Goal: Task Accomplishment & Management: Manage account settings

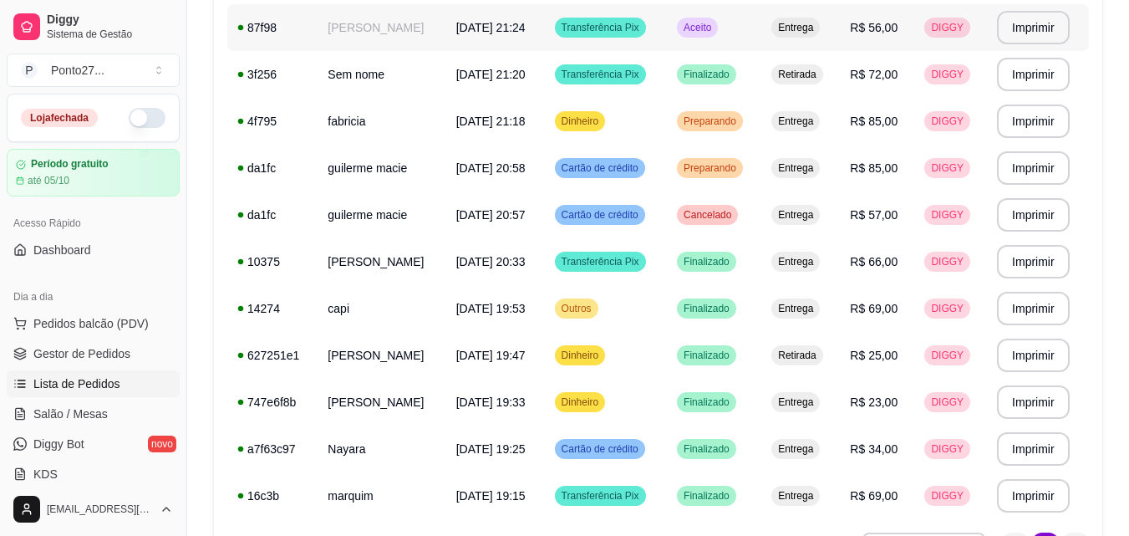
click at [699, 41] on td "Aceito" at bounding box center [714, 27] width 94 height 47
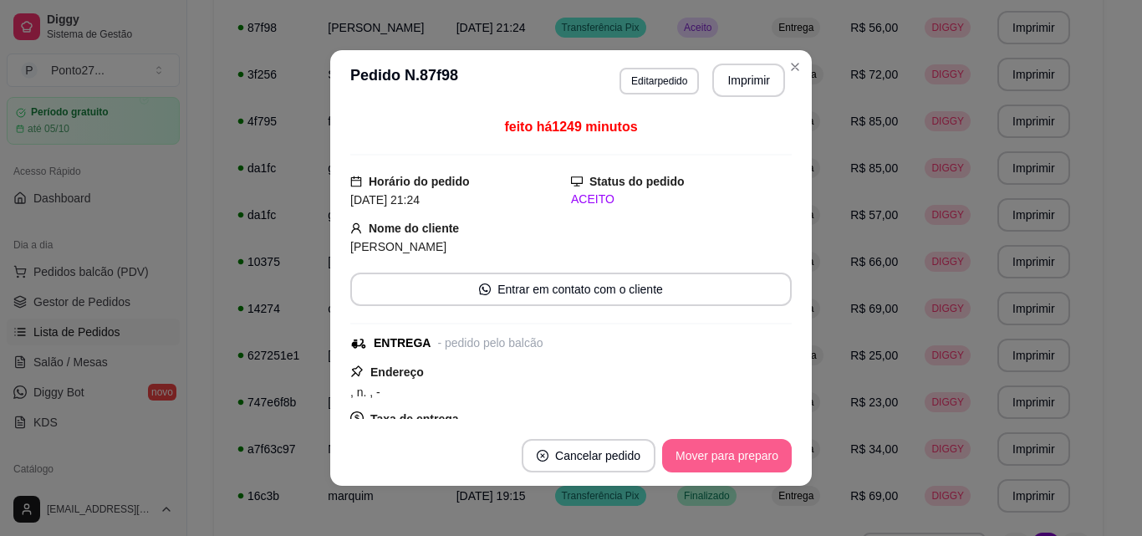
click at [700, 457] on button "Mover para preparo" at bounding box center [727, 455] width 130 height 33
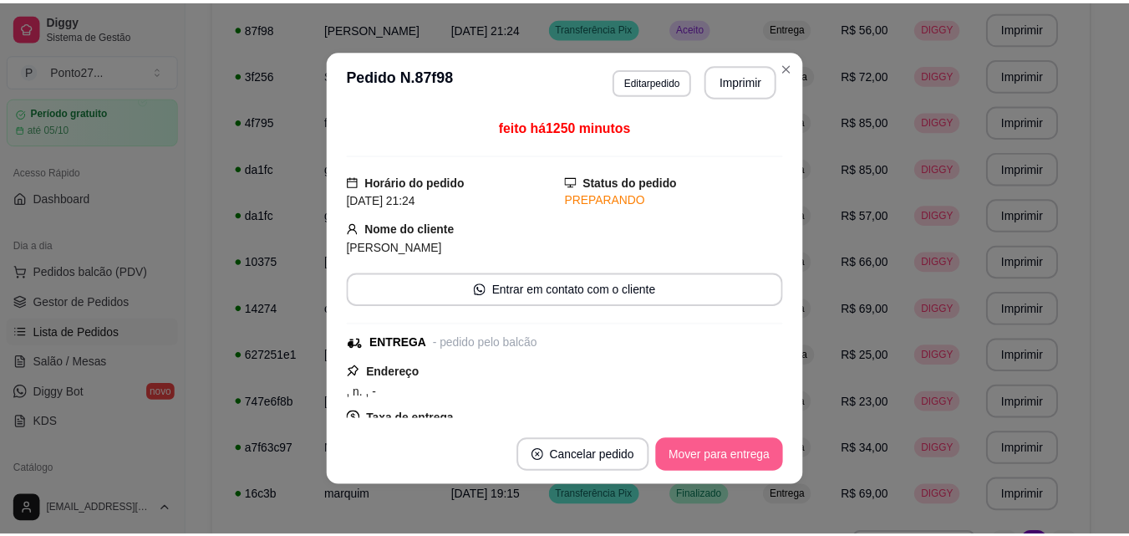
scroll to position [0, 0]
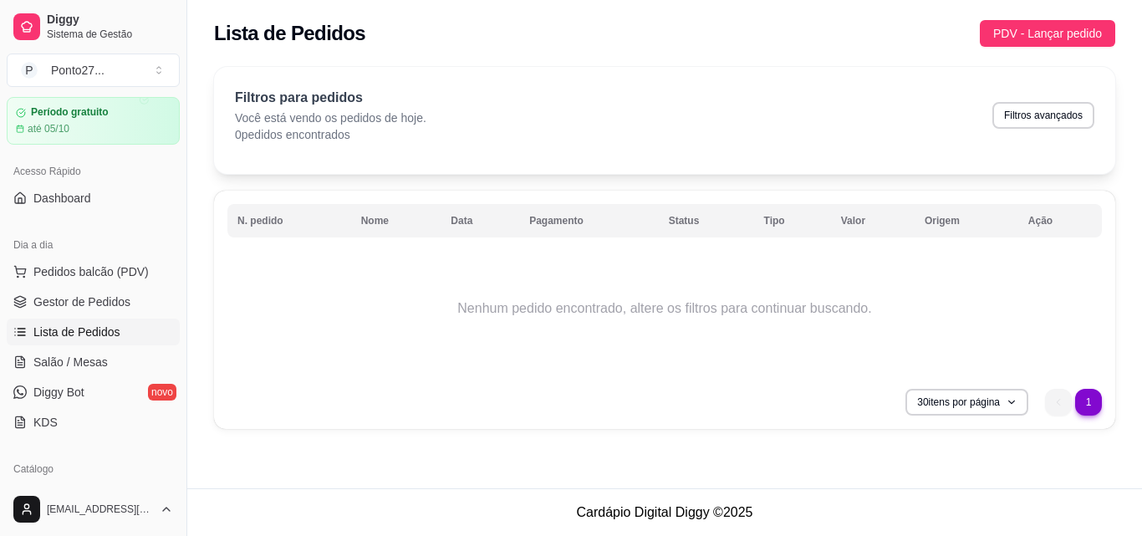
click at [701, 457] on div "Lista de Pedidos PDV - Lançar pedido Filtros para pedidos Você está vendo os pe…" at bounding box center [664, 244] width 955 height 488
click at [92, 298] on span "Gestor de Pedidos" at bounding box center [81, 301] width 97 height 17
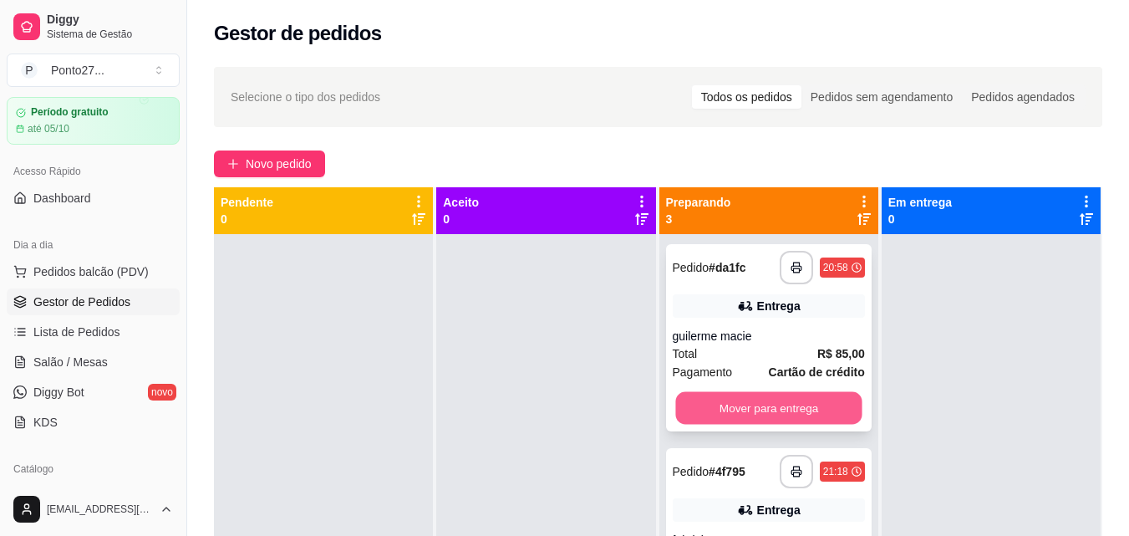
click at [786, 410] on button "Mover para entrega" at bounding box center [768, 408] width 186 height 33
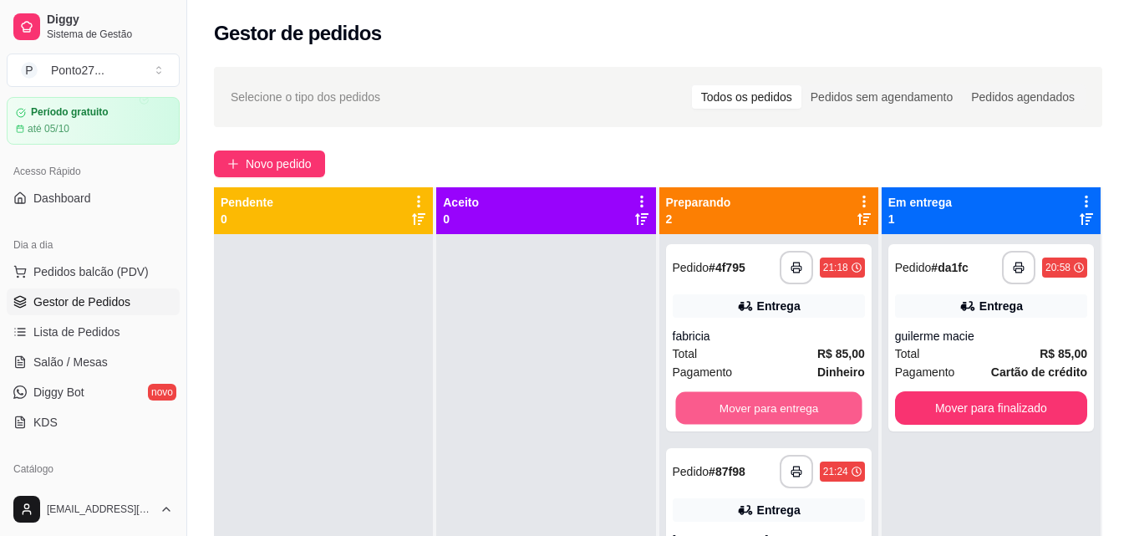
click at [786, 410] on button "Mover para entrega" at bounding box center [768, 408] width 186 height 33
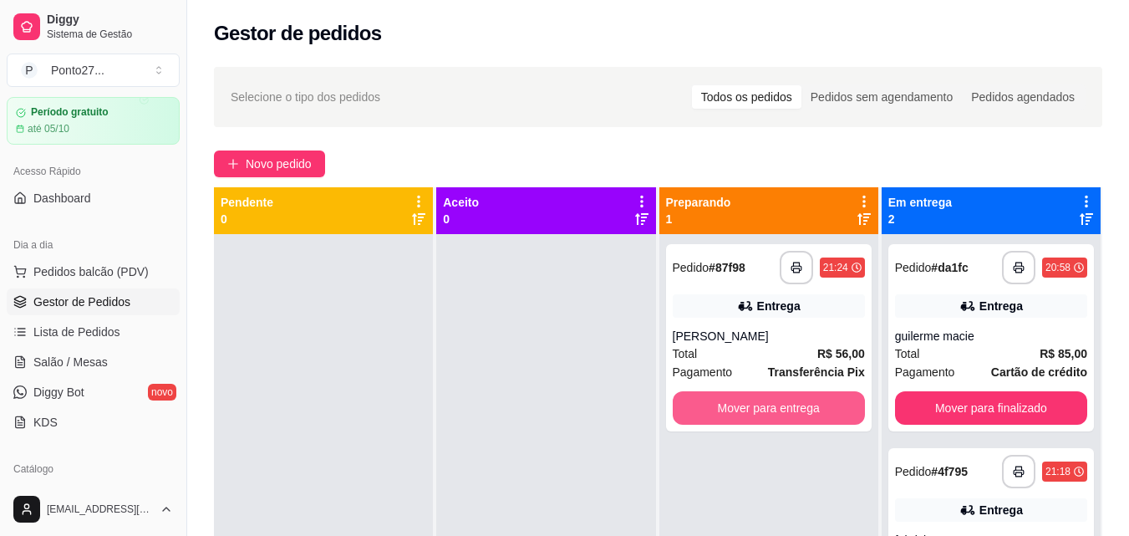
click at [786, 410] on button "Mover para entrega" at bounding box center [769, 407] width 192 height 33
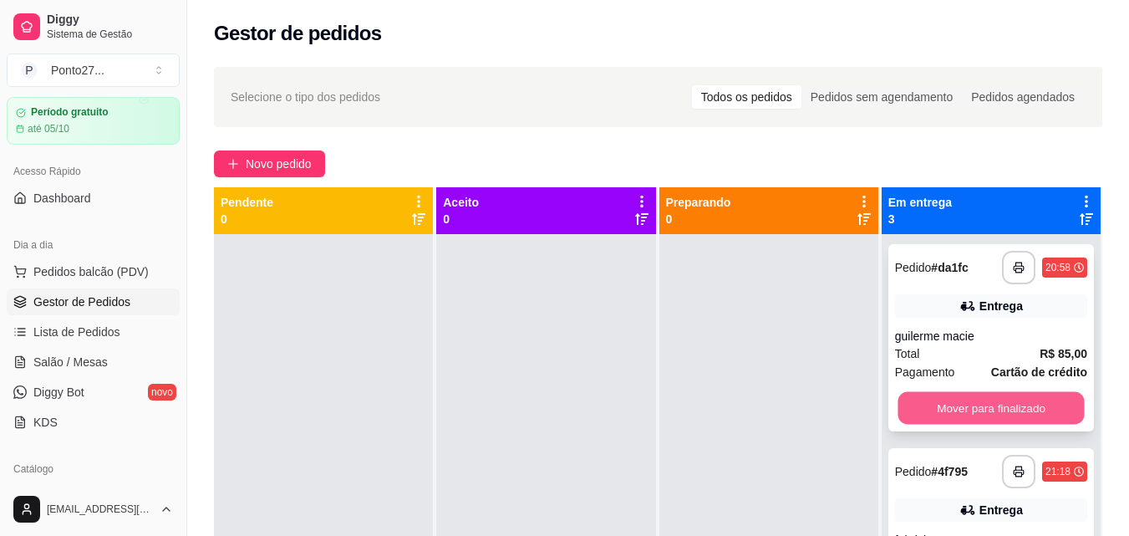
click at [930, 401] on button "Mover para finalizado" at bounding box center [991, 408] width 186 height 33
click at [930, 401] on button "Mover para finalizado" at bounding box center [991, 407] width 192 height 33
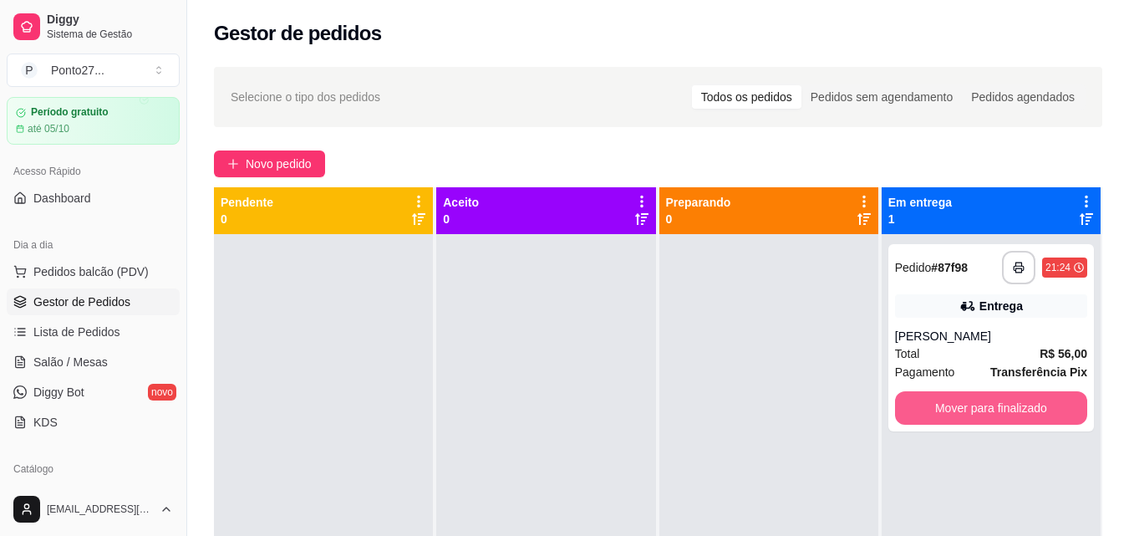
click at [930, 401] on button "Mover para finalizado" at bounding box center [991, 407] width 192 height 33
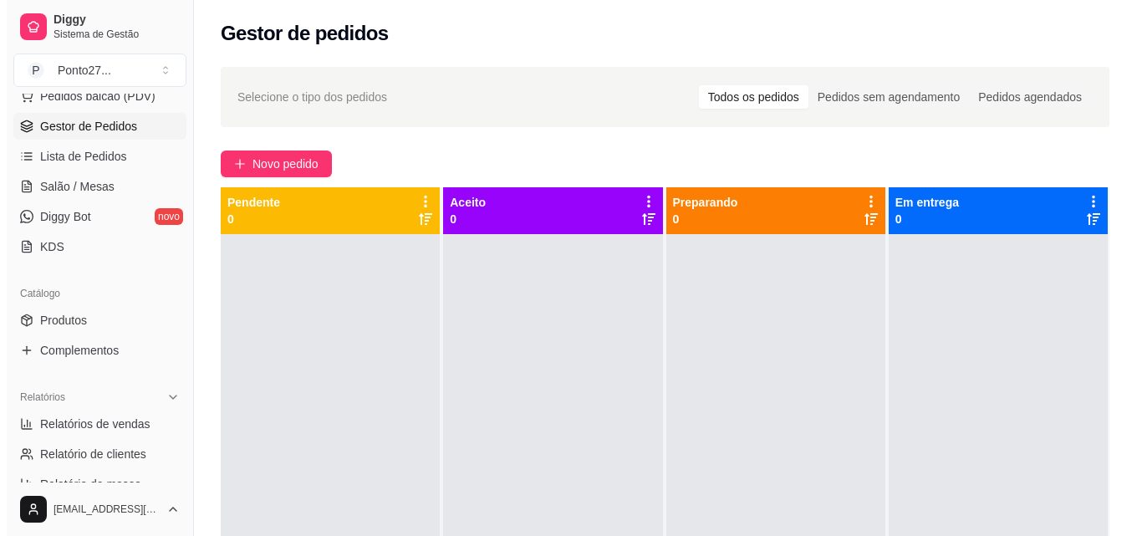
scroll to position [252, 0]
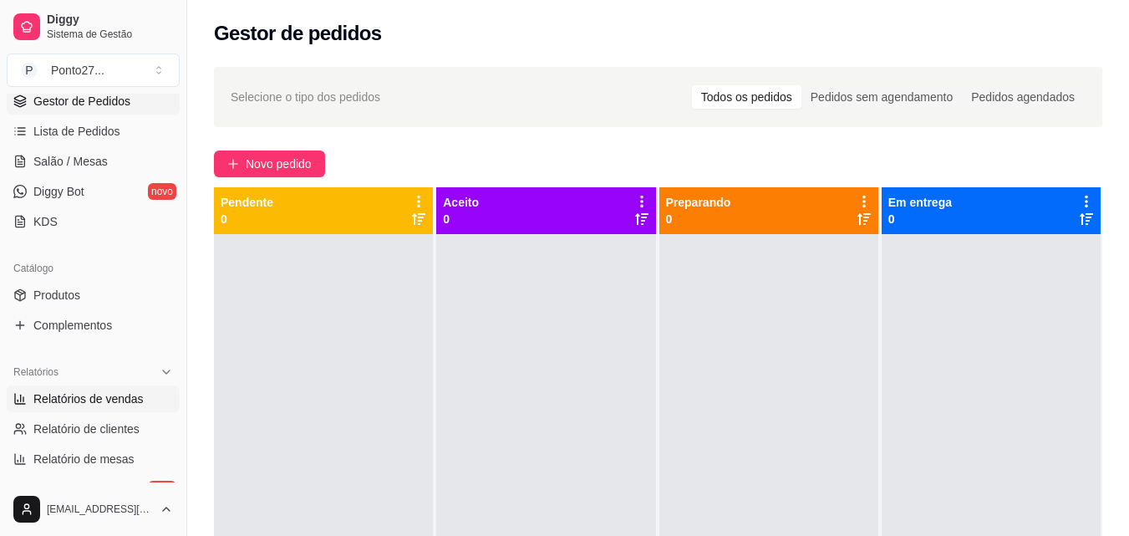
click at [78, 401] on span "Relatórios de vendas" at bounding box center [88, 398] width 110 height 17
select select "ALL"
select select "0"
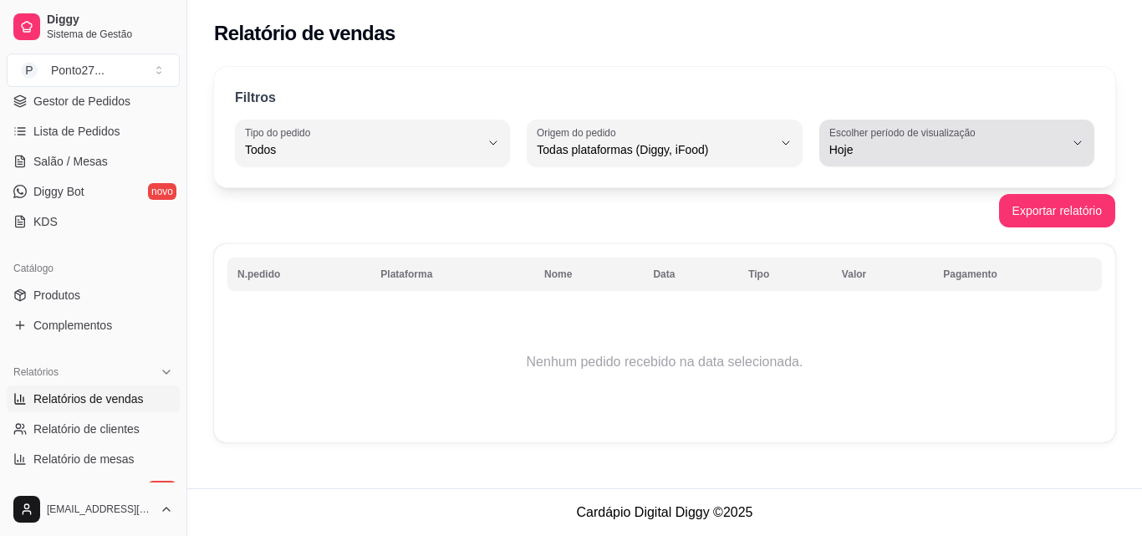
click at [863, 137] on label "Escolher período de visualização" at bounding box center [904, 132] width 151 height 14
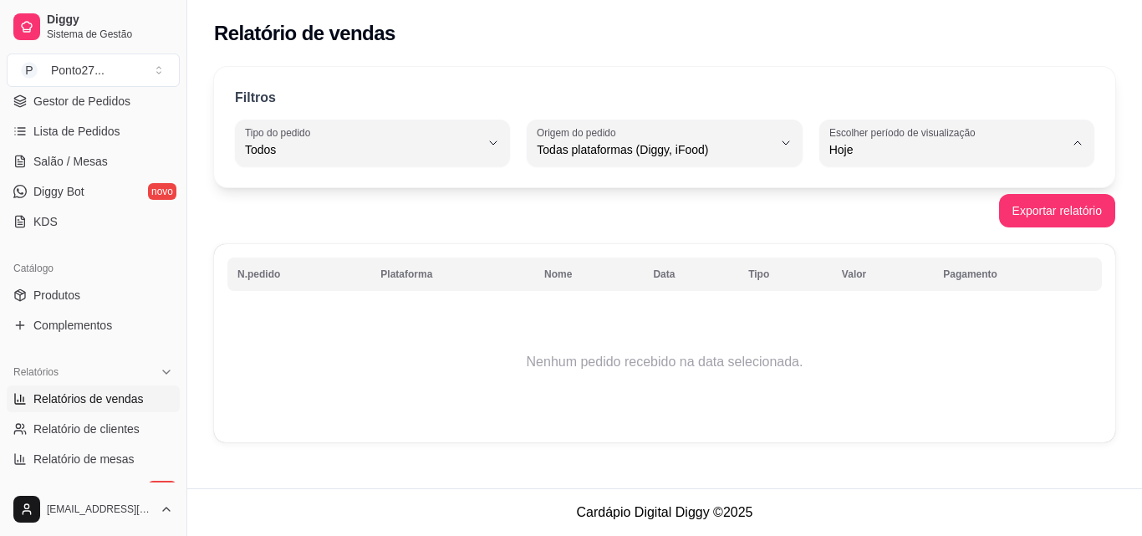
click at [857, 214] on span "Ontem" at bounding box center [949, 217] width 222 height 16
type input "1"
select select "1"
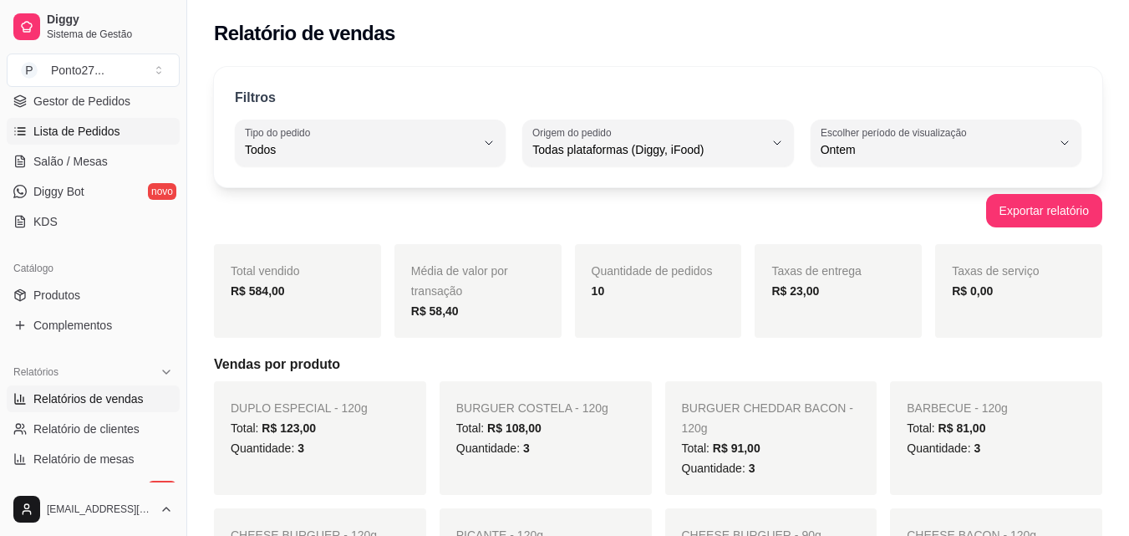
click at [102, 129] on span "Lista de Pedidos" at bounding box center [76, 131] width 87 height 17
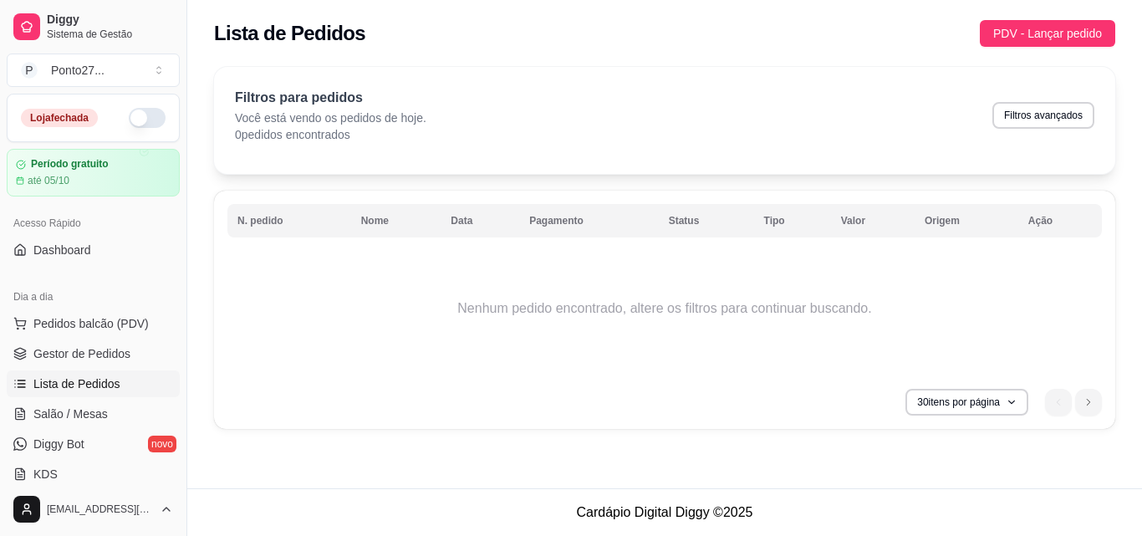
click at [141, 112] on button "button" at bounding box center [147, 118] width 37 height 20
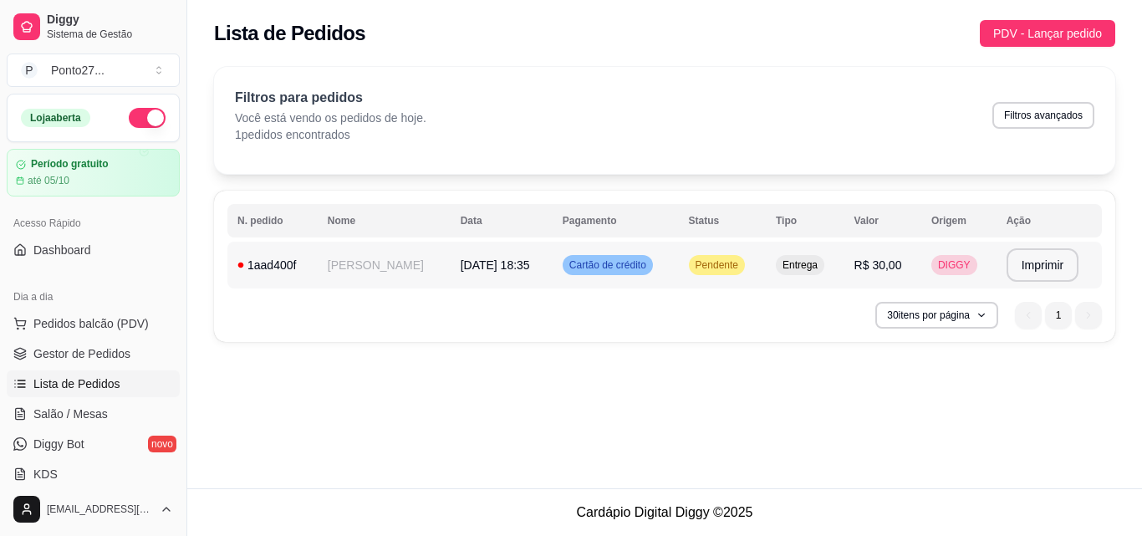
click at [478, 285] on td "[DATE] 18:35" at bounding box center [502, 265] width 102 height 47
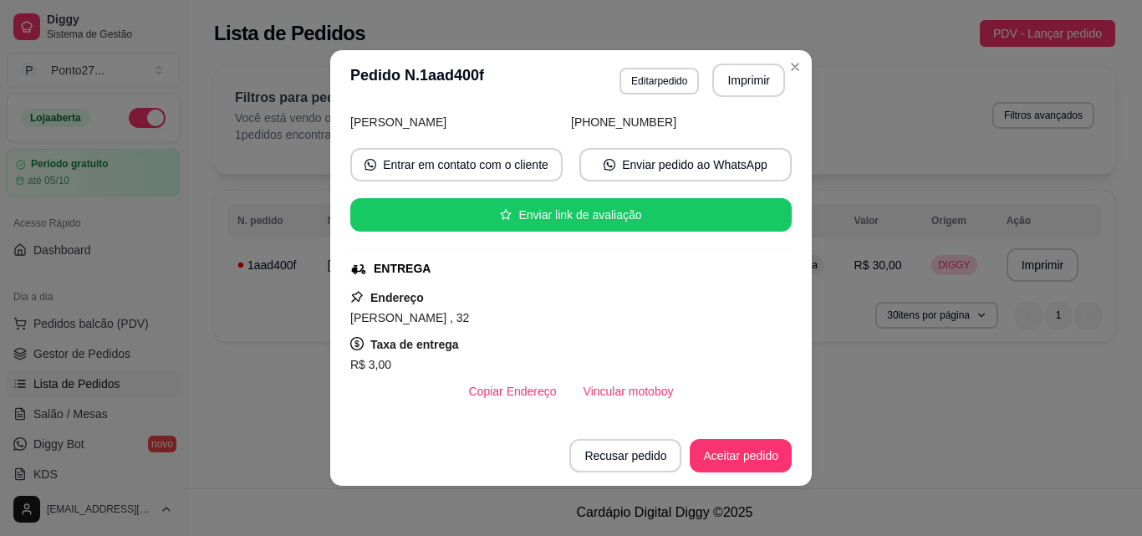
scroll to position [240, 0]
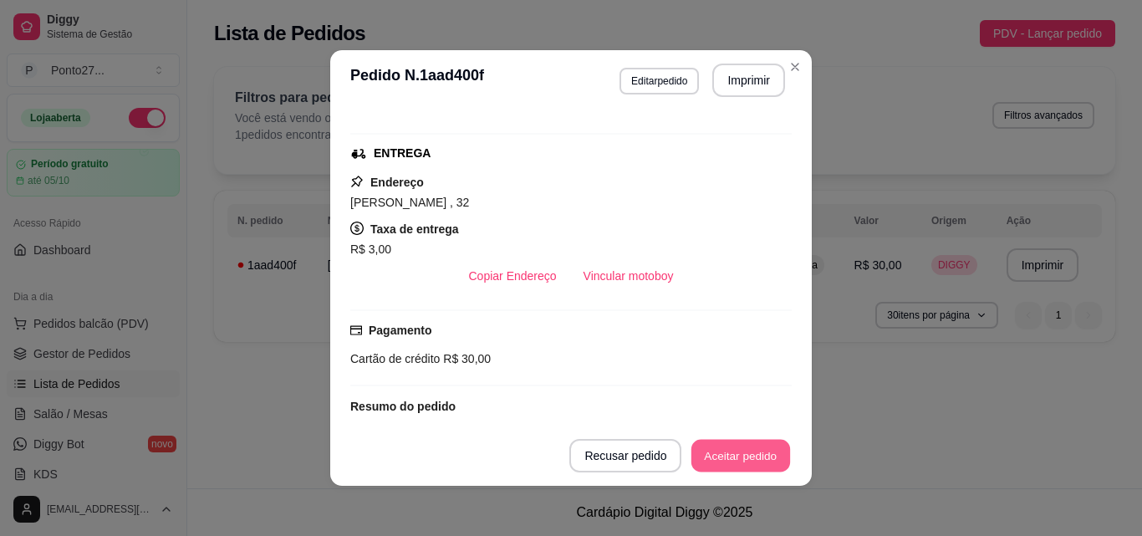
click at [727, 456] on button "Aceitar pedido" at bounding box center [740, 456] width 99 height 33
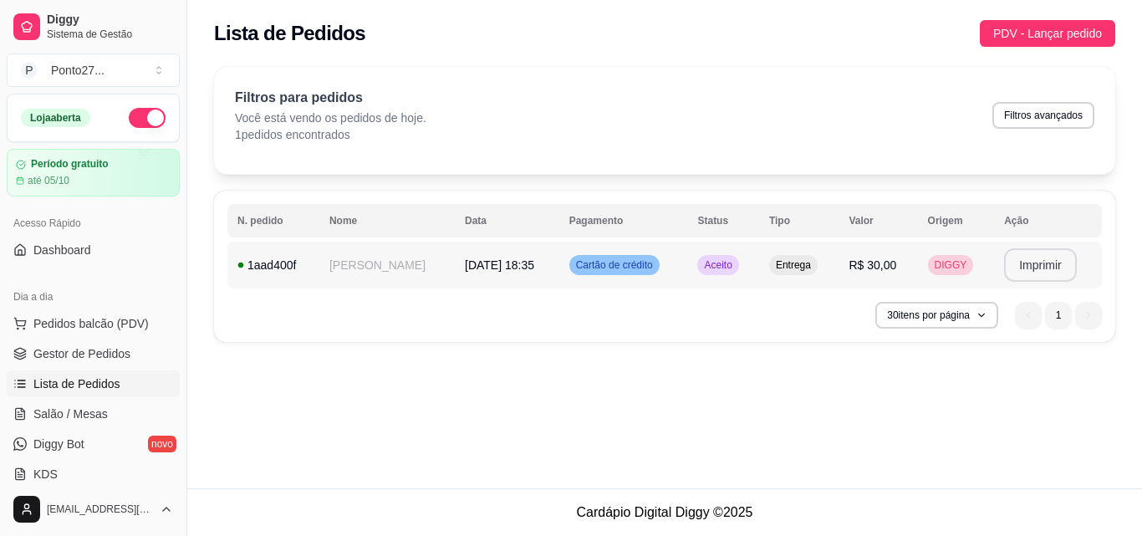
click at [1042, 261] on button "Imprimir" at bounding box center [1040, 264] width 73 height 33
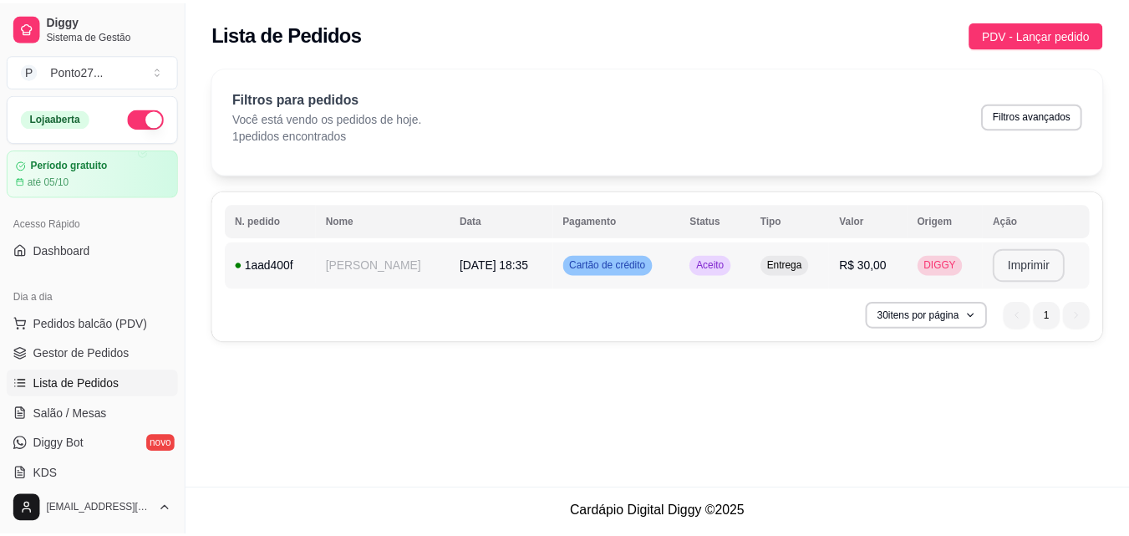
scroll to position [0, 0]
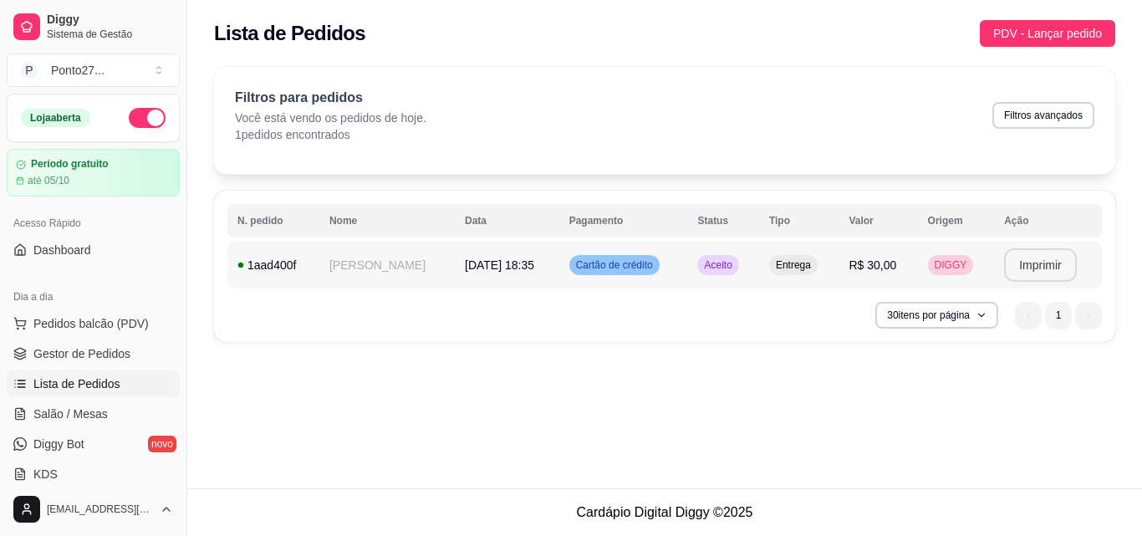
click at [1017, 267] on button "Imprimir" at bounding box center [1040, 264] width 73 height 33
click at [1016, 267] on button "Imprimir" at bounding box center [1040, 264] width 73 height 33
click at [1029, 275] on button "Imprimir" at bounding box center [1040, 264] width 73 height 33
click at [1058, 267] on button "Imprimir" at bounding box center [1040, 264] width 73 height 33
click at [1048, 275] on button "Imprimir" at bounding box center [1040, 264] width 73 height 33
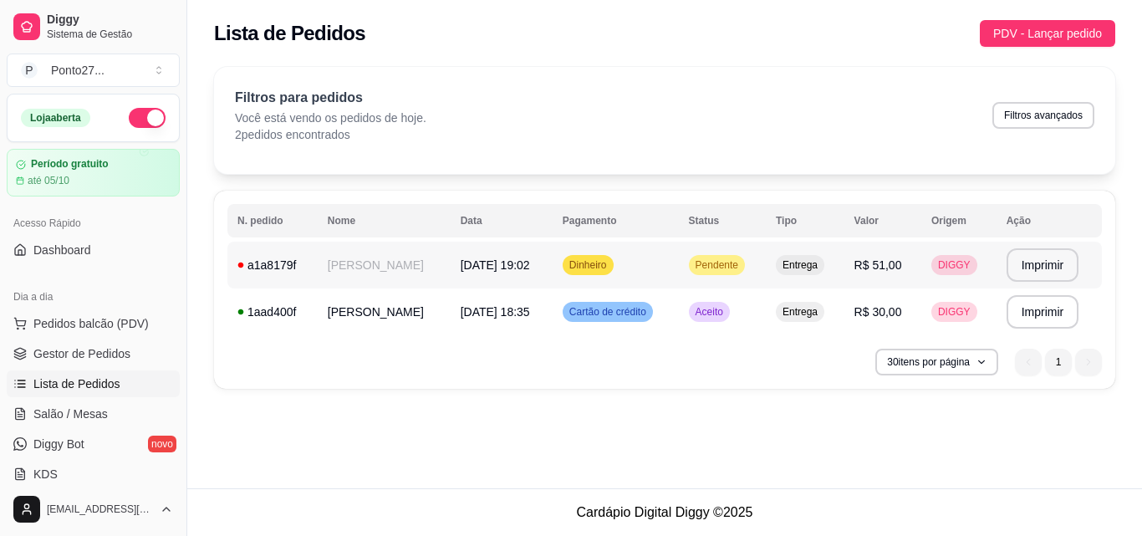
click at [364, 279] on td "[PERSON_NAME]" at bounding box center [384, 265] width 133 height 47
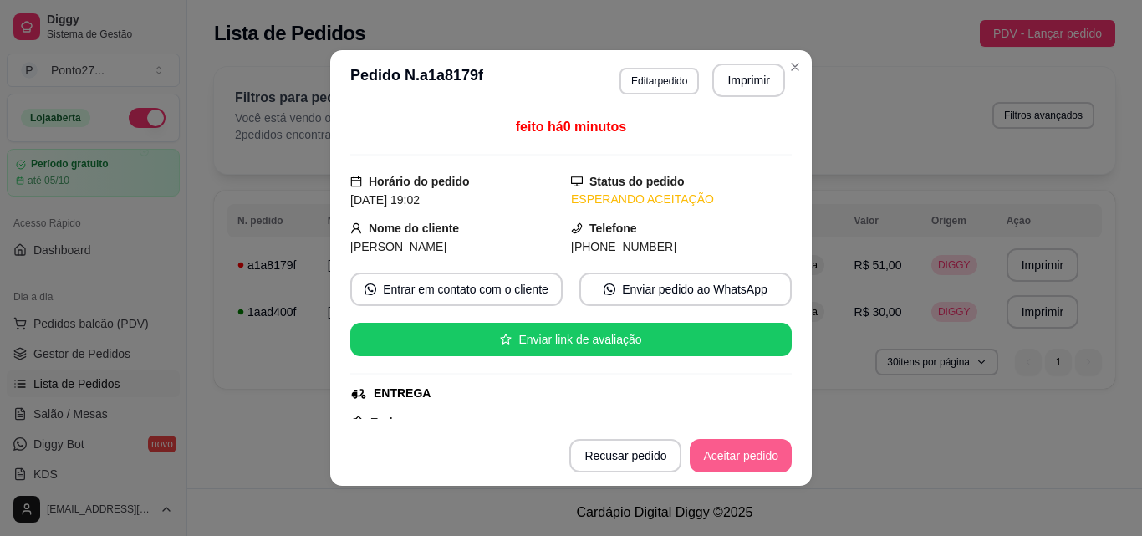
click at [723, 448] on button "Aceitar pedido" at bounding box center [741, 455] width 102 height 33
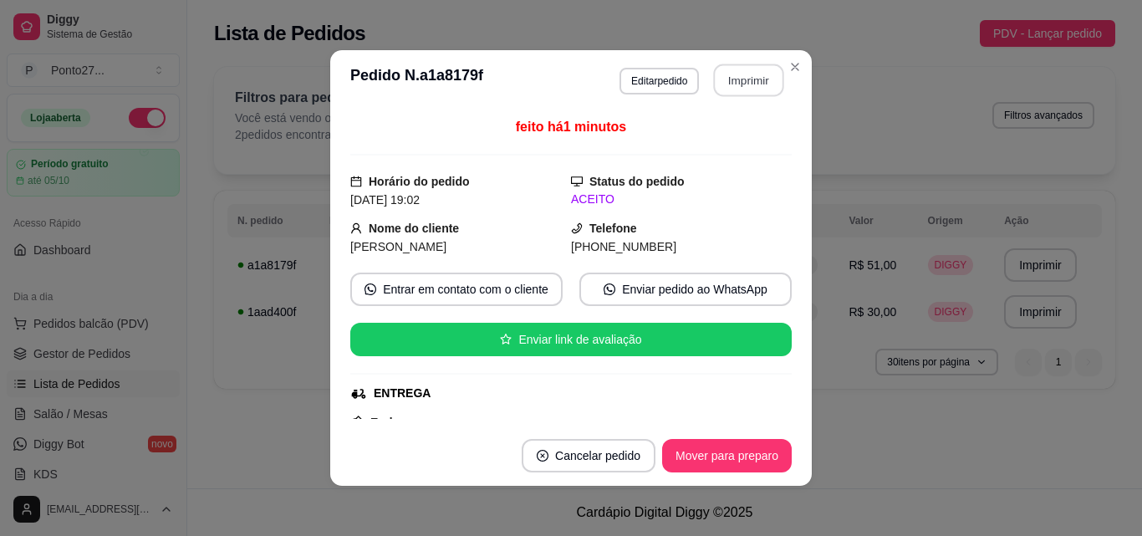
click at [753, 86] on button "Imprimir" at bounding box center [749, 80] width 70 height 33
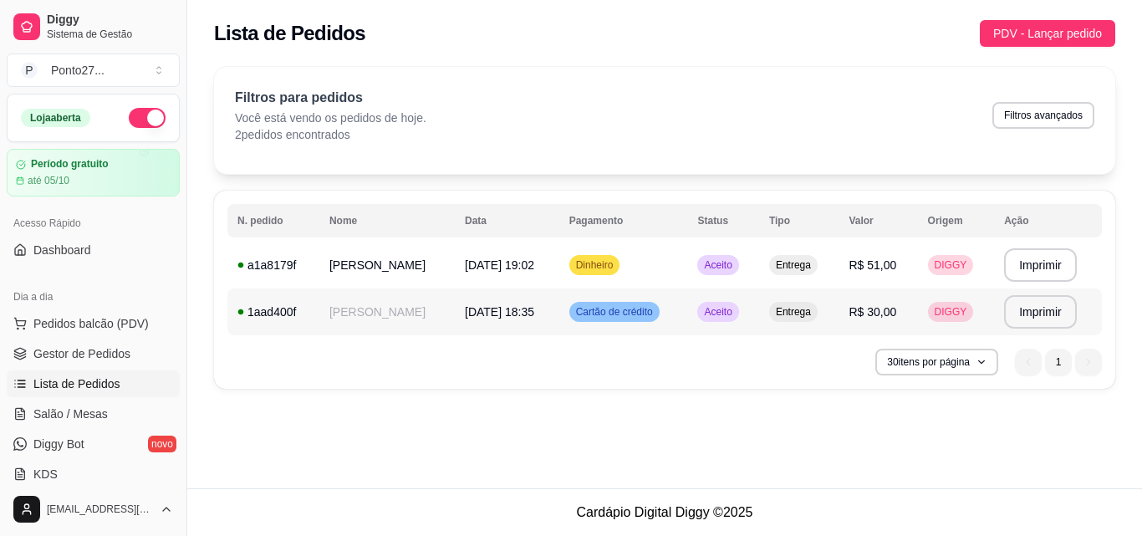
click at [727, 303] on div "Aceito" at bounding box center [717, 312] width 41 height 20
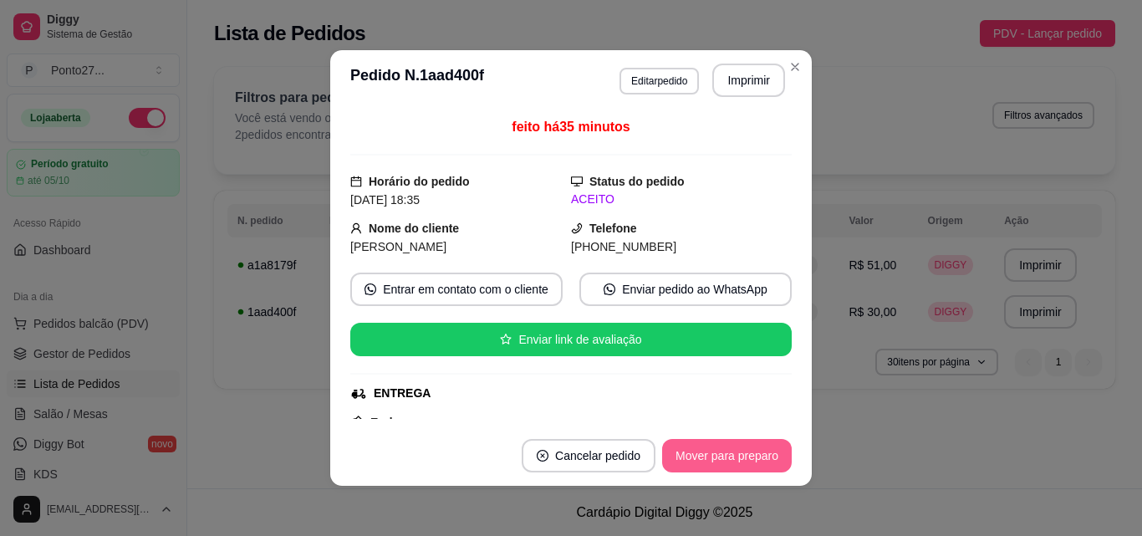
click at [709, 459] on button "Mover para preparo" at bounding box center [727, 455] width 130 height 33
click at [709, 459] on button "Mover para entrega" at bounding box center [727, 456] width 125 height 33
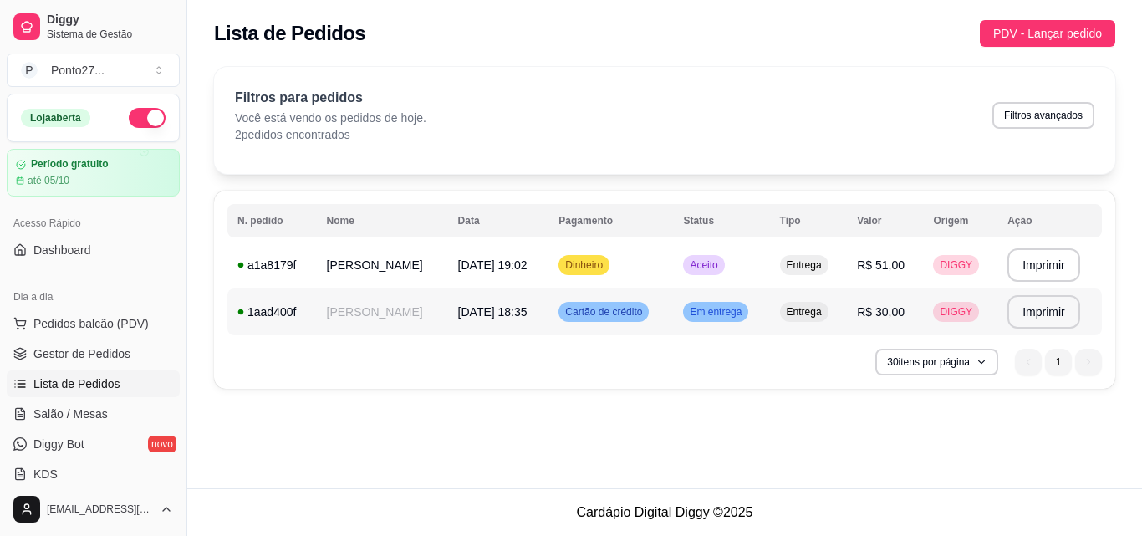
click at [716, 316] on span "Em entrega" at bounding box center [715, 311] width 59 height 13
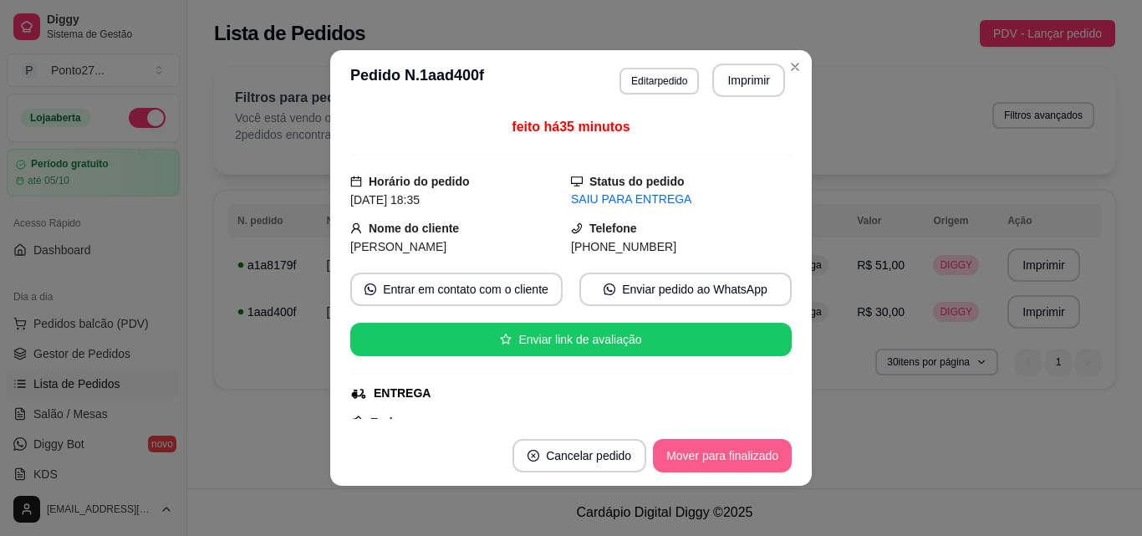
click at [739, 446] on button "Mover para finalizado" at bounding box center [722, 455] width 139 height 33
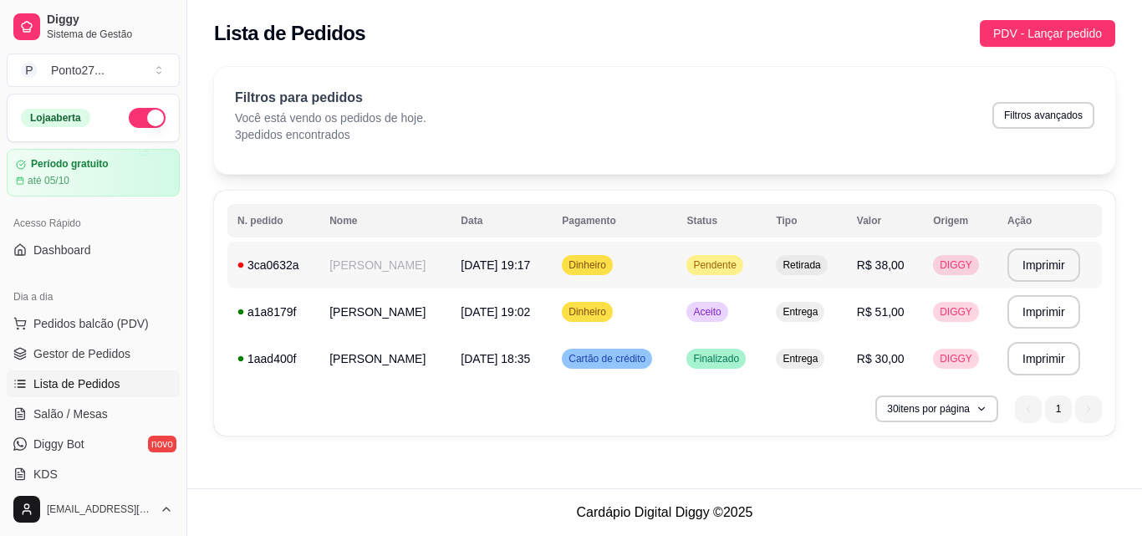
click at [664, 273] on td "Dinheiro" at bounding box center [614, 265] width 125 height 47
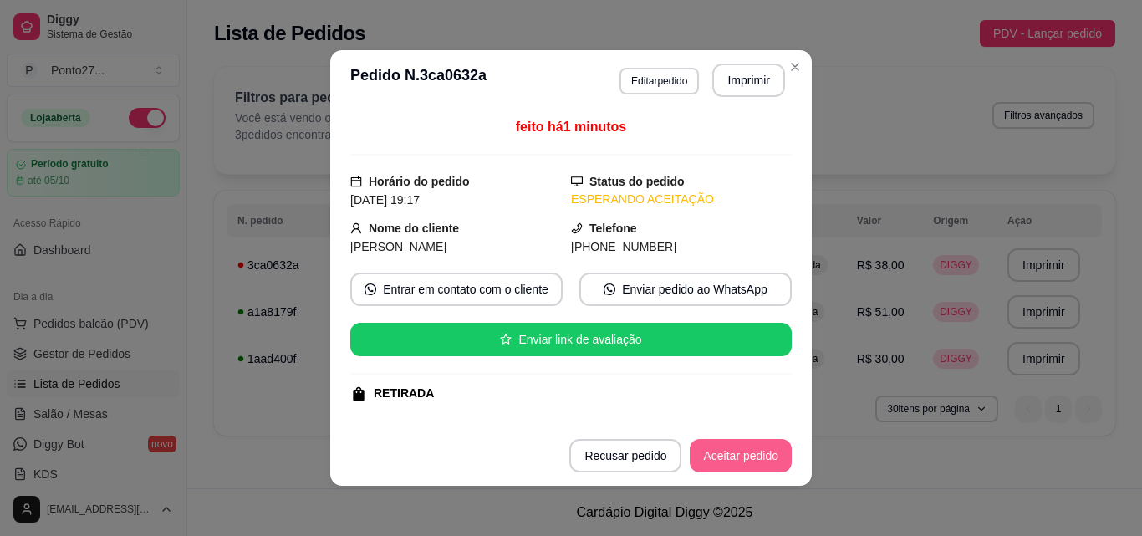
click at [729, 463] on button "Aceitar pedido" at bounding box center [741, 455] width 102 height 33
click at [726, 450] on button "Mover para preparo" at bounding box center [727, 455] width 130 height 33
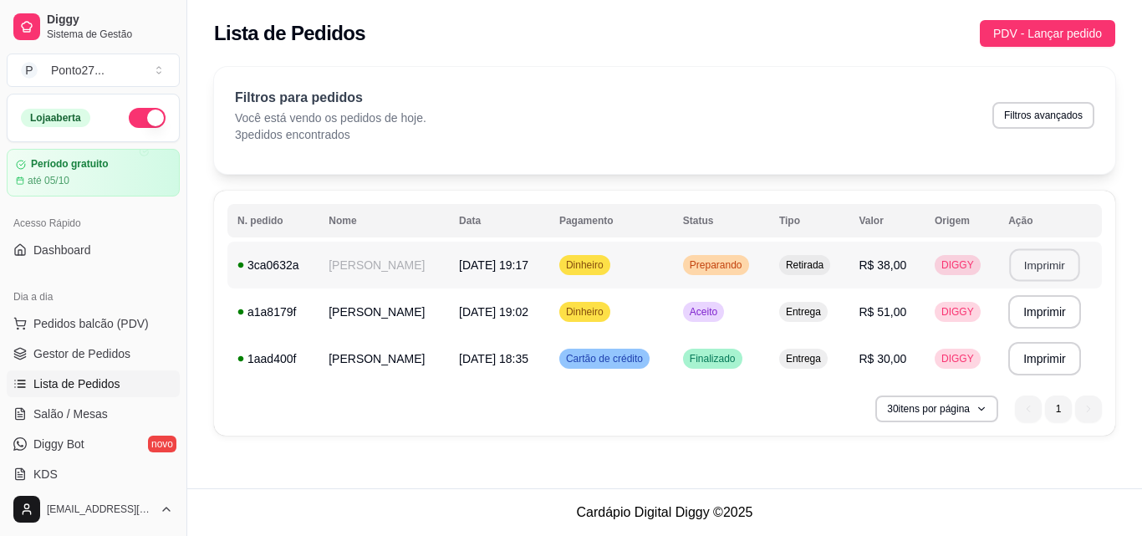
click at [1052, 257] on button "Imprimir" at bounding box center [1044, 265] width 70 height 33
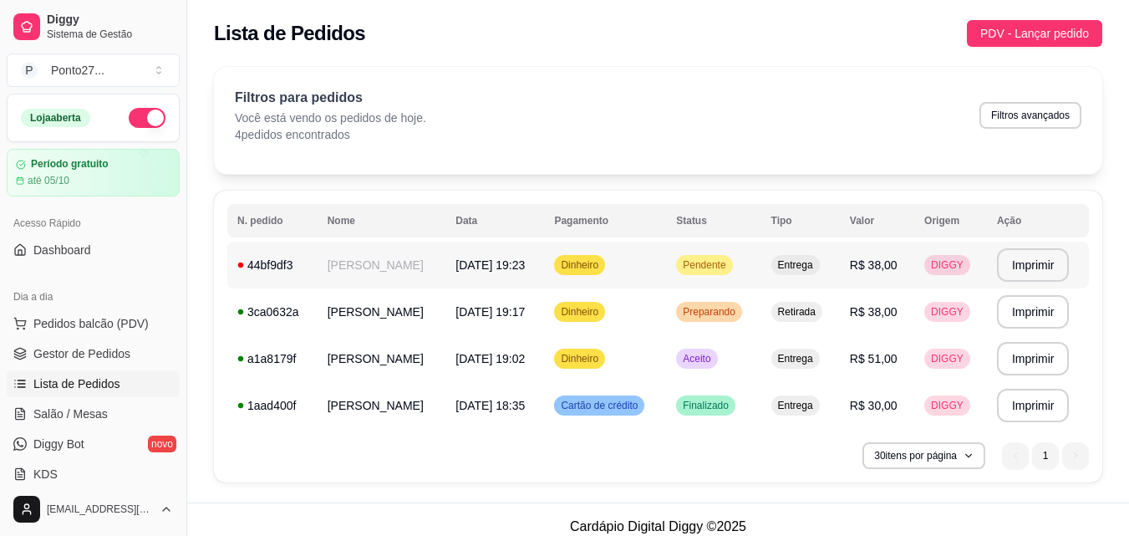
click at [723, 270] on span "Pendente" at bounding box center [704, 264] width 49 height 13
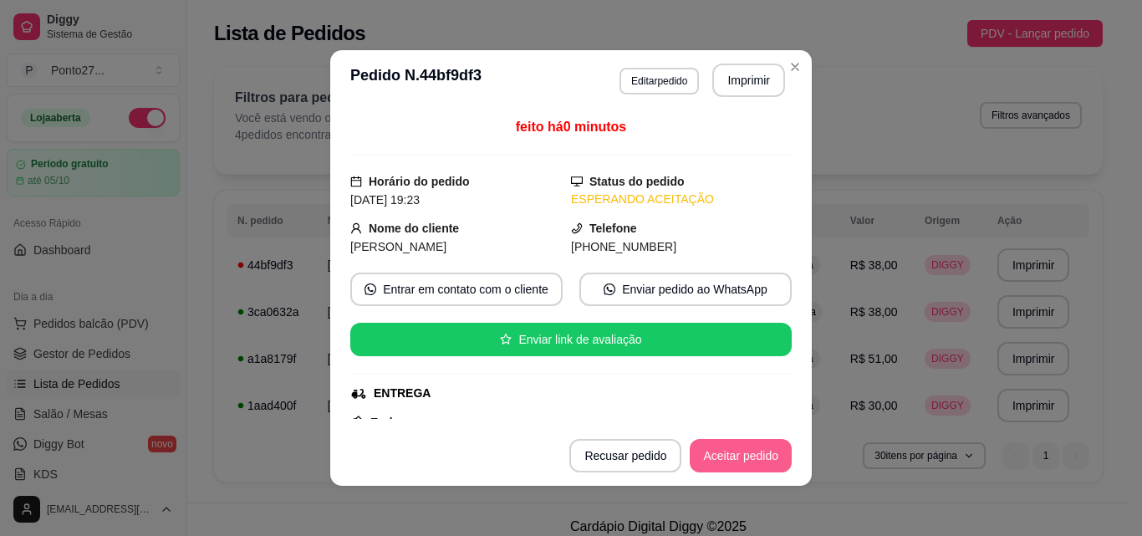
click at [728, 443] on button "Aceitar pedido" at bounding box center [741, 455] width 102 height 33
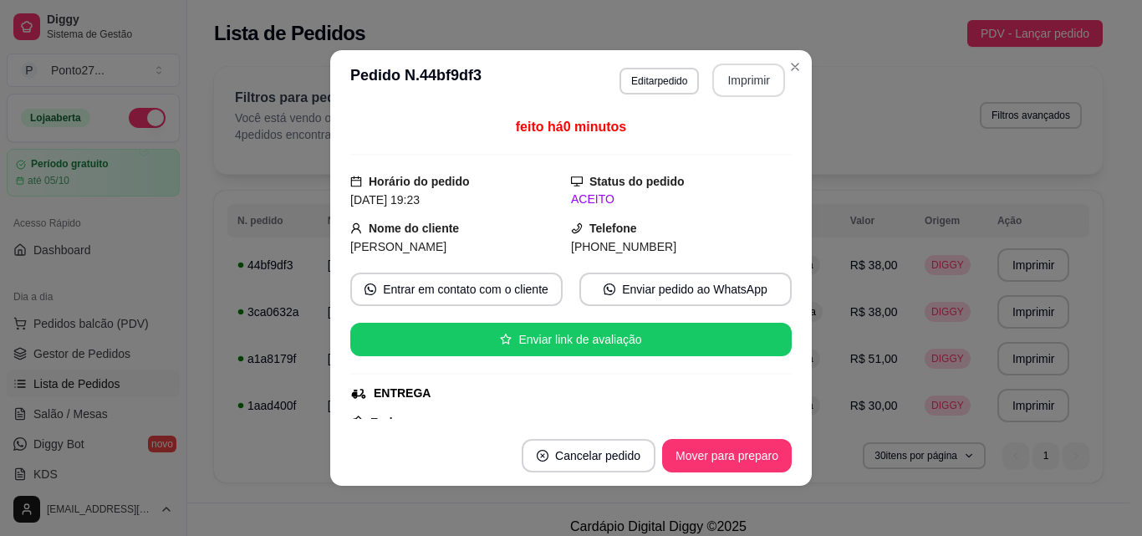
click at [747, 77] on button "Imprimir" at bounding box center [748, 80] width 73 height 33
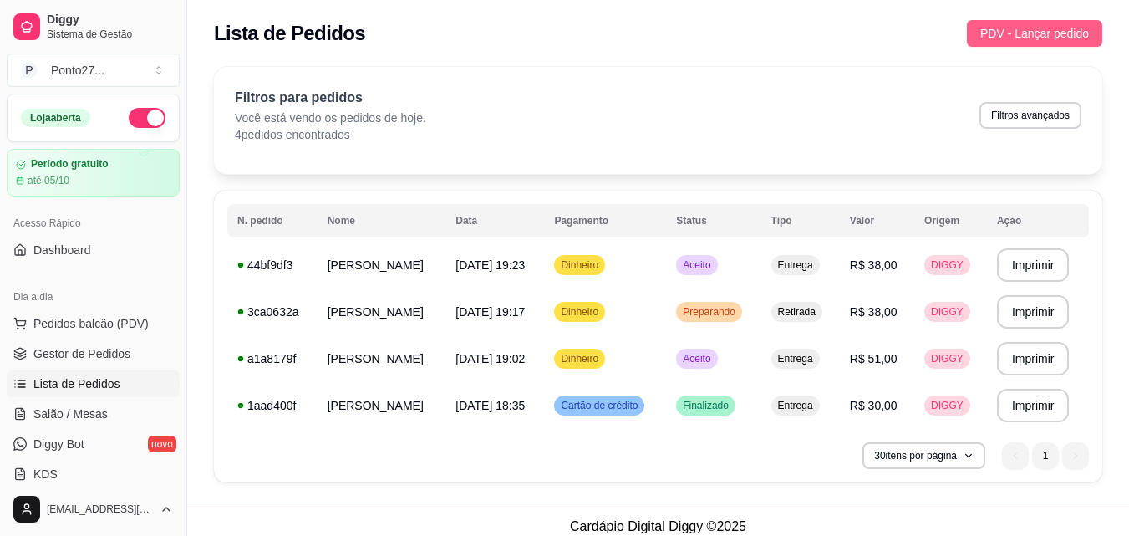
click at [1021, 36] on span "PDV - Lançar pedido" at bounding box center [1035, 33] width 109 height 18
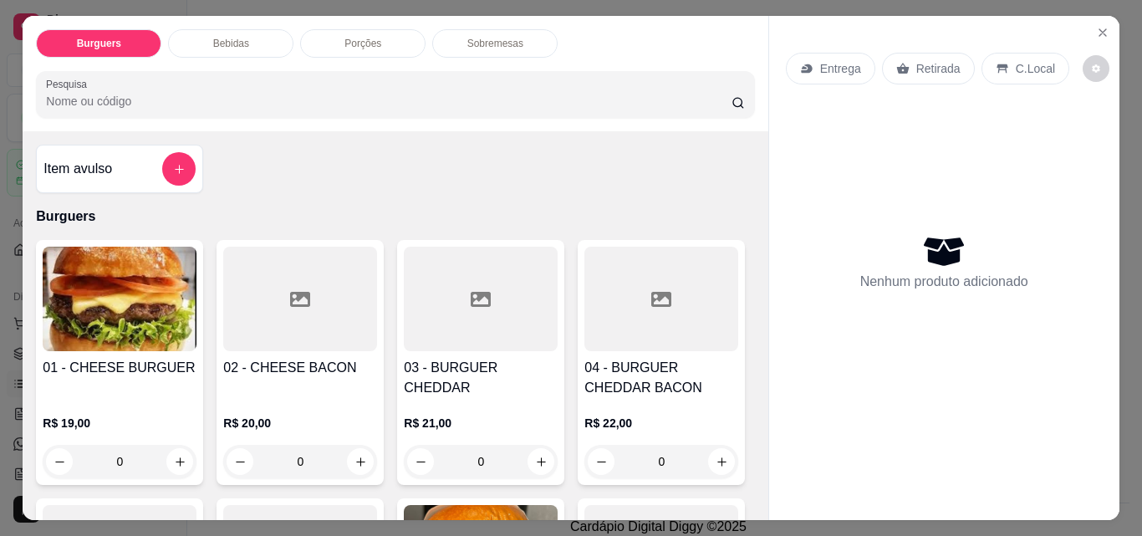
click at [820, 71] on div "Entrega" at bounding box center [830, 69] width 89 height 32
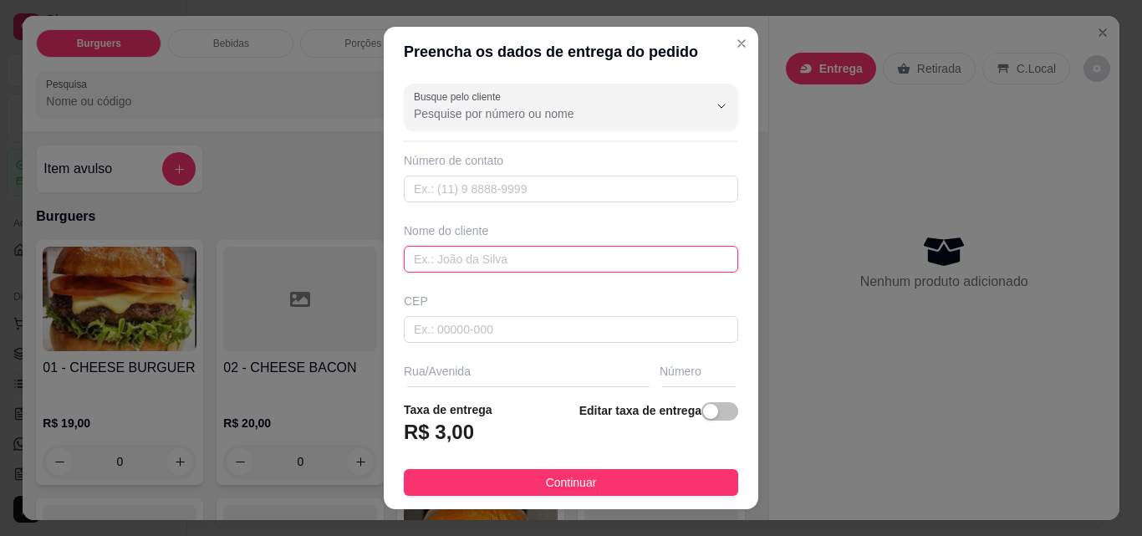
click at [456, 257] on input "text" at bounding box center [571, 259] width 334 height 27
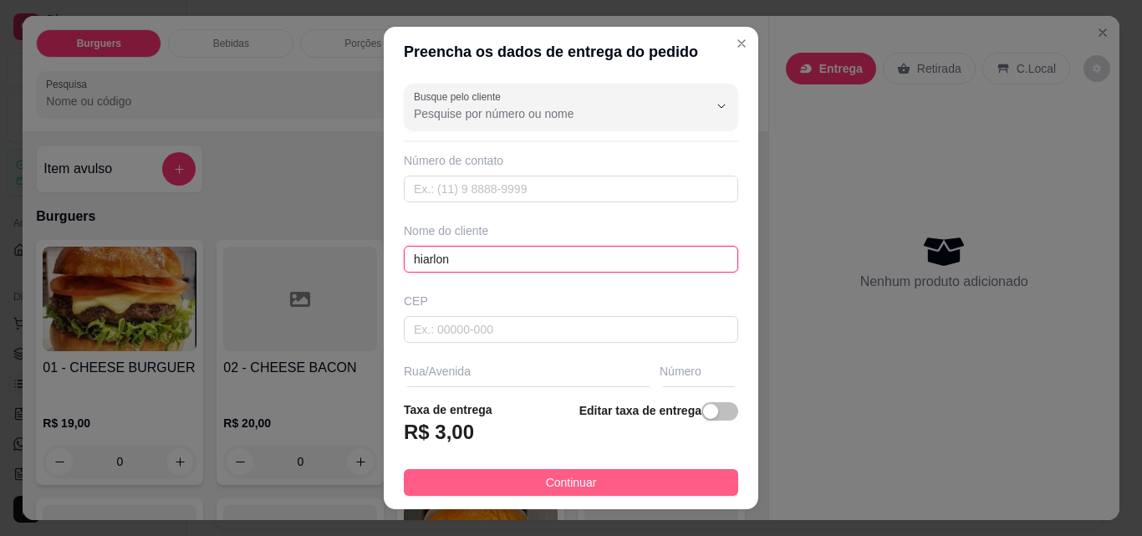
type input "hiarlon"
click at [489, 480] on button "Continuar" at bounding box center [571, 482] width 334 height 27
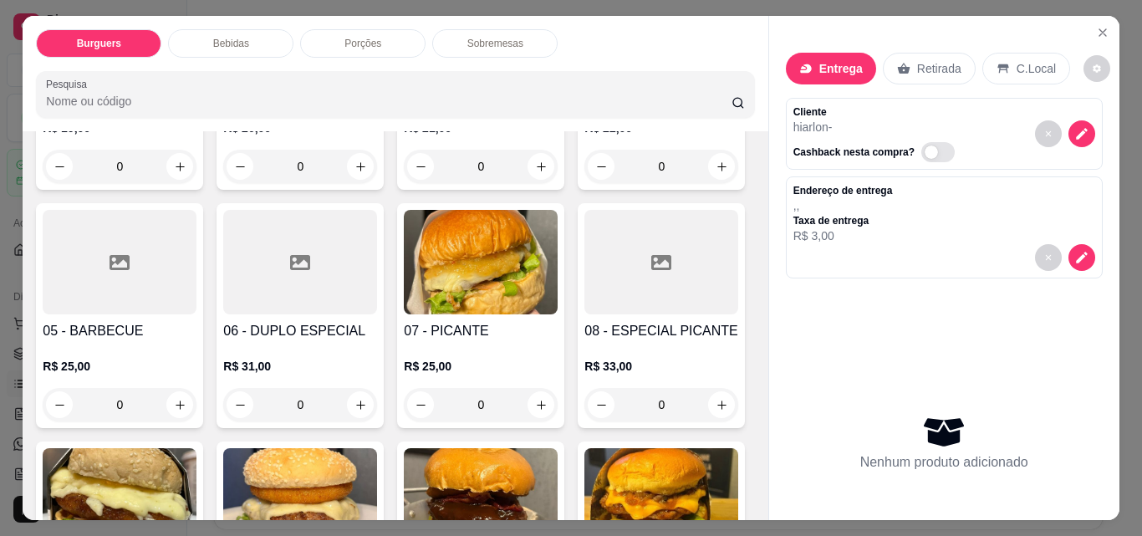
scroll to position [301, 0]
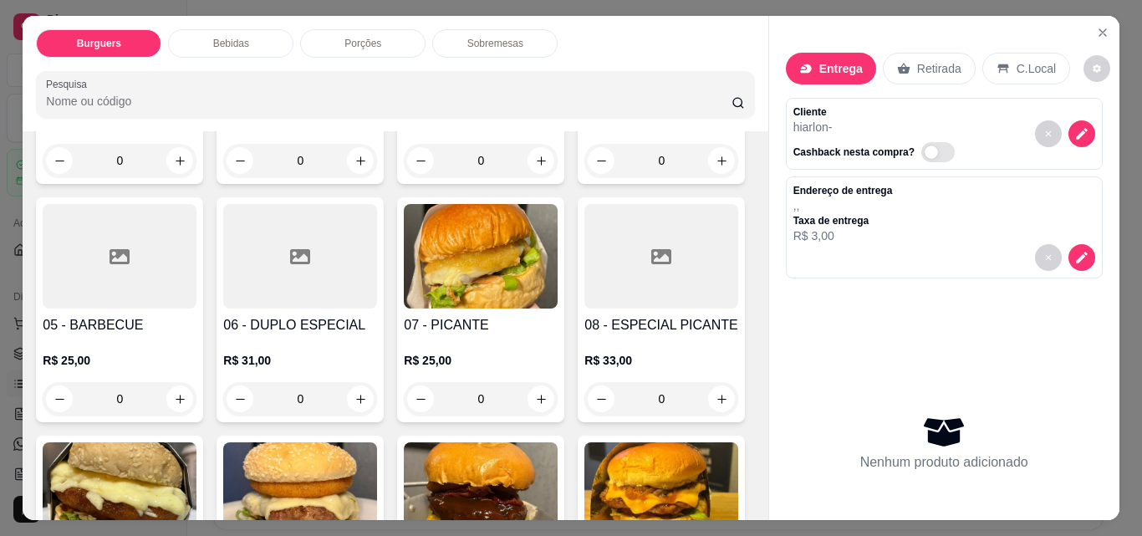
click at [584, 177] on div "0" at bounding box center [661, 160] width 154 height 33
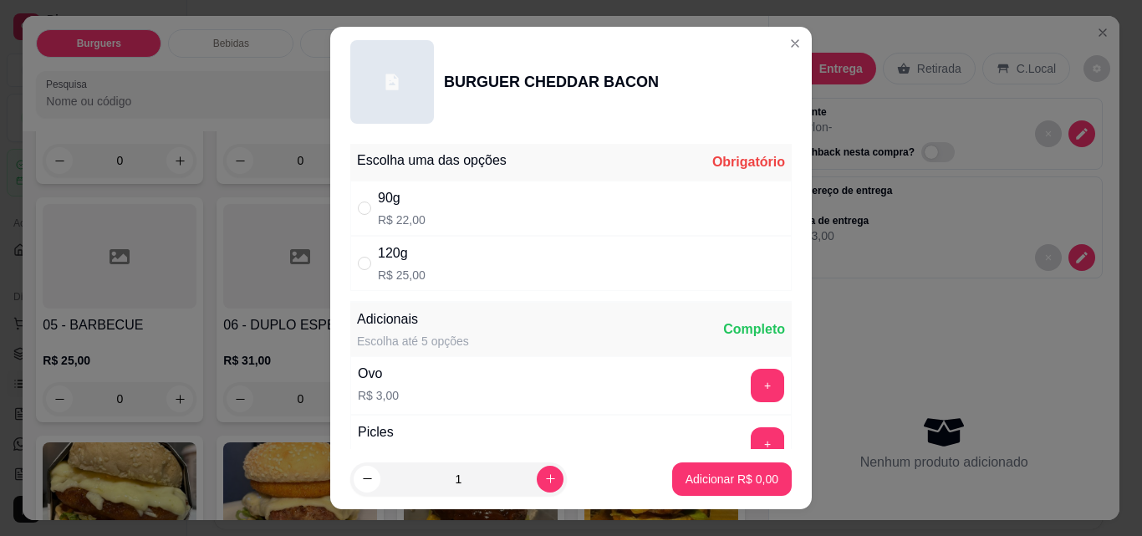
click at [446, 262] on div "120g R$ 25,00" at bounding box center [570, 263] width 441 height 55
radio input "true"
click at [697, 484] on p "Adicionar R$ 25,00" at bounding box center [728, 479] width 99 height 17
type input "1"
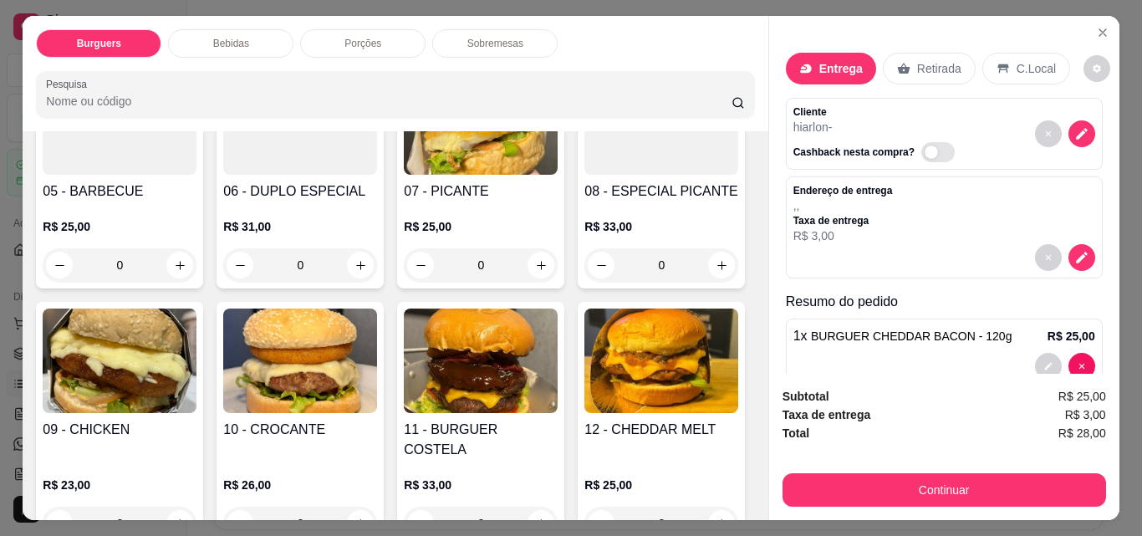
scroll to position [435, 0]
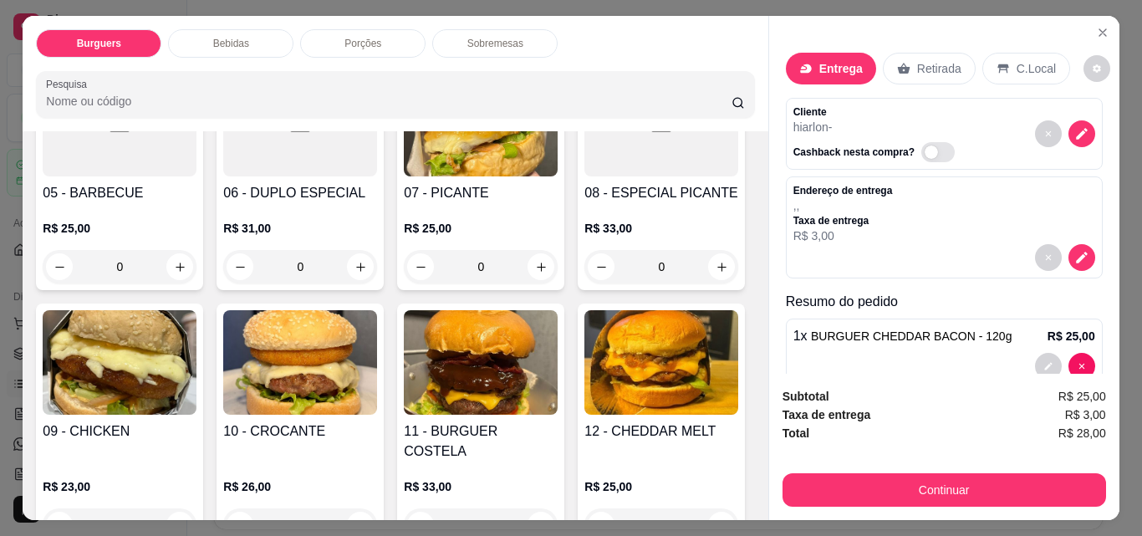
click at [377, 270] on div "0" at bounding box center [300, 266] width 154 height 33
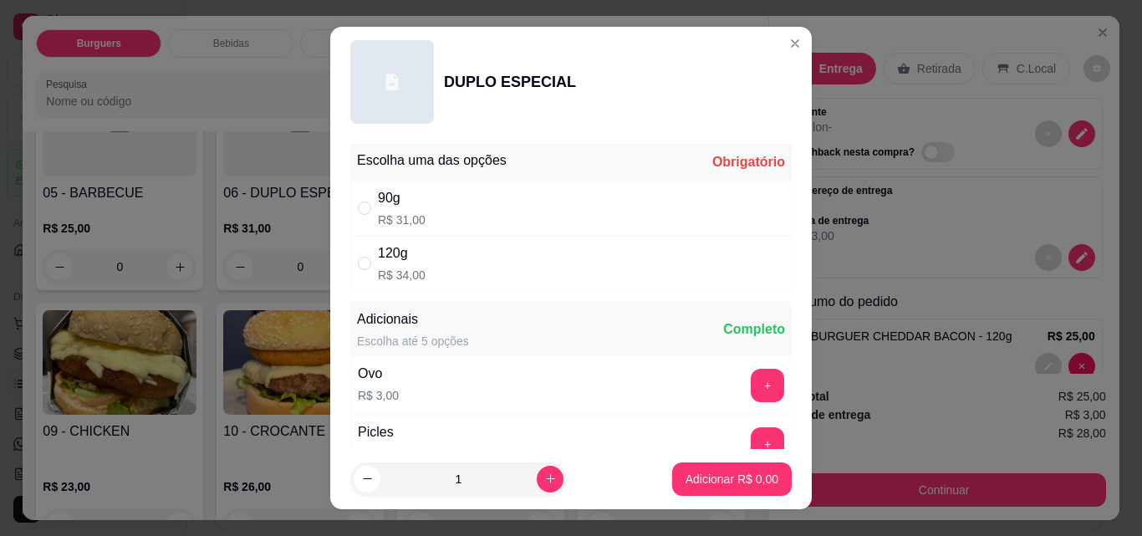
click at [515, 262] on div "120g R$ 34,00" at bounding box center [570, 263] width 441 height 55
radio input "true"
click at [711, 475] on p "Adicionar R$ 34,00" at bounding box center [728, 479] width 99 height 17
type input "1"
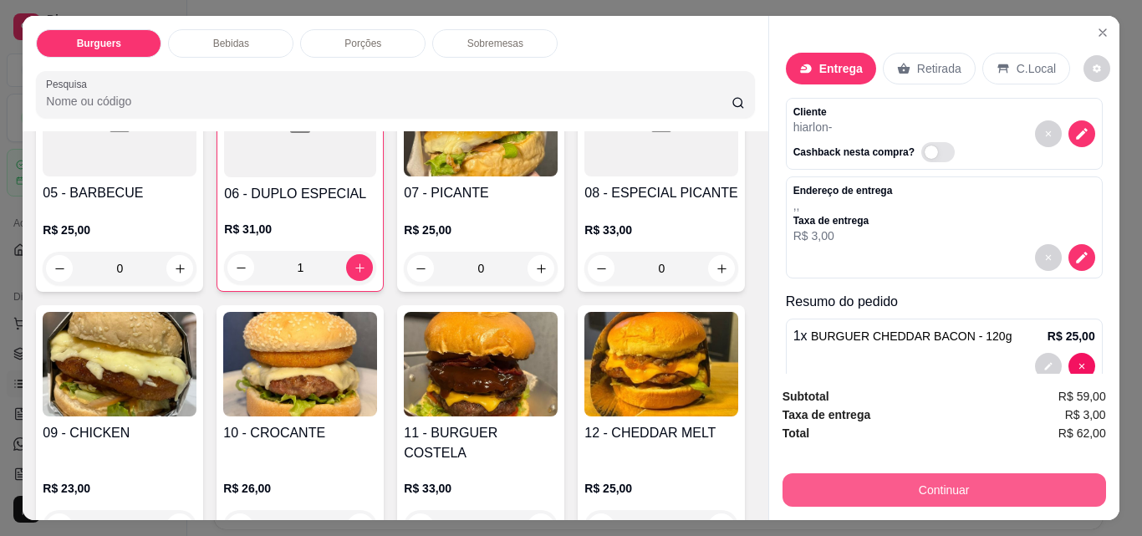
click at [871, 474] on button "Continuar" at bounding box center [943, 489] width 323 height 33
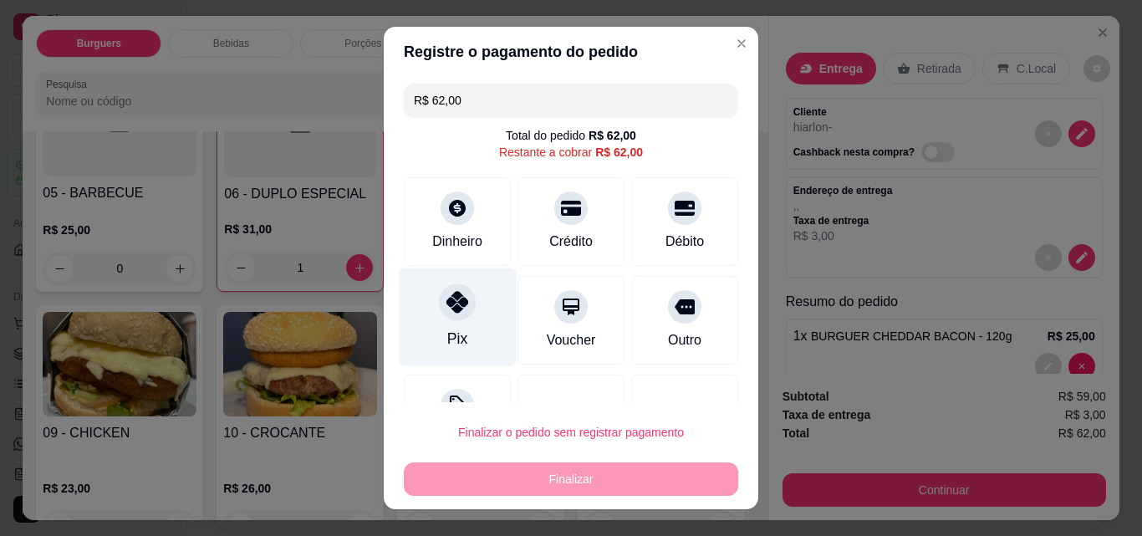
click at [427, 299] on div "Pix" at bounding box center [458, 317] width 118 height 98
type input "R$ 0,00"
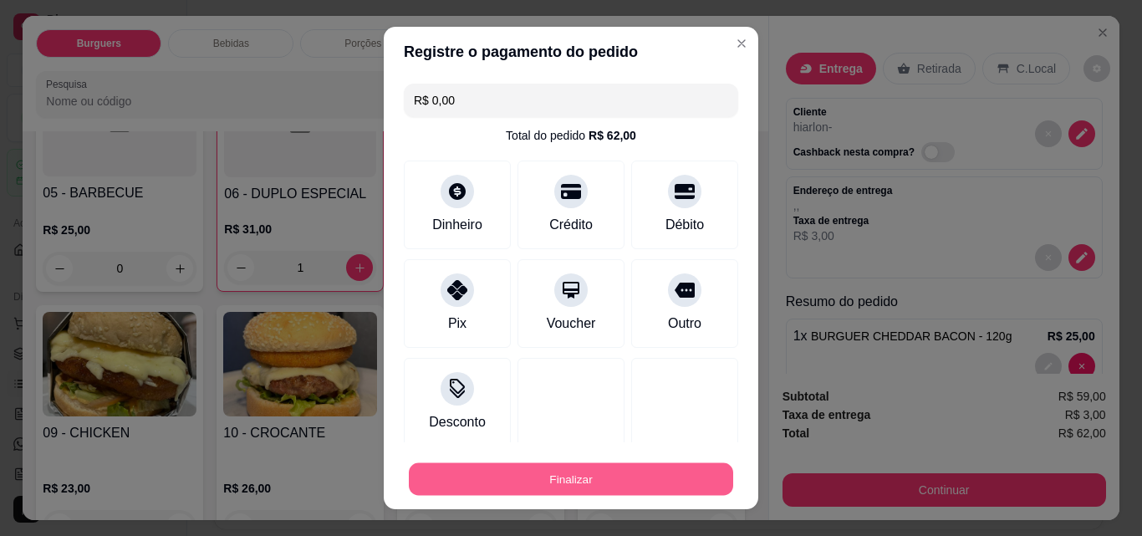
click at [583, 473] on button "Finalizar" at bounding box center [571, 479] width 324 height 33
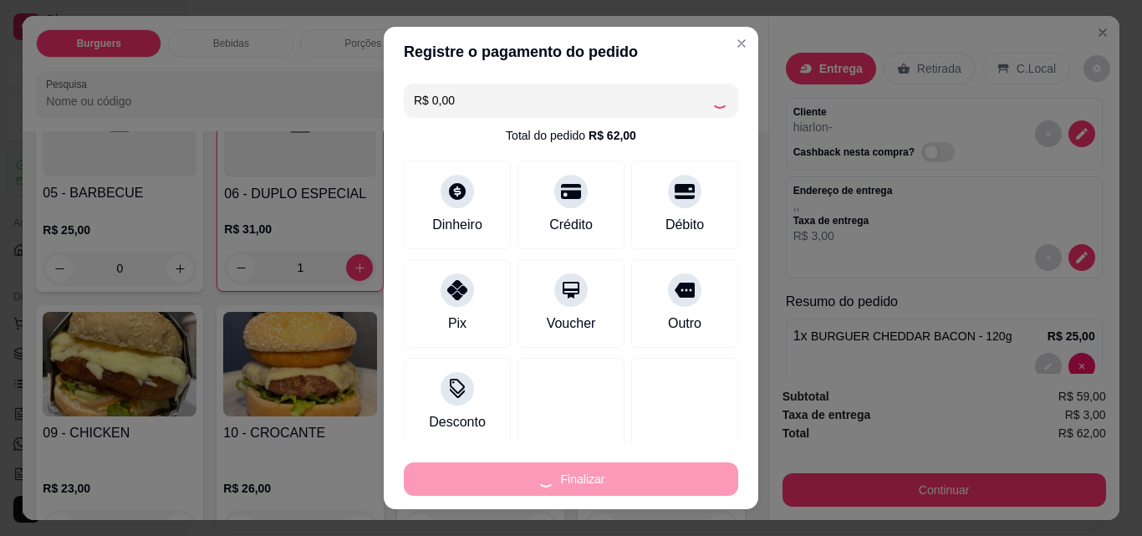
type input "0"
type input "-R$ 62,00"
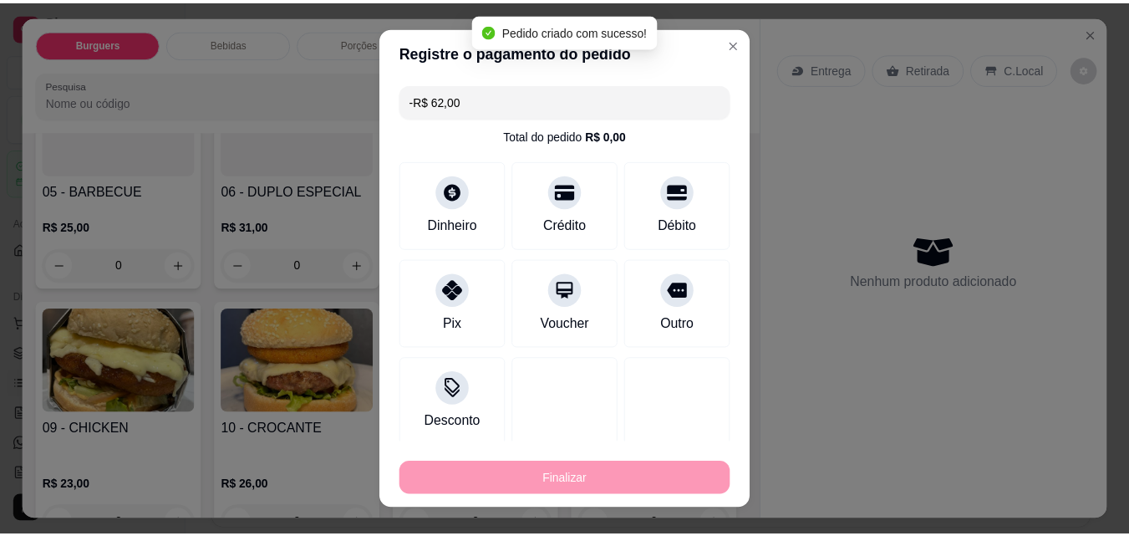
scroll to position [434, 0]
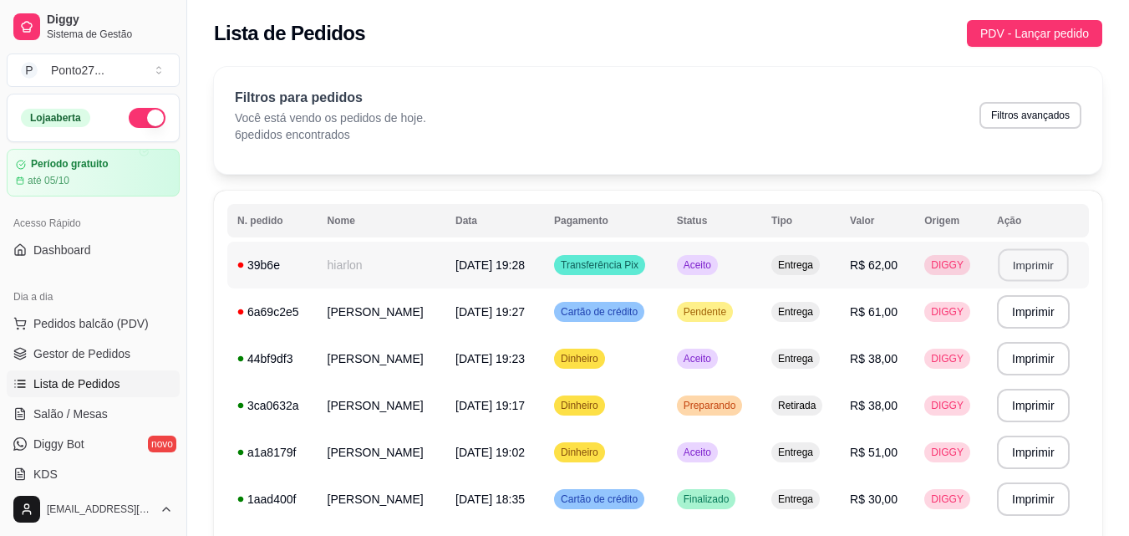
click at [1044, 264] on button "Imprimir" at bounding box center [1033, 265] width 70 height 33
click at [717, 309] on span "Pendente" at bounding box center [704, 311] width 49 height 13
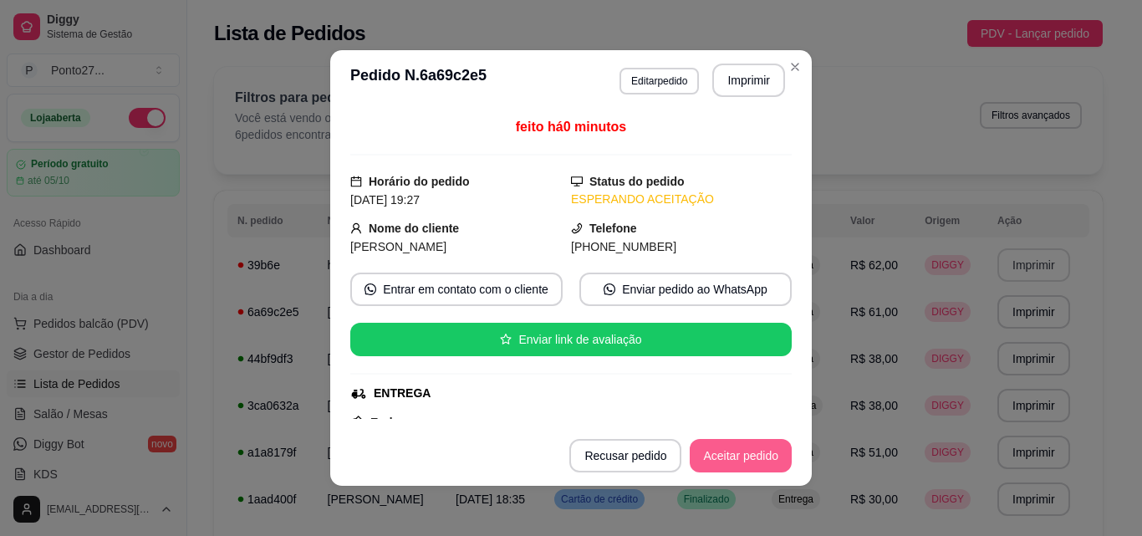
click at [760, 453] on button "Aceitar pedido" at bounding box center [741, 455] width 102 height 33
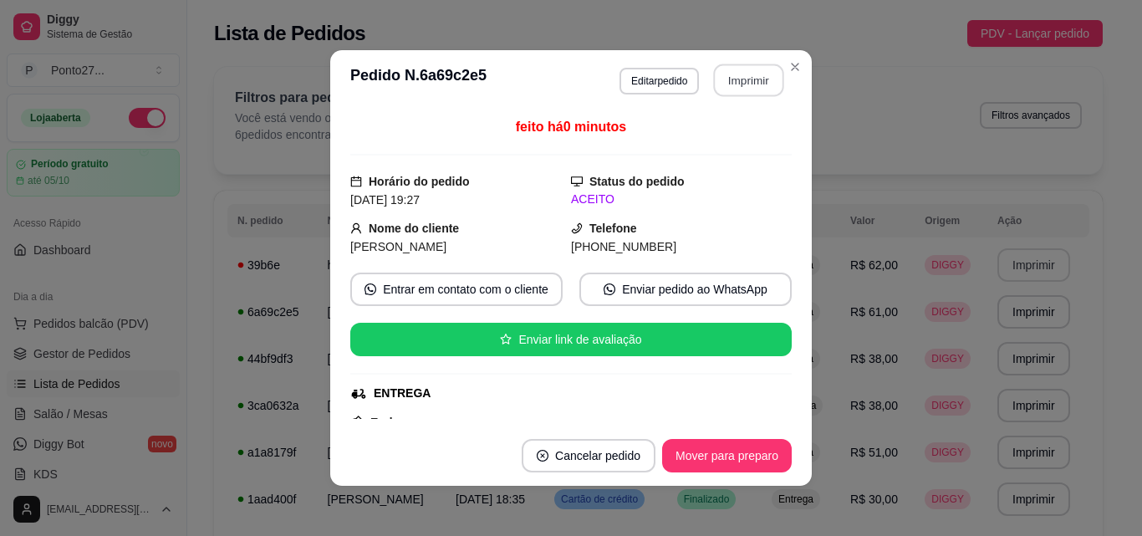
click at [744, 70] on button "Imprimir" at bounding box center [749, 80] width 70 height 33
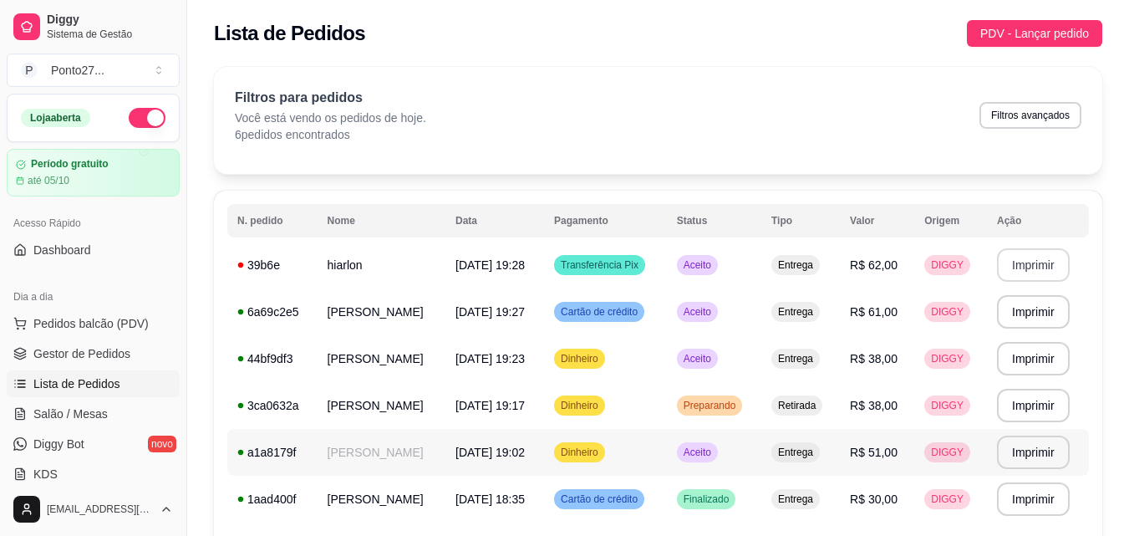
click at [708, 453] on span "Aceito" at bounding box center [697, 452] width 34 height 13
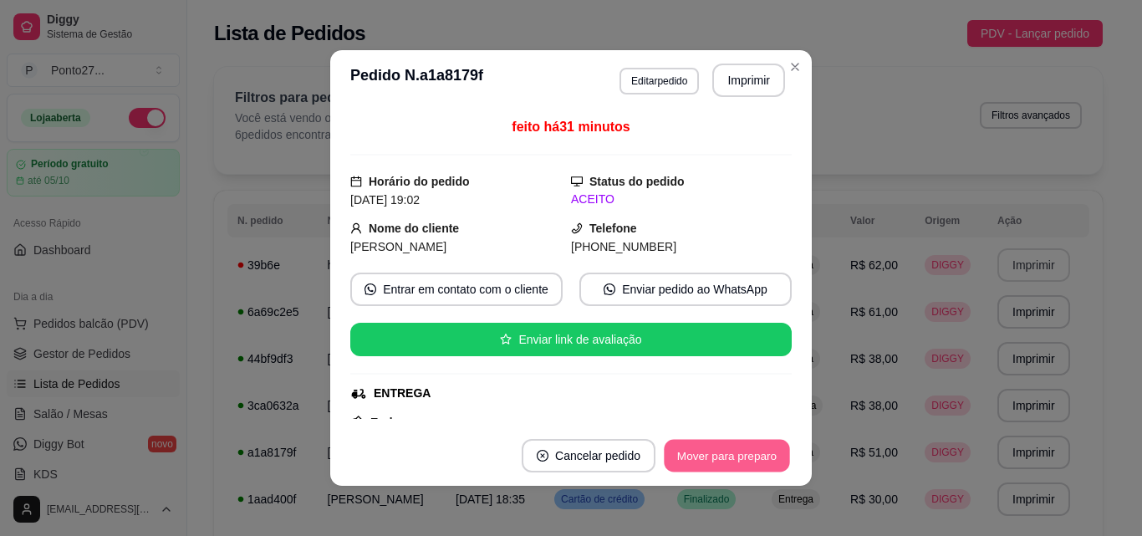
click at [725, 466] on button "Mover para preparo" at bounding box center [726, 456] width 125 height 33
click at [725, 466] on button "Mover para entrega" at bounding box center [727, 456] width 125 height 33
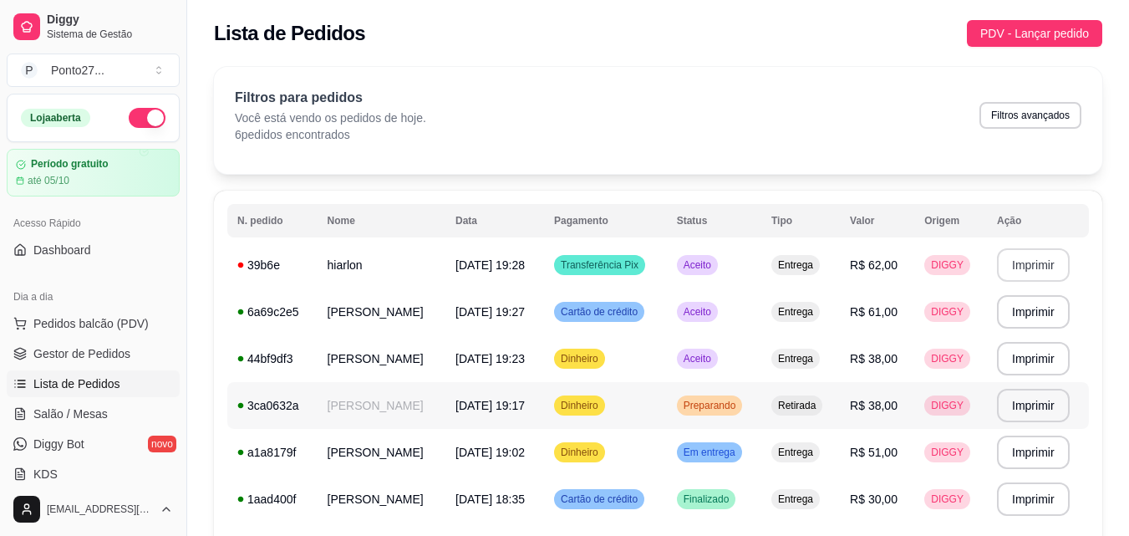
click at [721, 402] on span "Preparando" at bounding box center [709, 405] width 59 height 13
click at [702, 270] on span "Aceito" at bounding box center [697, 264] width 34 height 13
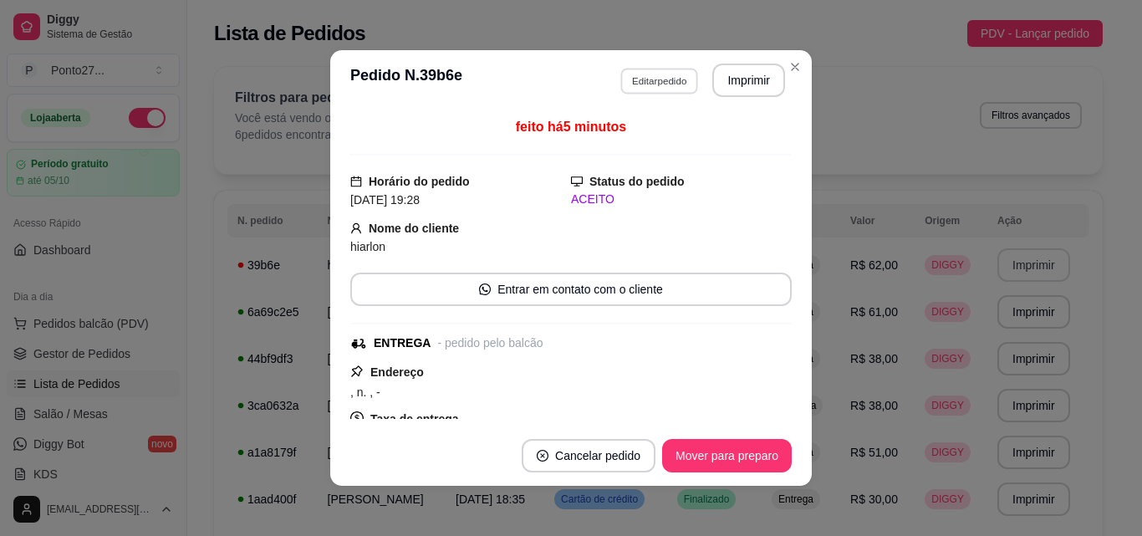
click at [682, 82] on button "Editar pedido" at bounding box center [659, 81] width 78 height 26
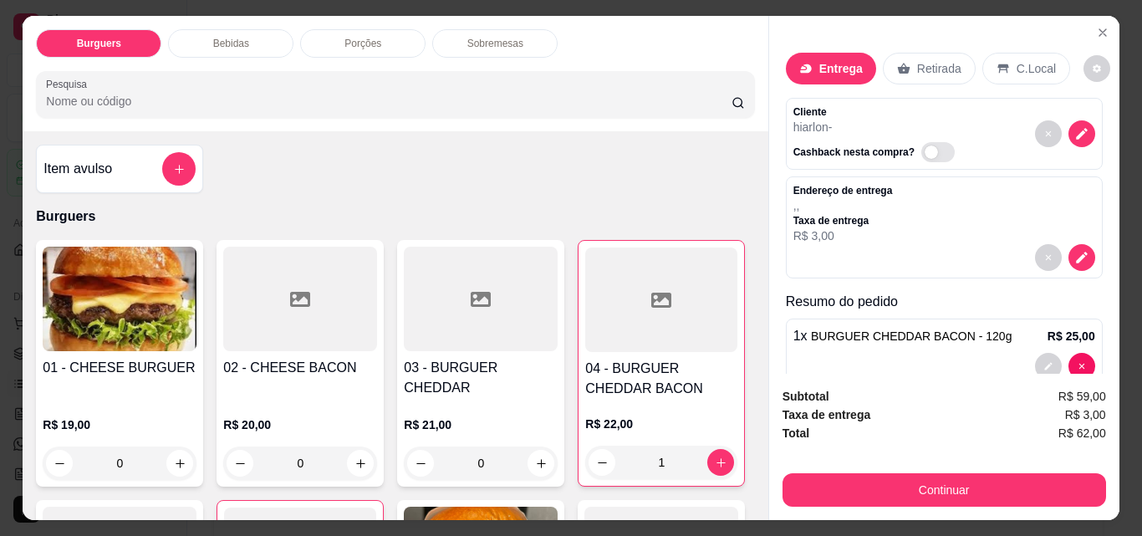
click at [484, 39] on p "Sobremesas" at bounding box center [495, 43] width 56 height 13
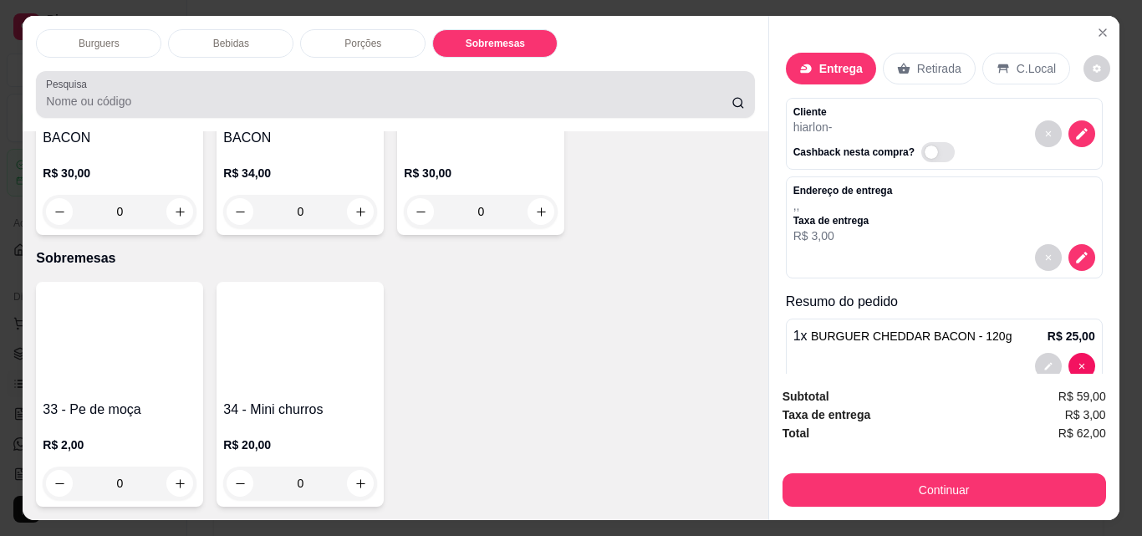
scroll to position [43, 0]
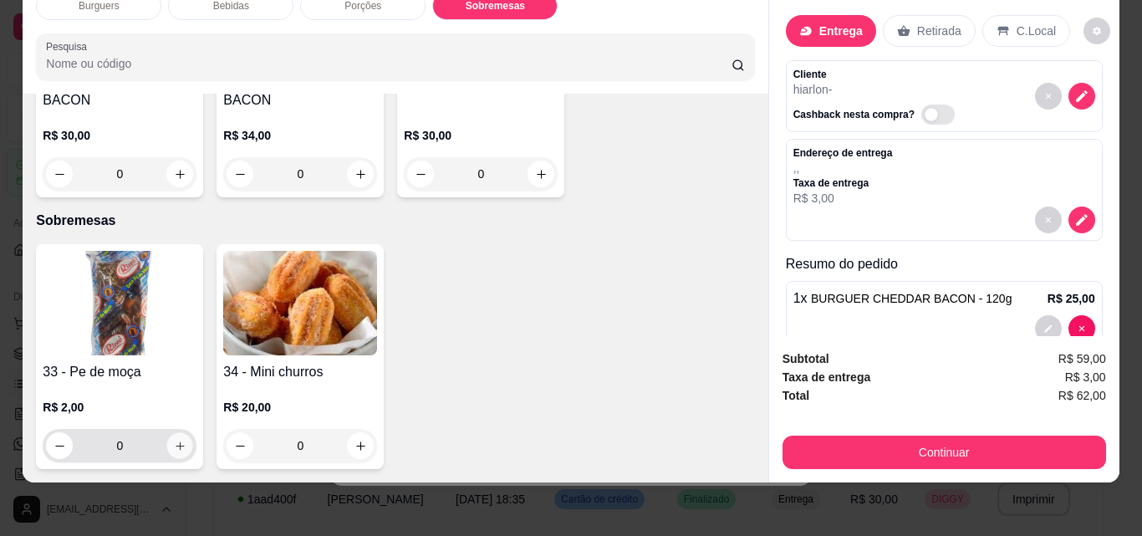
click at [176, 441] on icon "increase-product-quantity" at bounding box center [180, 445] width 8 height 8
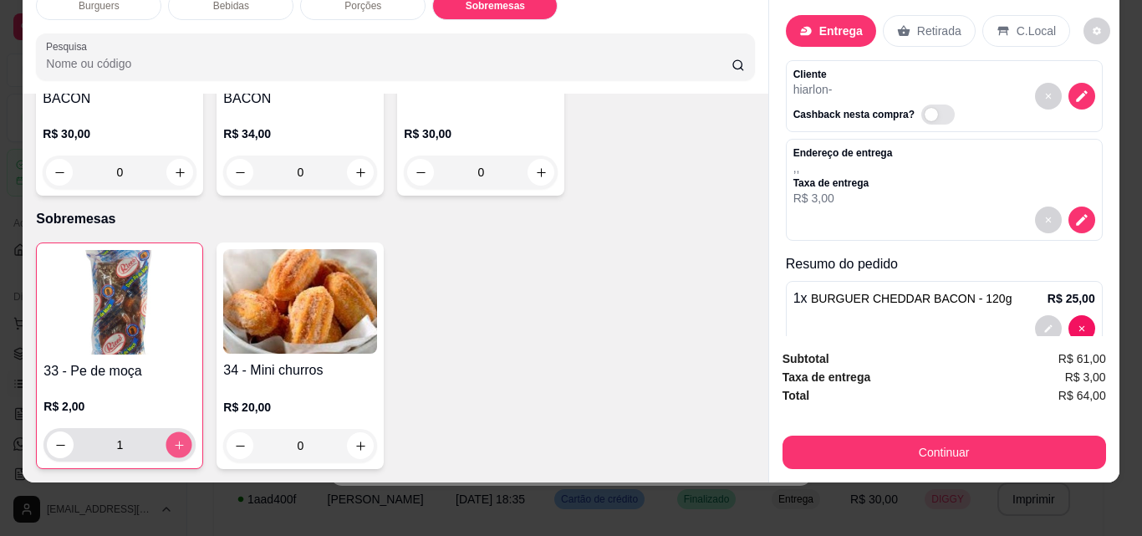
click at [176, 439] on icon "increase-product-quantity" at bounding box center [179, 445] width 13 height 13
type input "2"
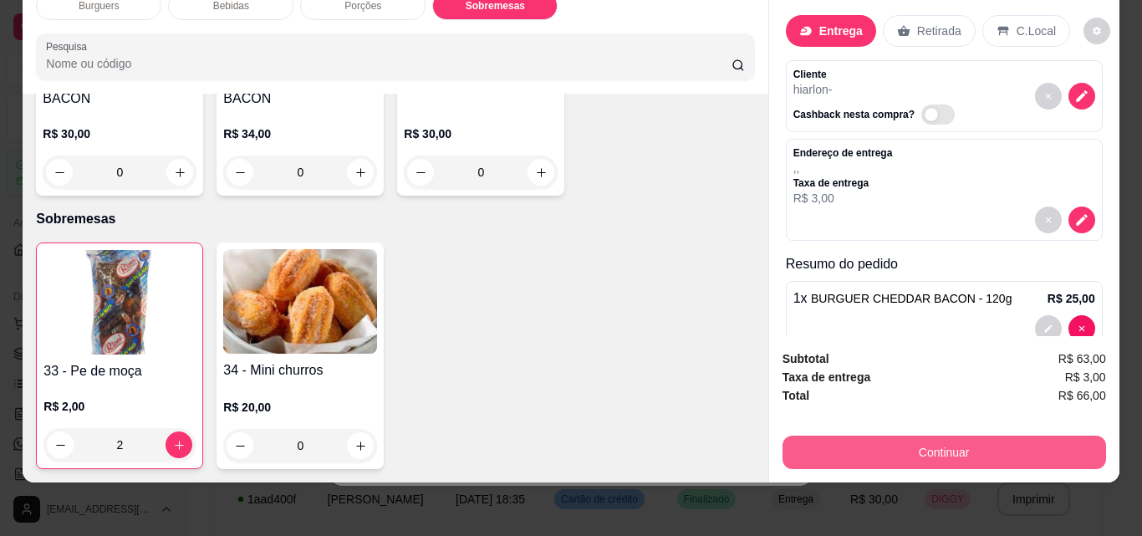
click at [922, 438] on button "Continuar" at bounding box center [943, 452] width 323 height 33
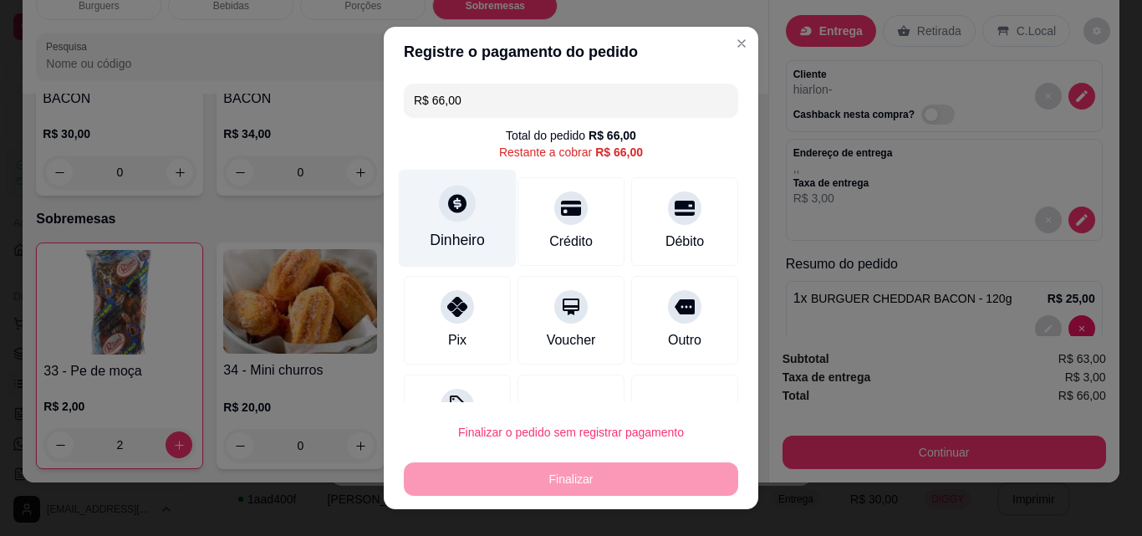
click at [459, 234] on div "Dinheiro" at bounding box center [457, 240] width 55 height 22
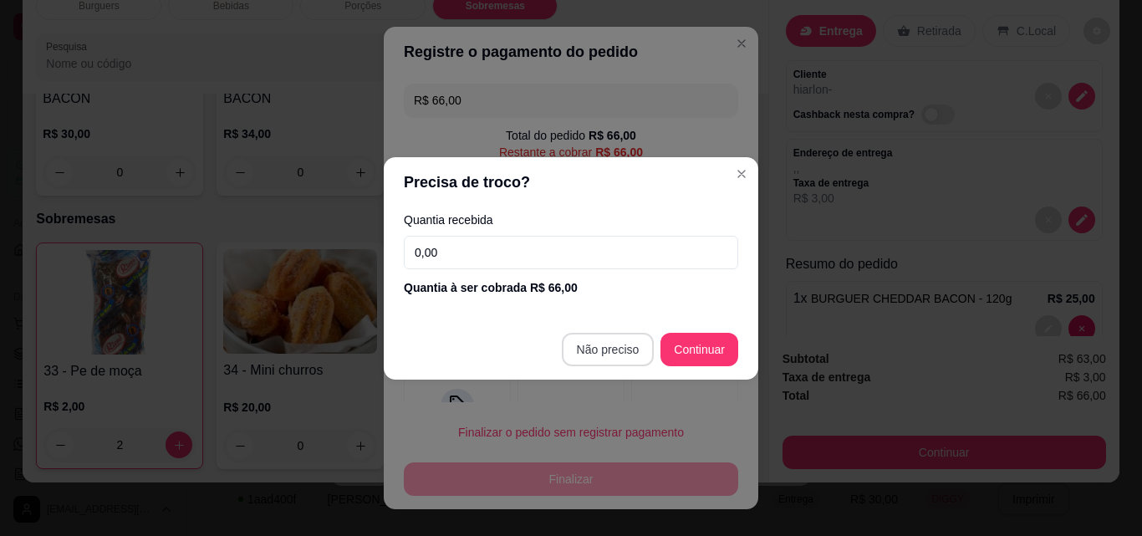
type input "R$ 0,00"
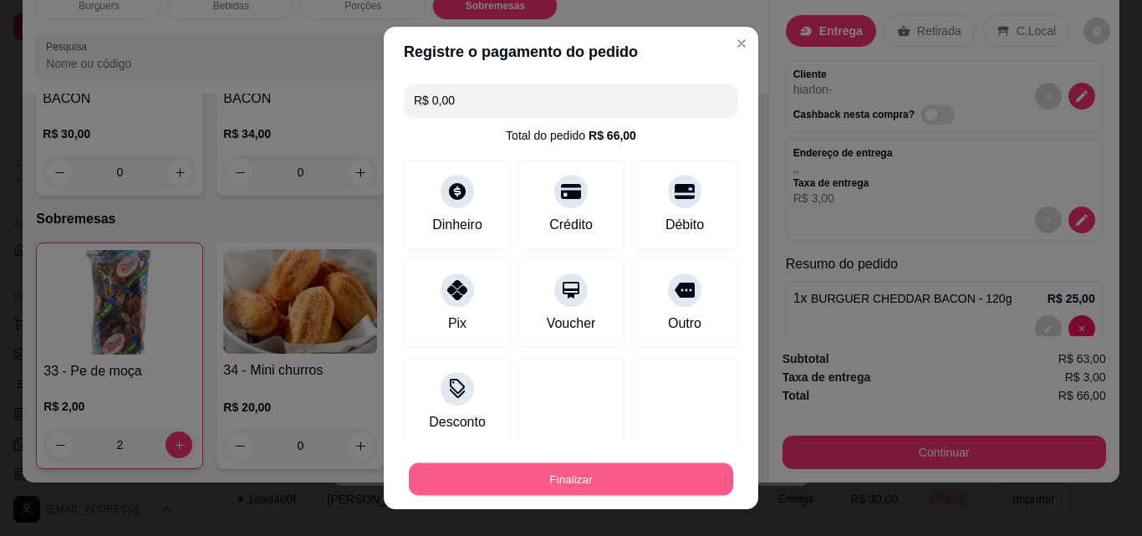
click at [548, 472] on button "Finalizar" at bounding box center [571, 479] width 324 height 33
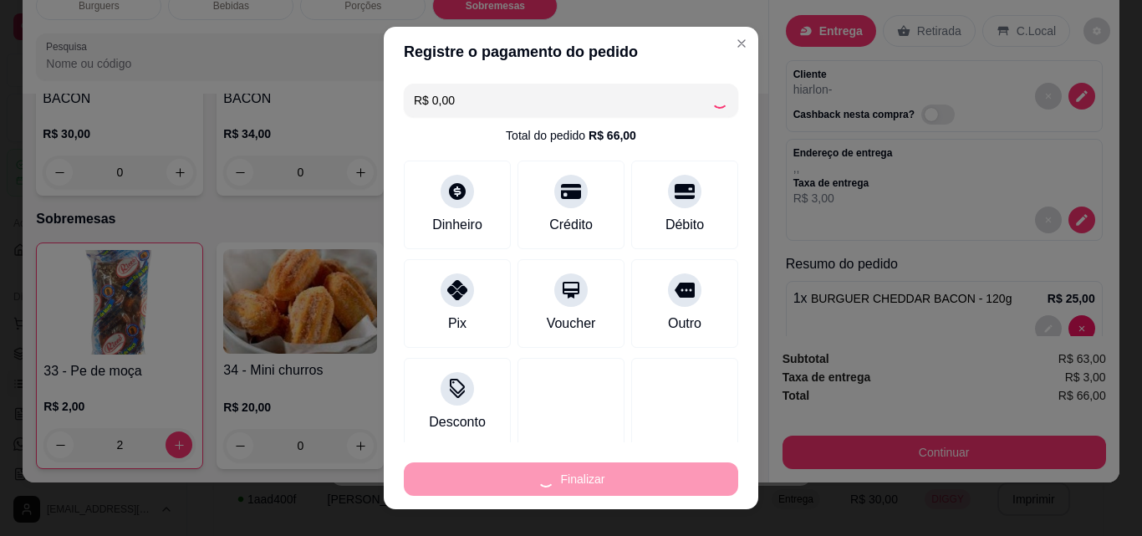
type input "0"
type input "-R$ 66,00"
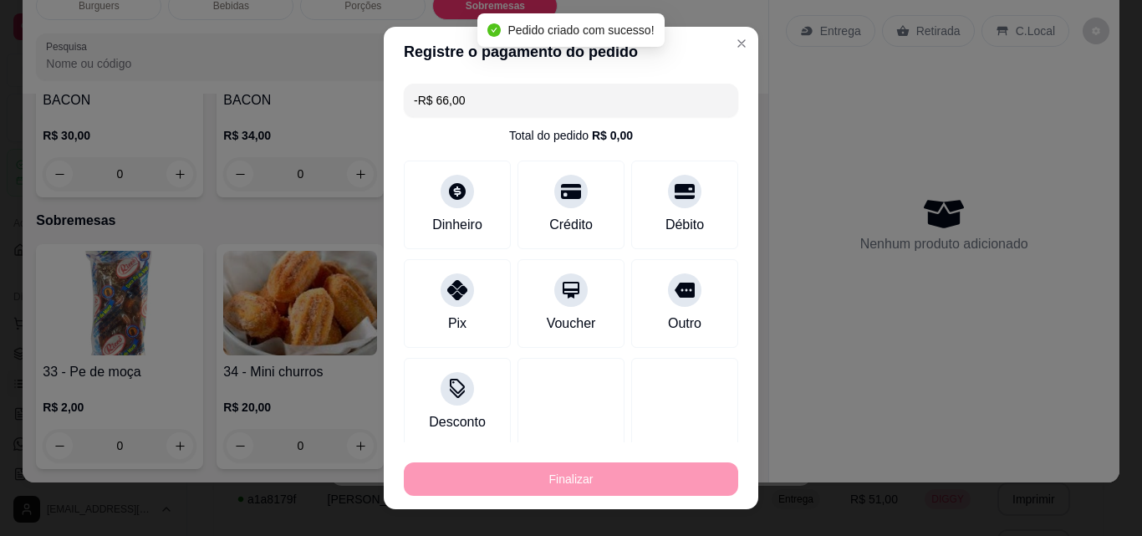
scroll to position [2779, 0]
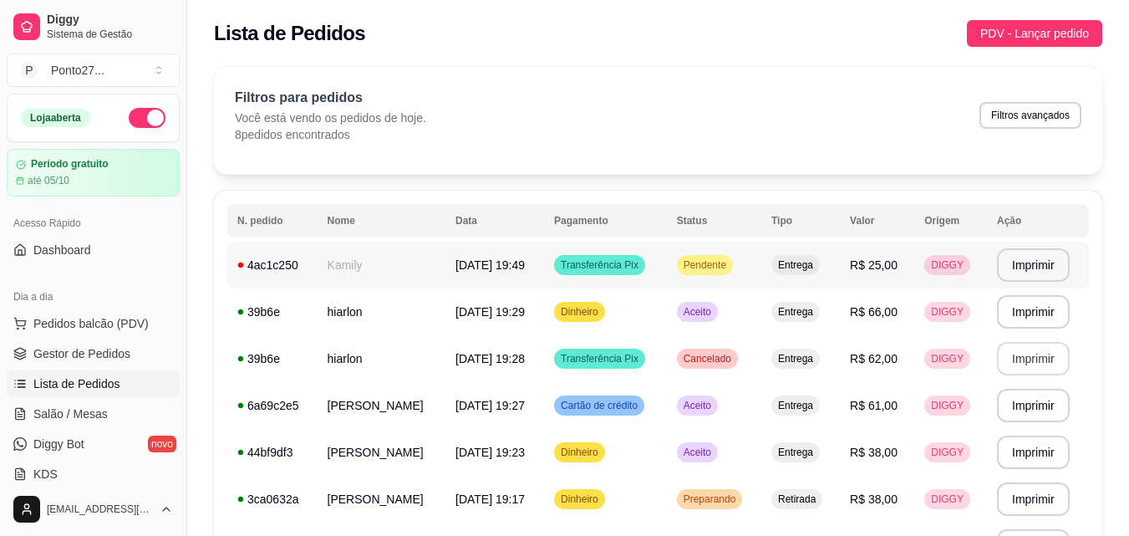
click at [597, 267] on span "Transferência Pix" at bounding box center [600, 264] width 84 height 13
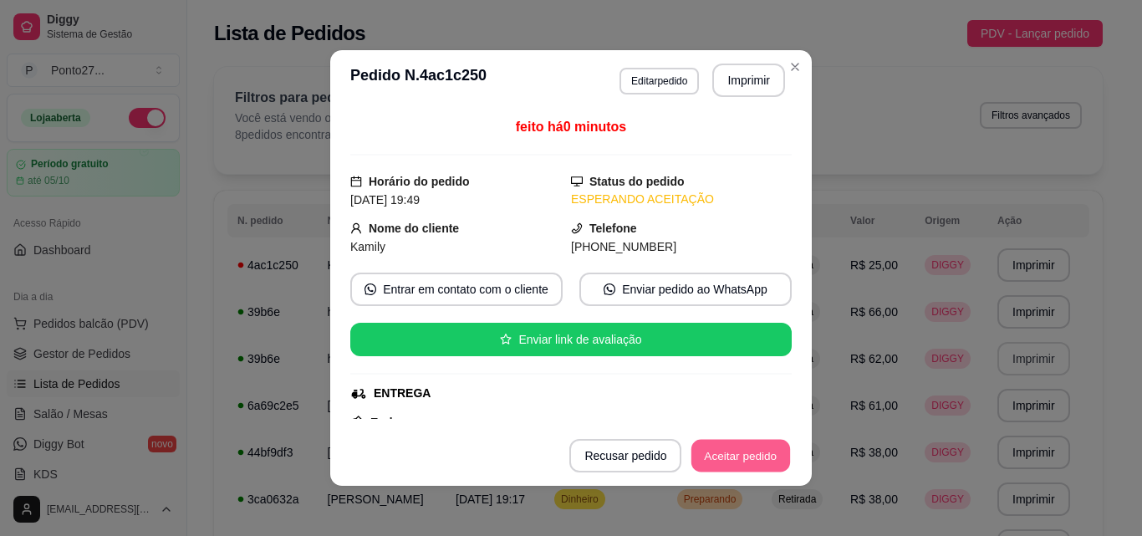
click at [735, 448] on button "Aceitar pedido" at bounding box center [740, 456] width 99 height 33
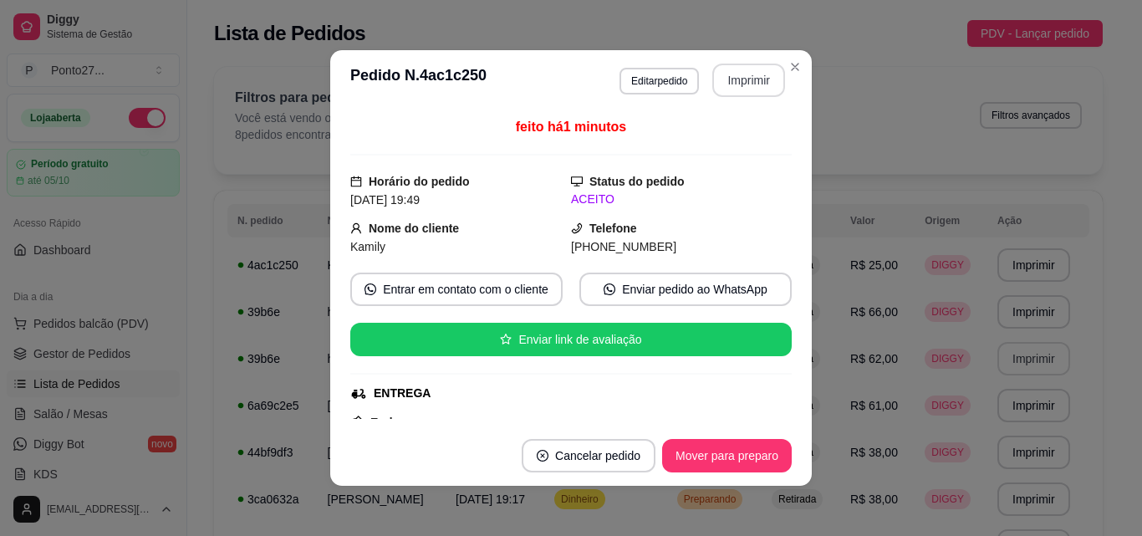
click at [746, 86] on button "Imprimir" at bounding box center [748, 80] width 73 height 33
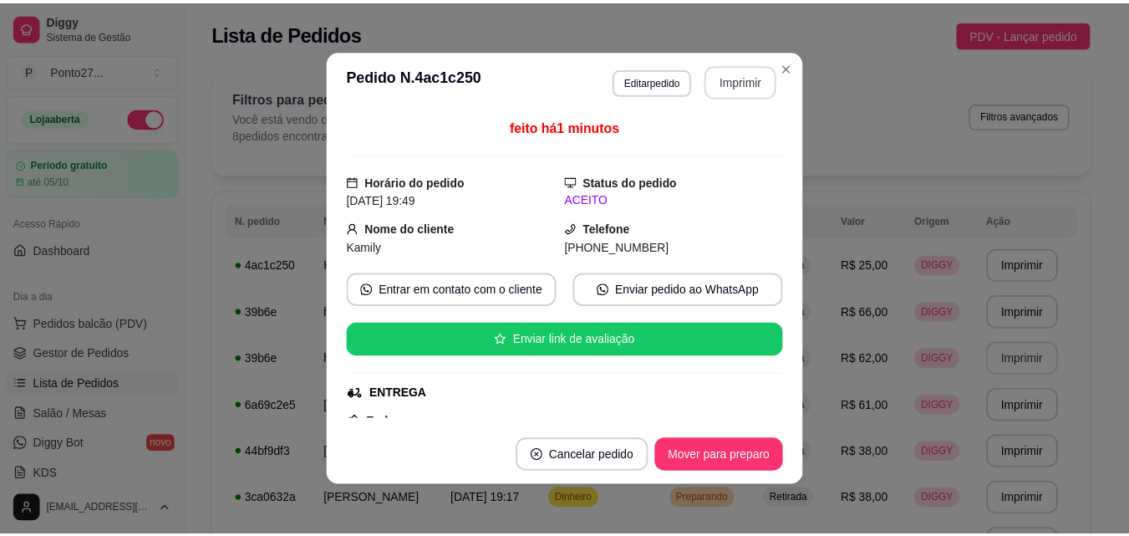
scroll to position [0, 0]
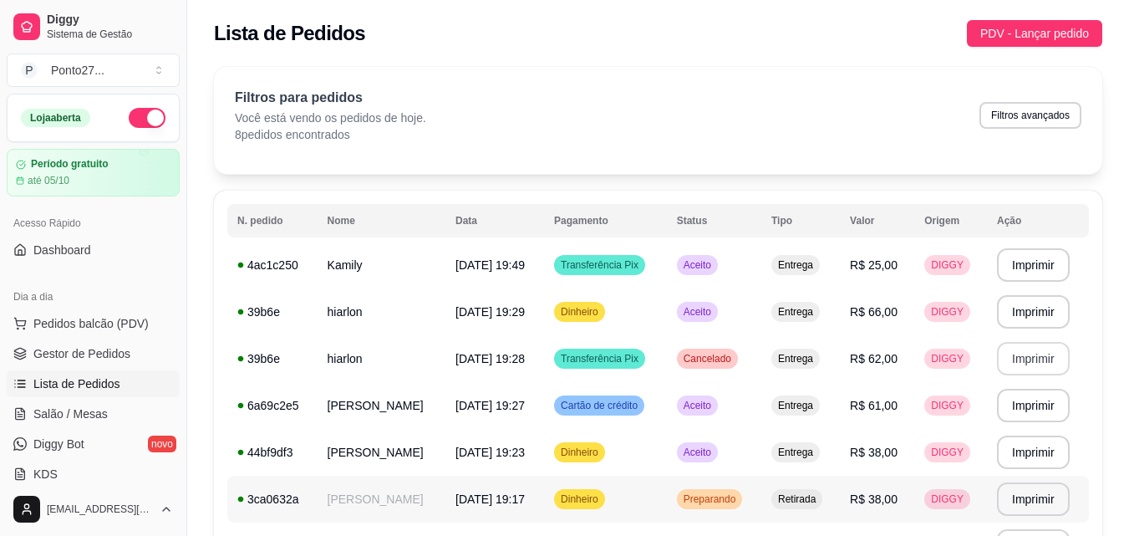
click at [719, 492] on div "Preparando" at bounding box center [710, 499] width 66 height 20
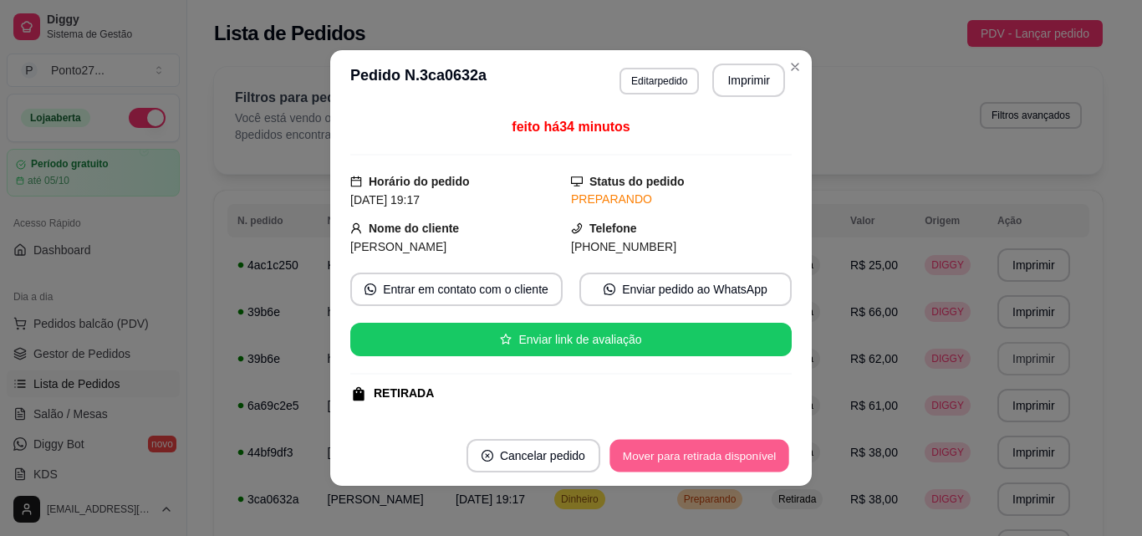
click at [739, 465] on button "Mover para retirada disponível" at bounding box center [698, 456] width 179 height 33
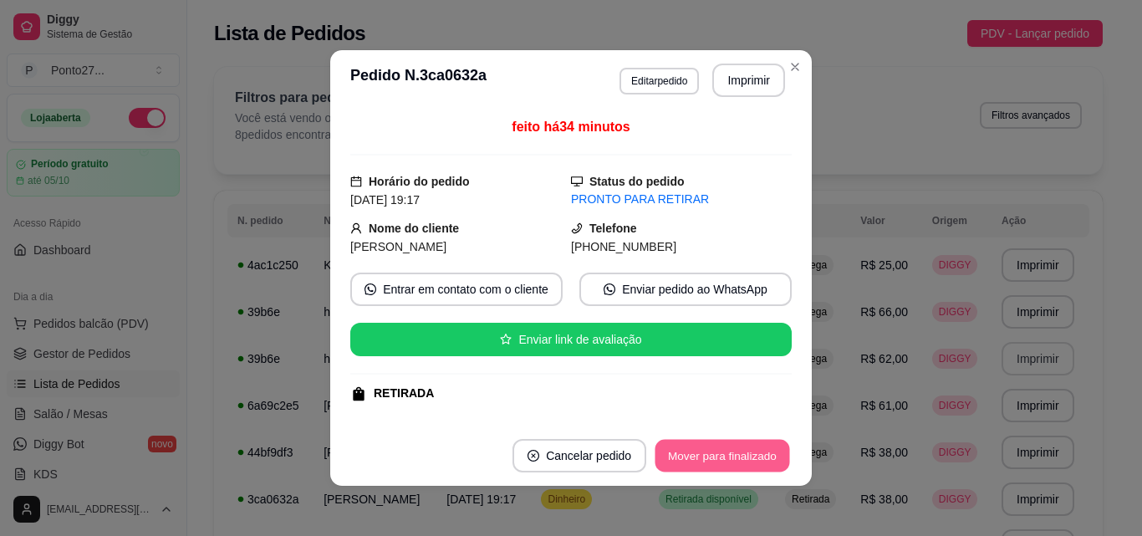
click at [739, 450] on button "Mover para finalizado" at bounding box center [722, 456] width 135 height 33
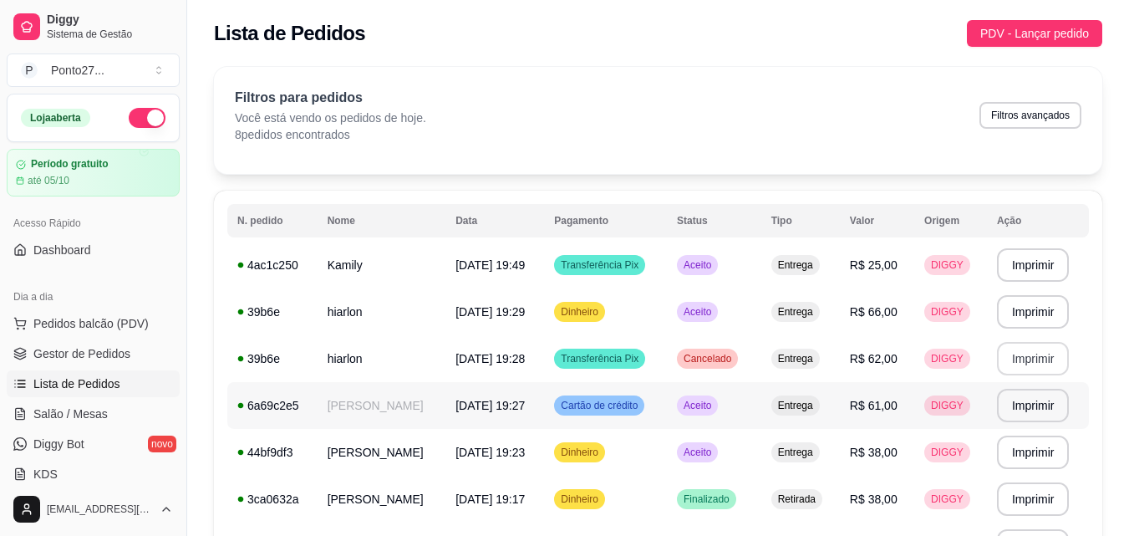
click at [634, 400] on span "Cartão de crédito" at bounding box center [600, 405] width 84 height 13
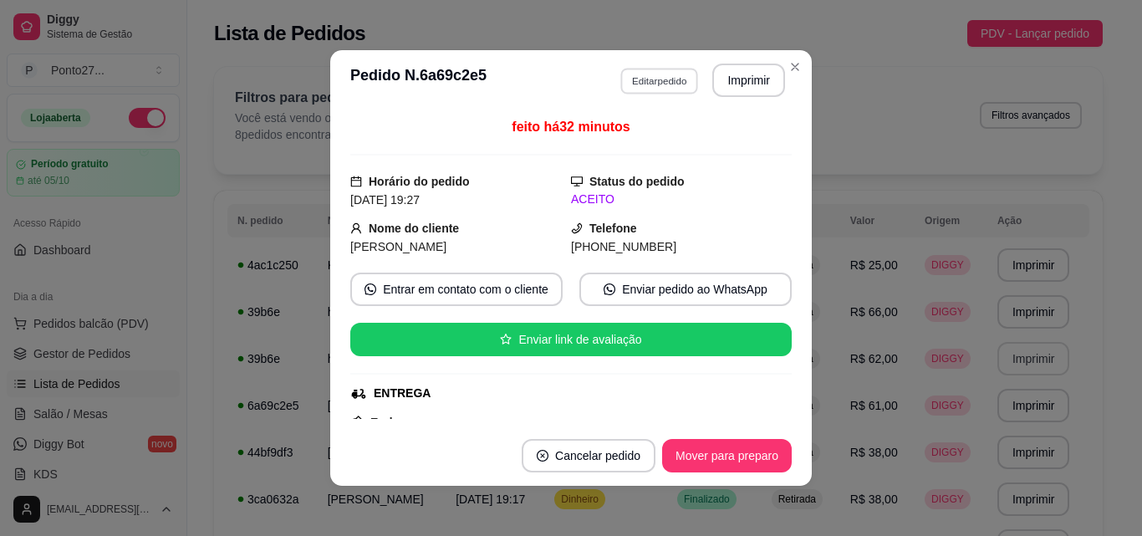
click at [673, 84] on button "Editar pedido" at bounding box center [659, 81] width 78 height 26
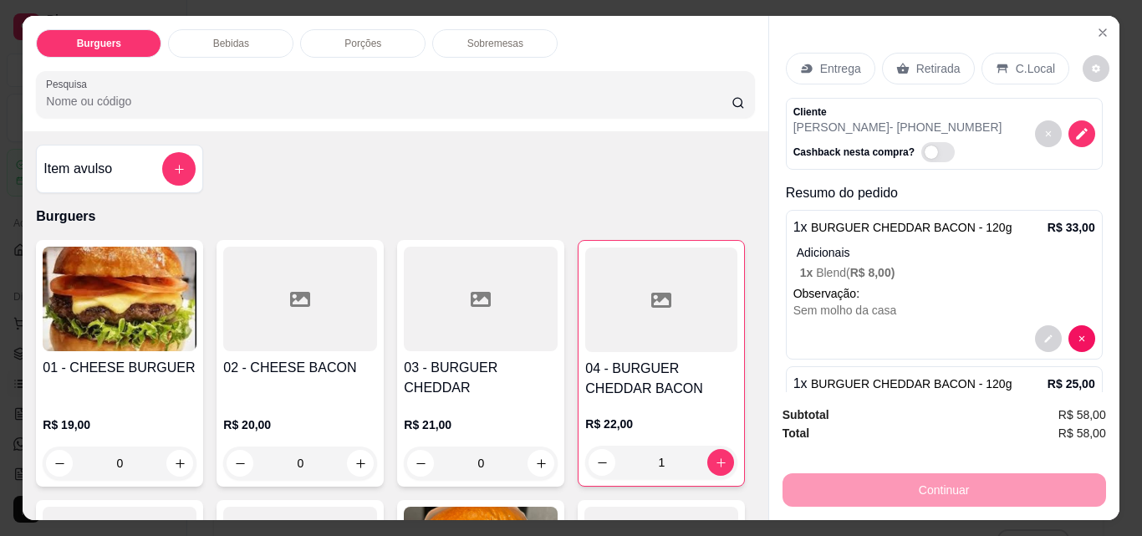
click at [932, 476] on div "Continuar" at bounding box center [943, 488] width 323 height 38
click at [939, 491] on div "Continuar" at bounding box center [943, 488] width 323 height 38
click at [916, 64] on p "Retirada" at bounding box center [938, 68] width 44 height 17
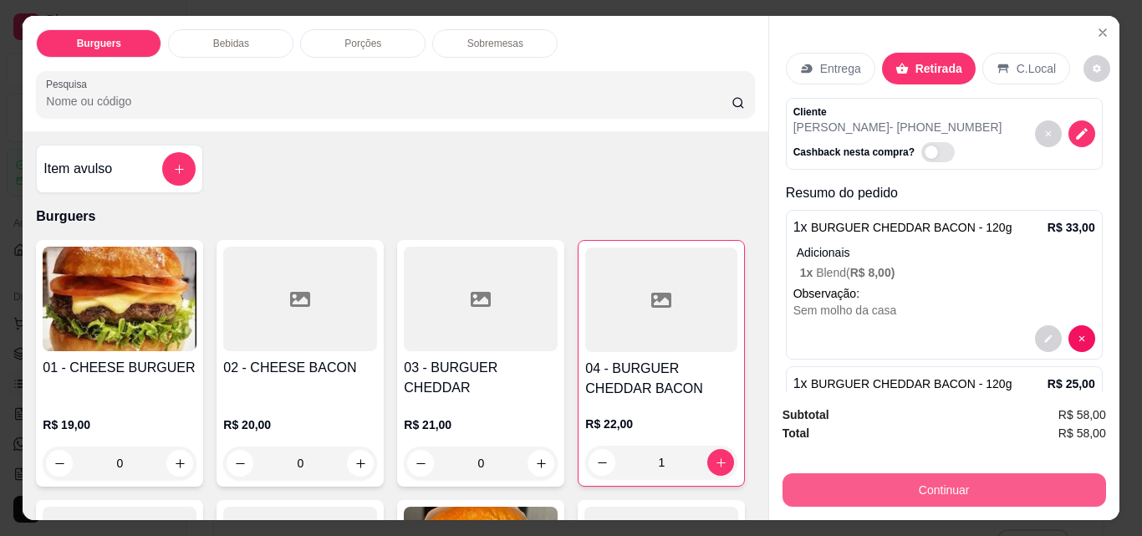
click at [943, 473] on button "Continuar" at bounding box center [943, 489] width 323 height 33
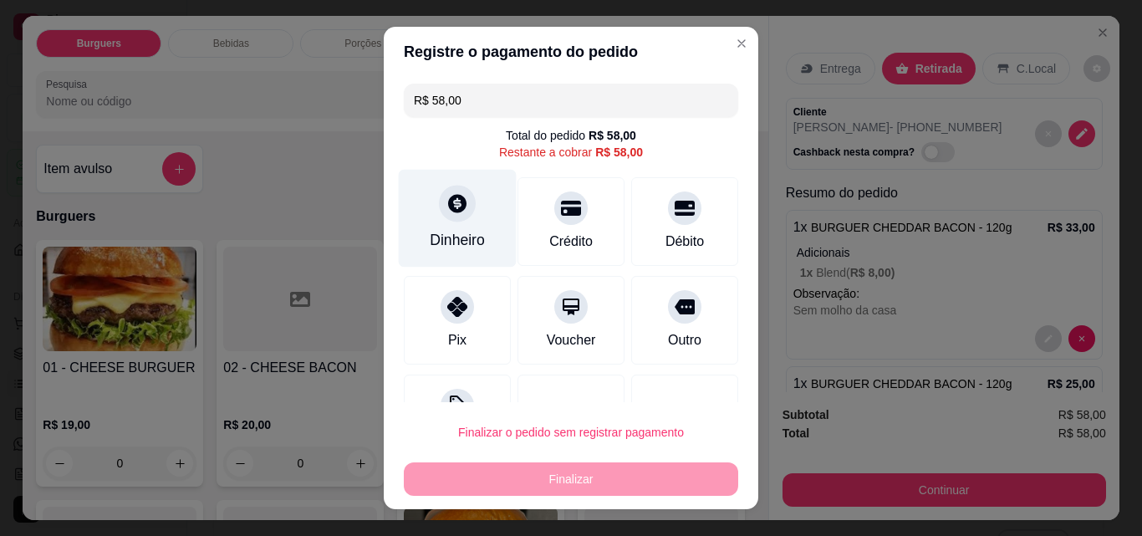
click at [447, 214] on icon at bounding box center [457, 203] width 22 height 22
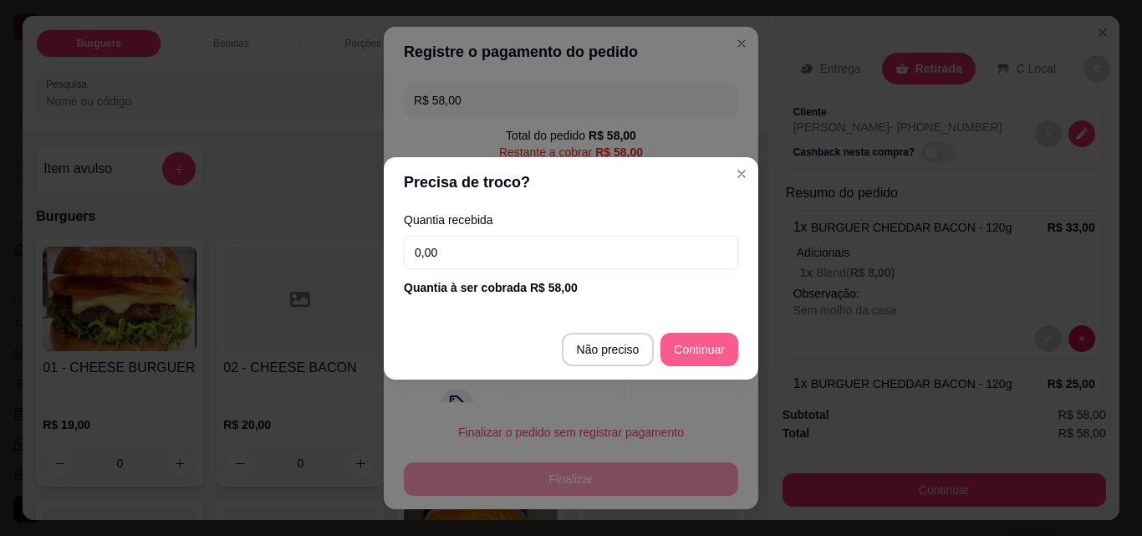
type input "R$ 0,00"
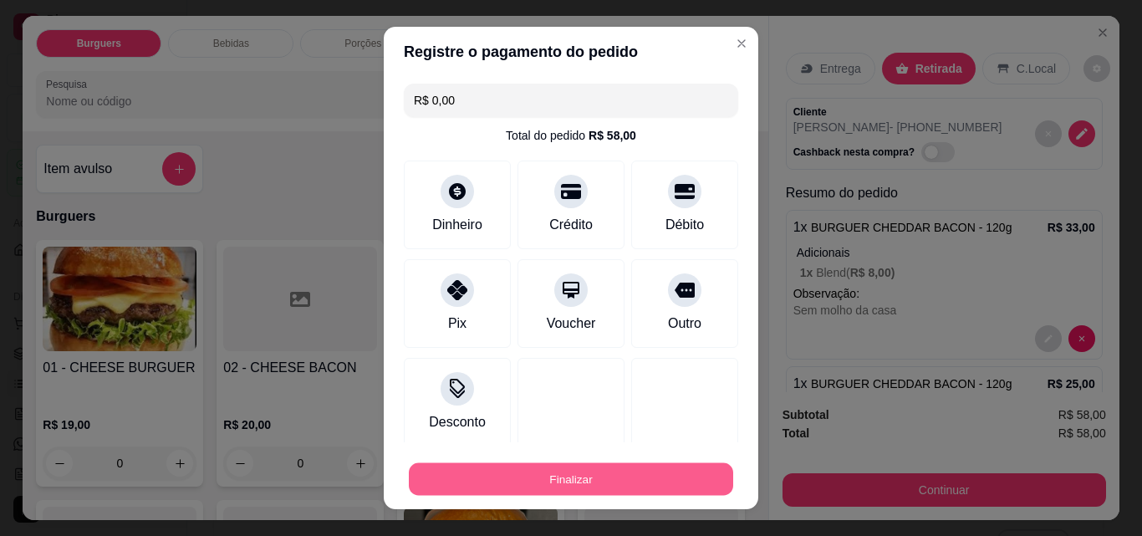
click at [589, 482] on button "Finalizar" at bounding box center [571, 479] width 324 height 33
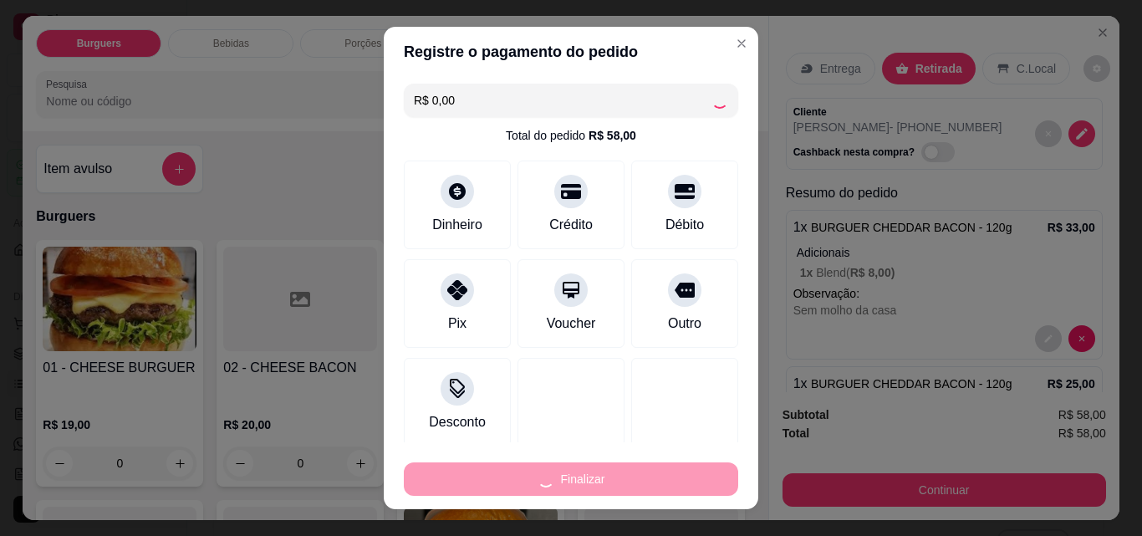
type input "0"
type input "-R$ 58,00"
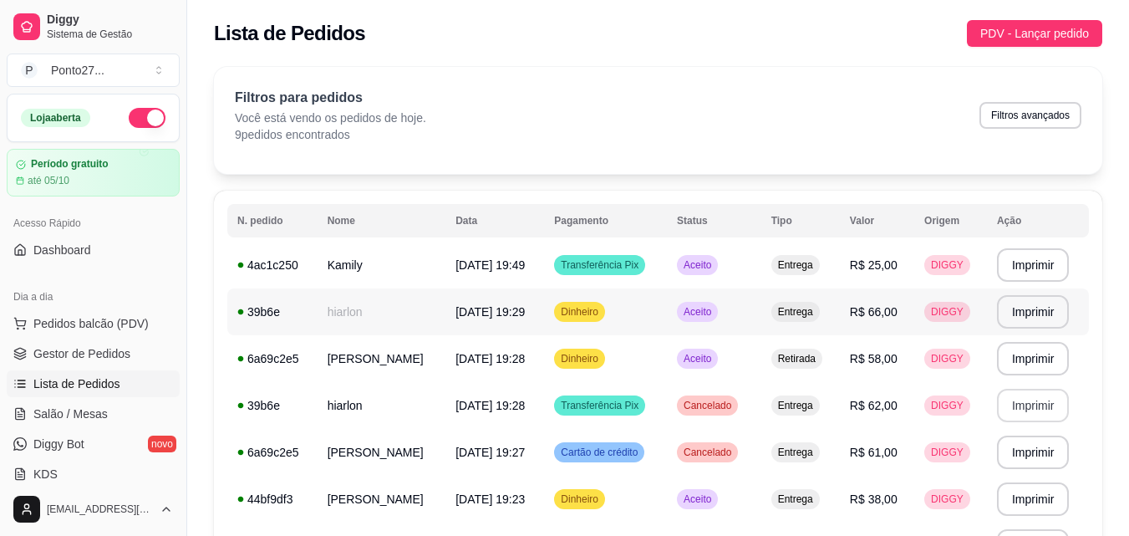
click at [884, 311] on span "R$ 66,00" at bounding box center [874, 311] width 48 height 13
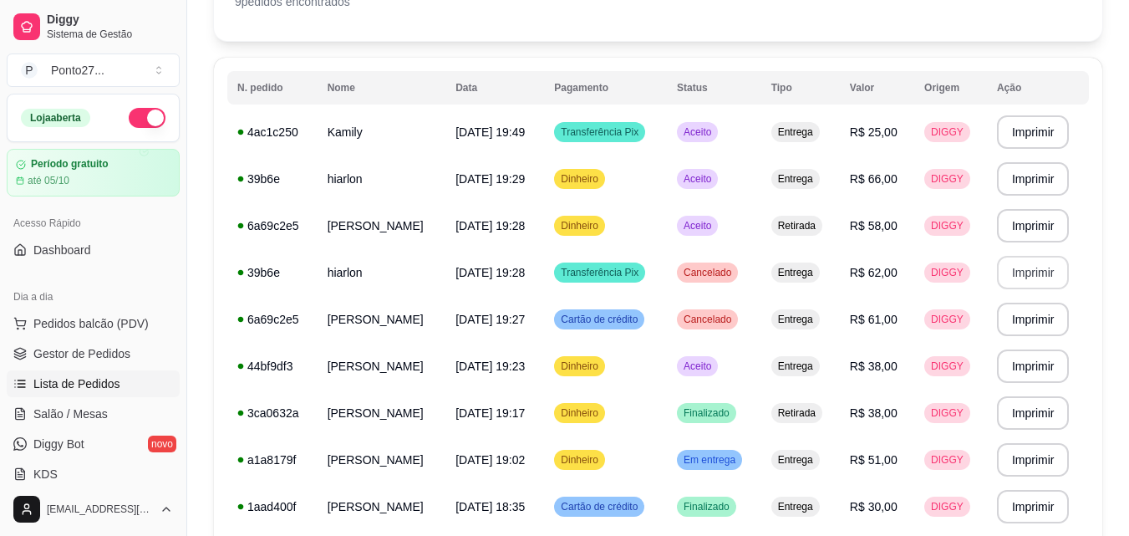
scroll to position [134, 0]
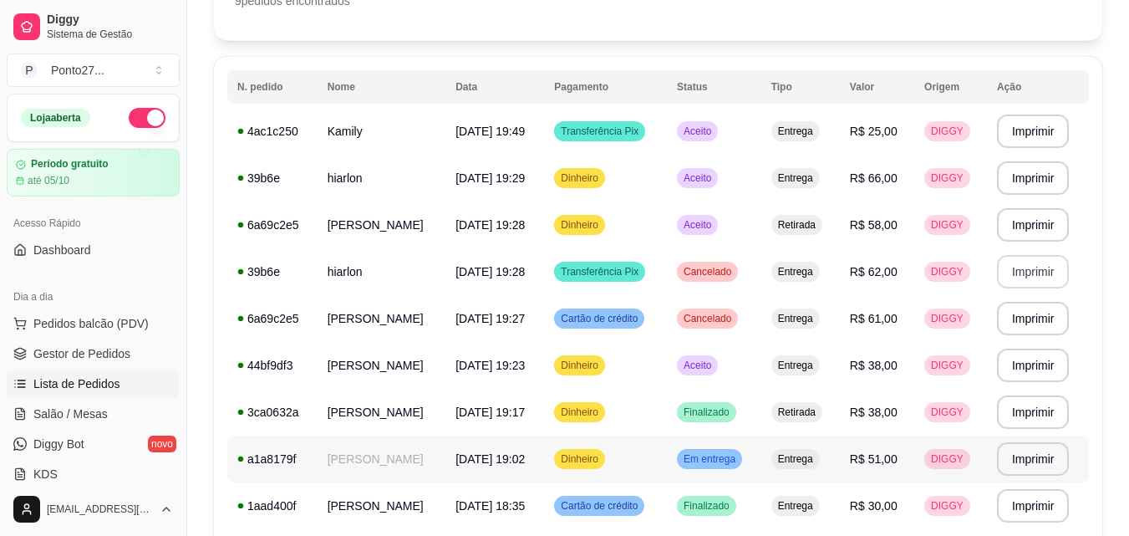
click at [731, 459] on span "Em entrega" at bounding box center [709, 458] width 59 height 13
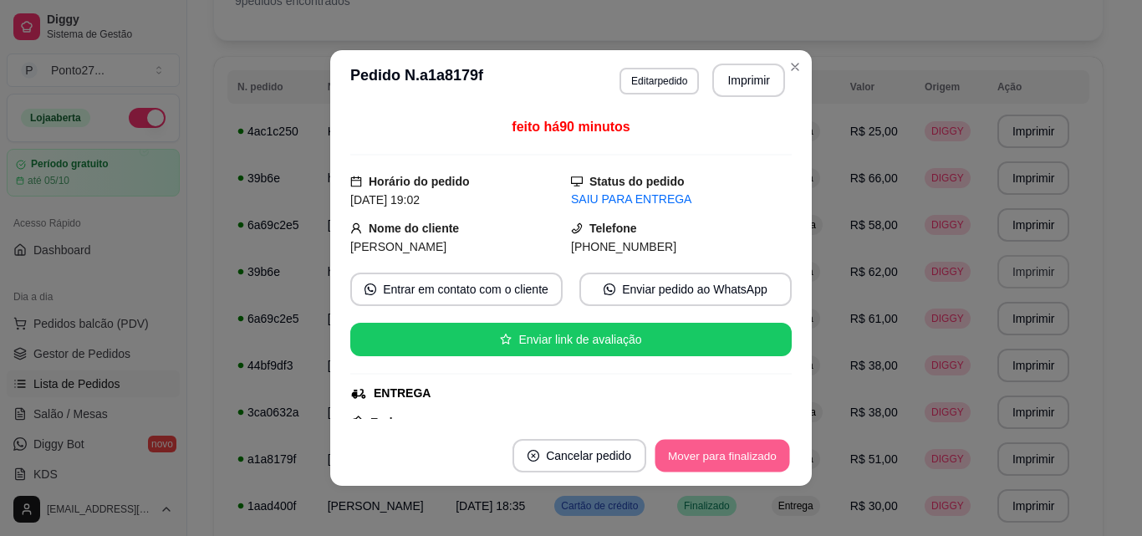
click at [719, 446] on button "Mover para finalizado" at bounding box center [722, 456] width 135 height 33
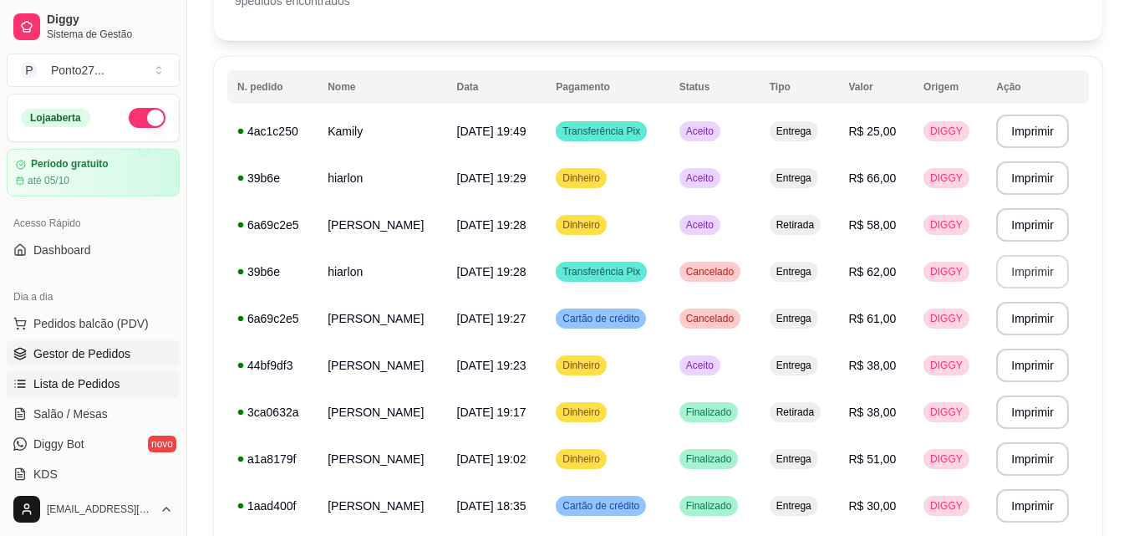
click at [84, 358] on span "Gestor de Pedidos" at bounding box center [81, 353] width 97 height 17
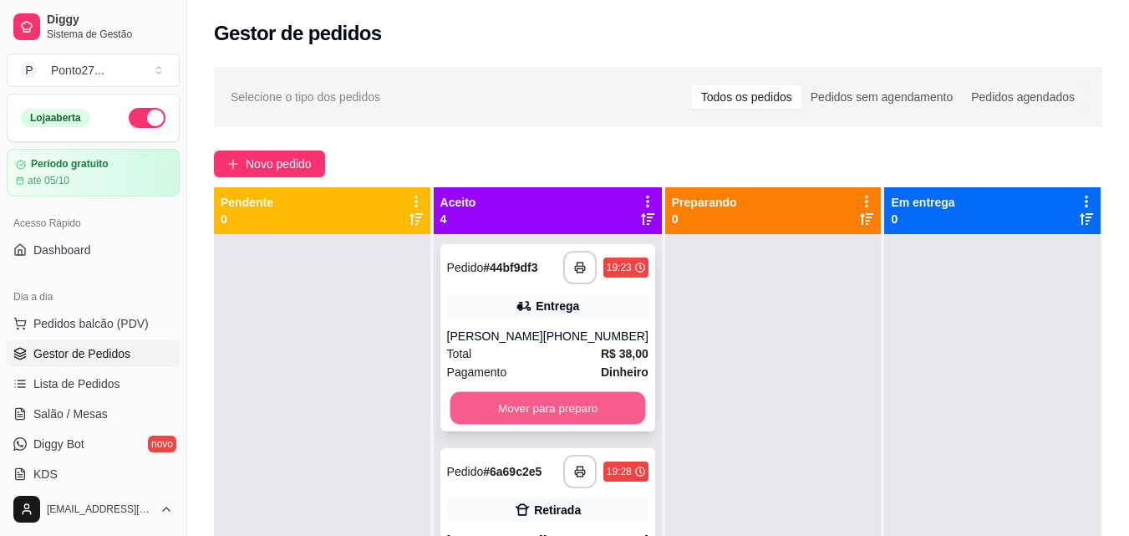
click at [488, 404] on button "Mover para preparo" at bounding box center [548, 408] width 196 height 33
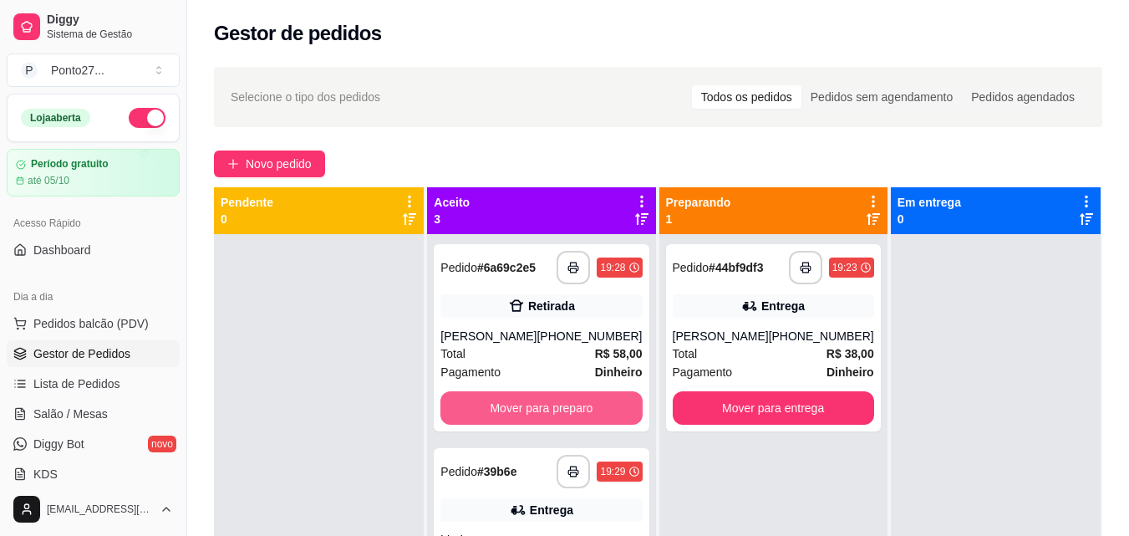
click at [488, 404] on button "Mover para preparo" at bounding box center [541, 407] width 201 height 33
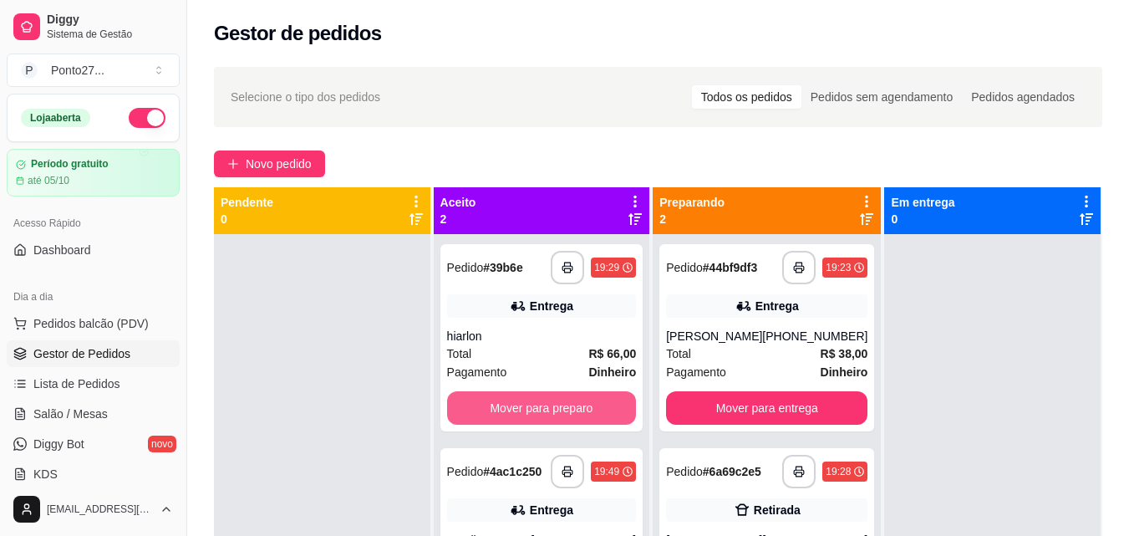
click at [488, 404] on button "Mover para preparo" at bounding box center [542, 407] width 190 height 33
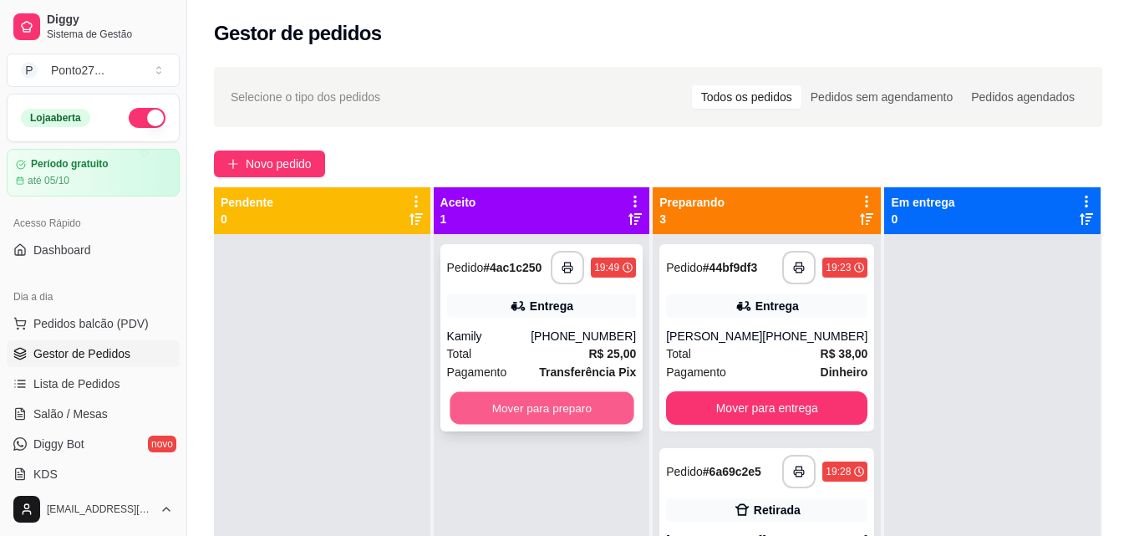
click at [488, 405] on button "Mover para preparo" at bounding box center [542, 408] width 184 height 33
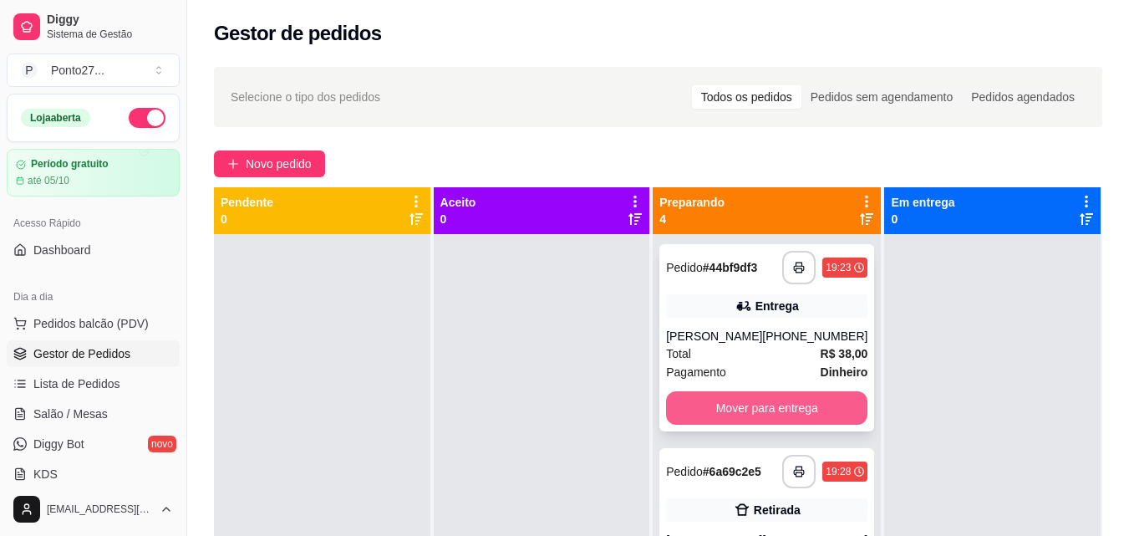
click at [818, 400] on button "Mover para entrega" at bounding box center [766, 407] width 201 height 33
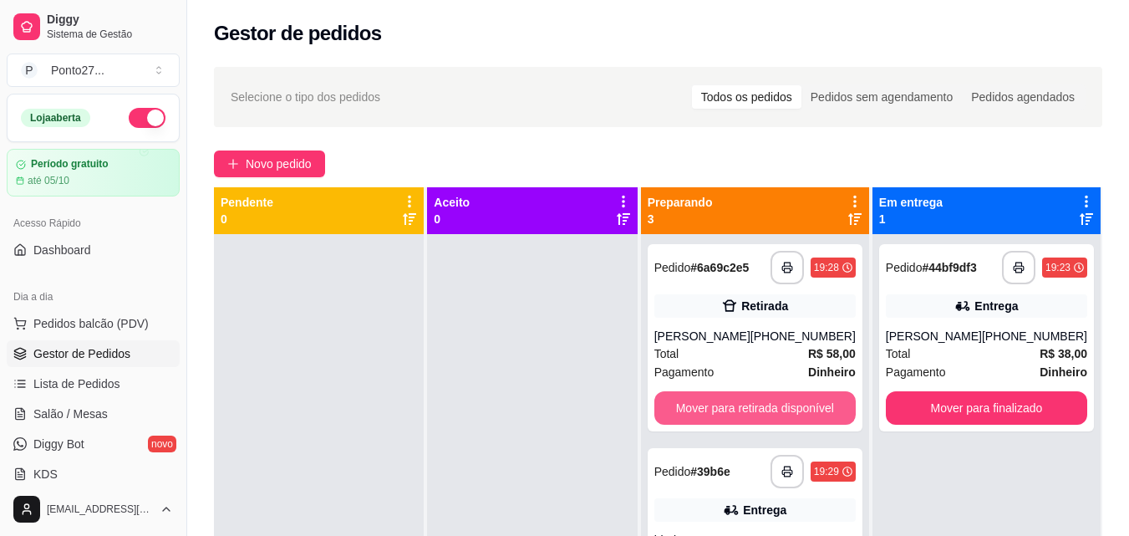
click at [818, 400] on button "Mover para retirada disponível" at bounding box center [755, 407] width 201 height 33
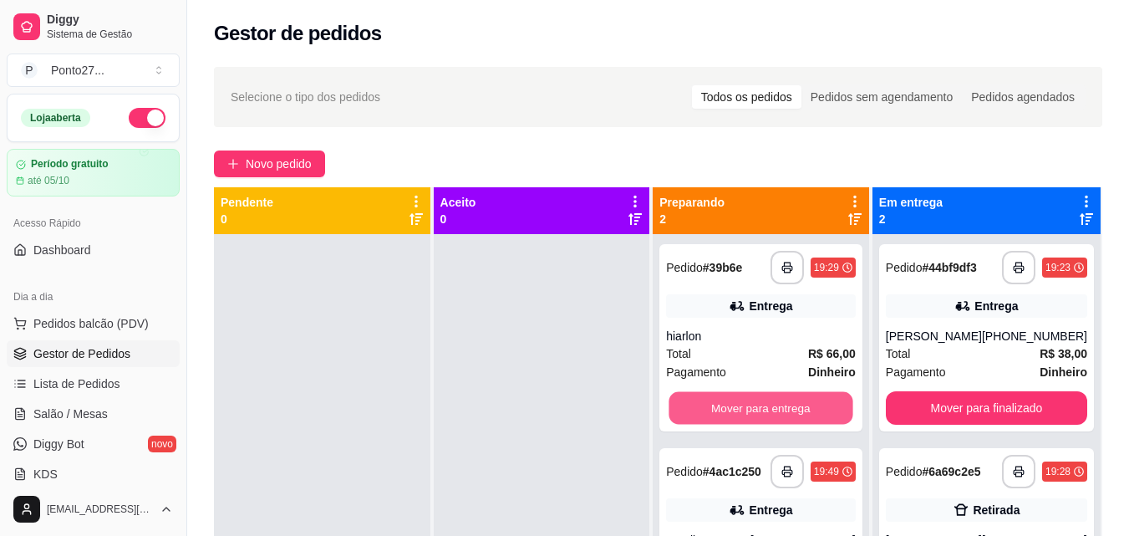
click at [818, 400] on button "Mover para entrega" at bounding box center [762, 408] width 184 height 33
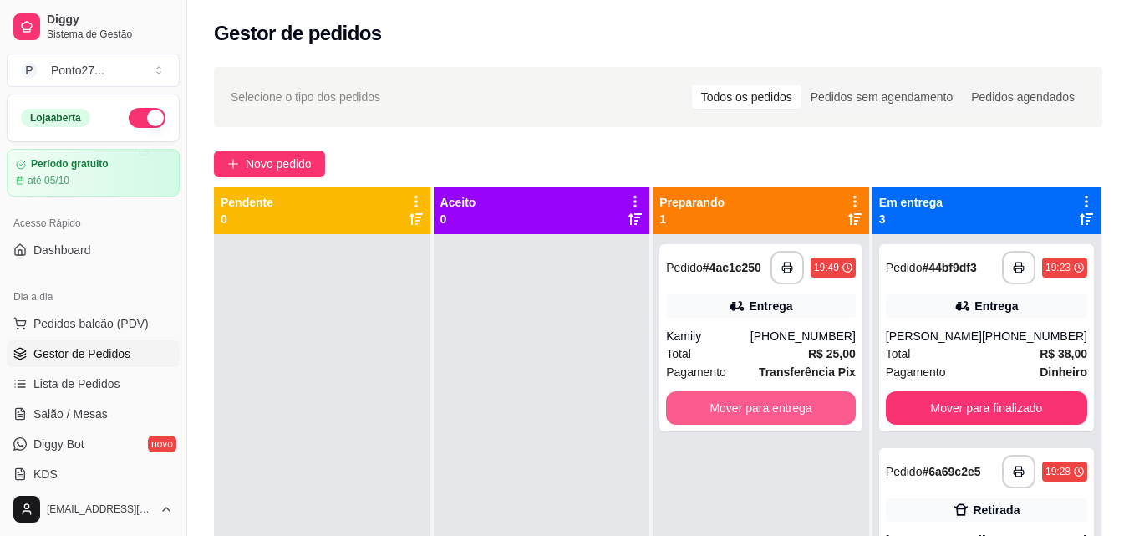
click at [818, 400] on button "Mover para entrega" at bounding box center [761, 407] width 190 height 33
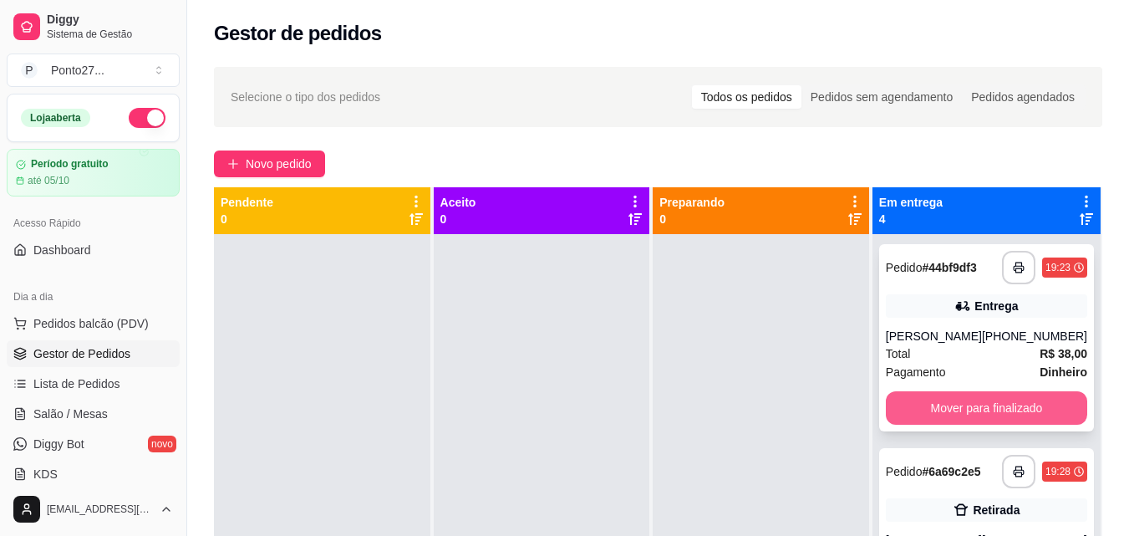
click at [936, 413] on button "Mover para finalizado" at bounding box center [986, 407] width 201 height 33
click at [936, 413] on button "Mover para finalizado" at bounding box center [987, 408] width 196 height 33
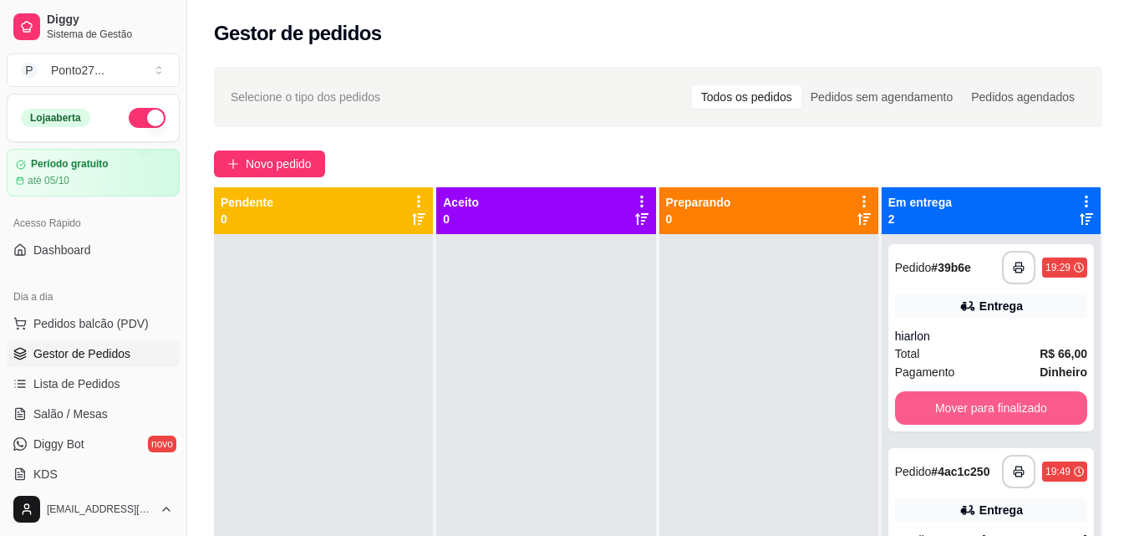
click at [936, 413] on button "Mover para finalizado" at bounding box center [991, 407] width 192 height 33
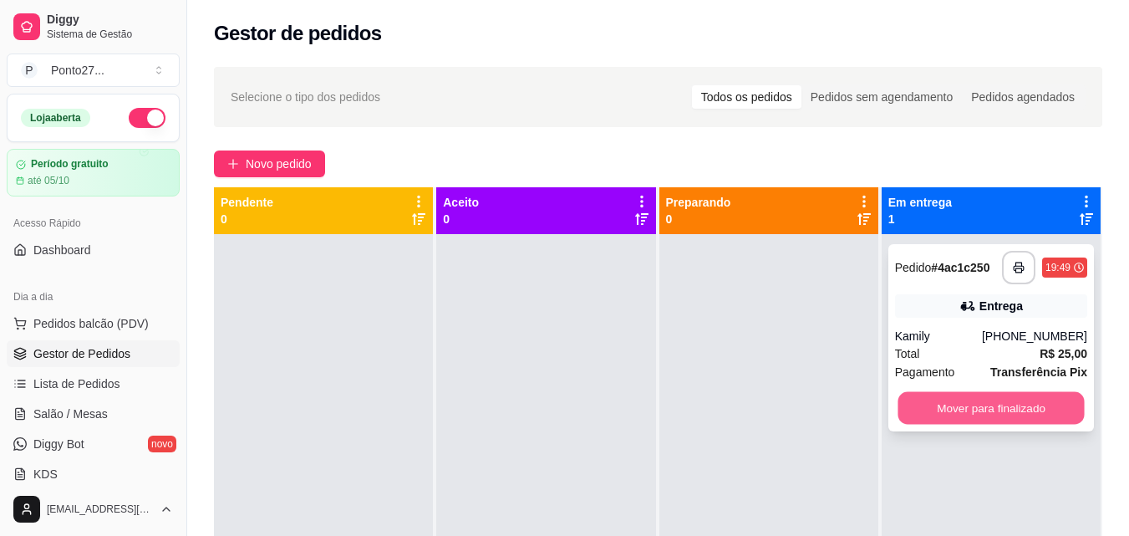
click at [940, 402] on button "Mover para finalizado" at bounding box center [991, 408] width 186 height 33
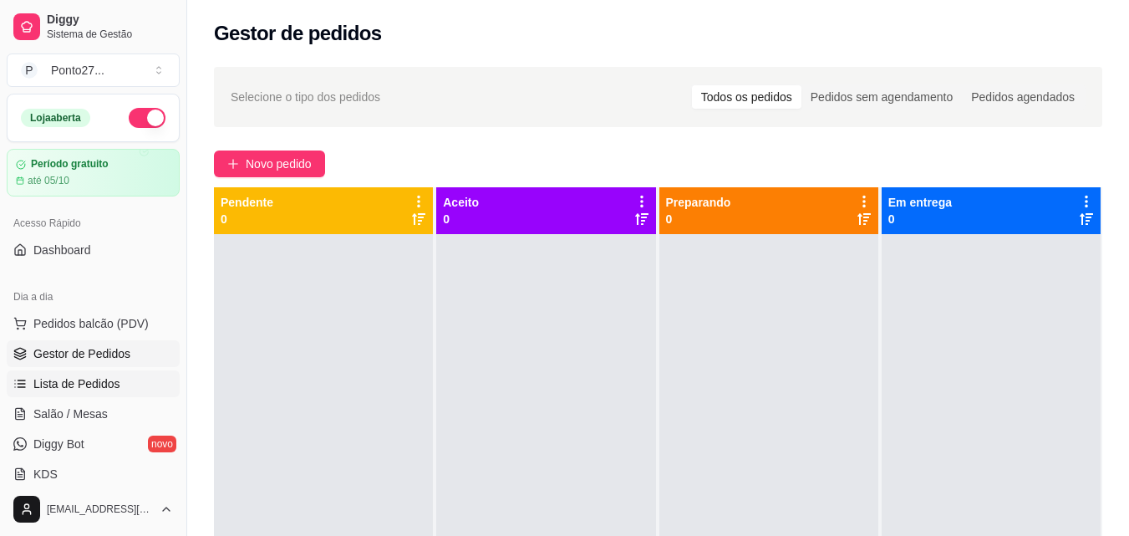
click at [75, 377] on span "Lista de Pedidos" at bounding box center [76, 383] width 87 height 17
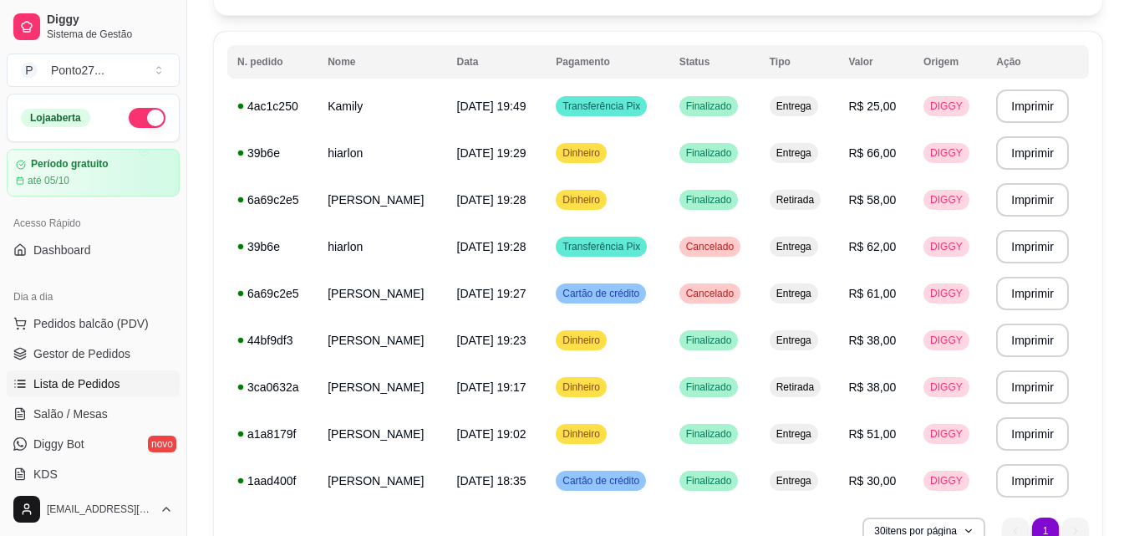
scroll to position [160, 0]
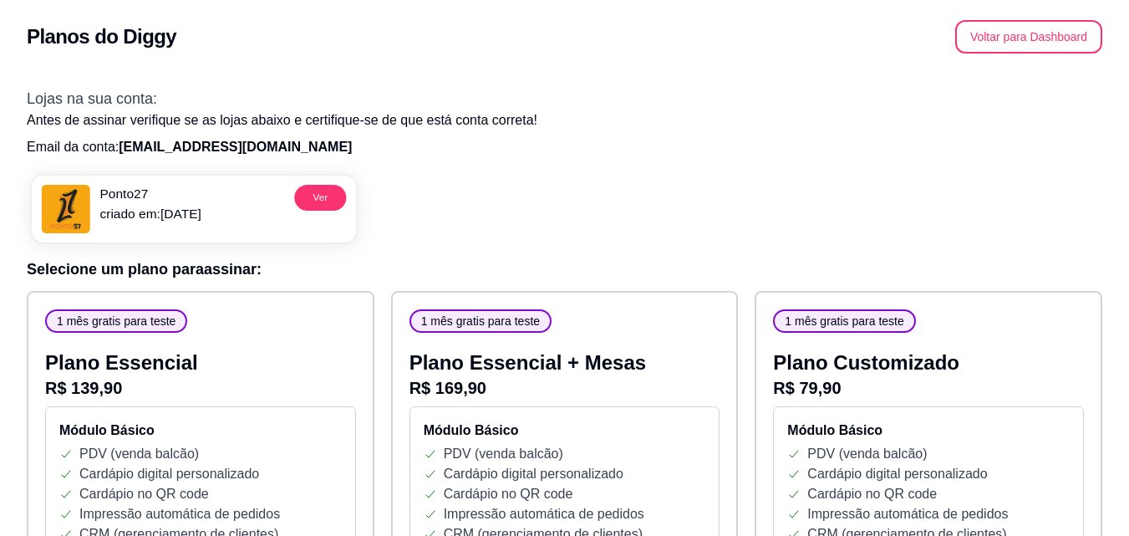
click at [247, 190] on div "Ponto27 criado em: 05/09/25 Ver" at bounding box center [194, 209] width 324 height 68
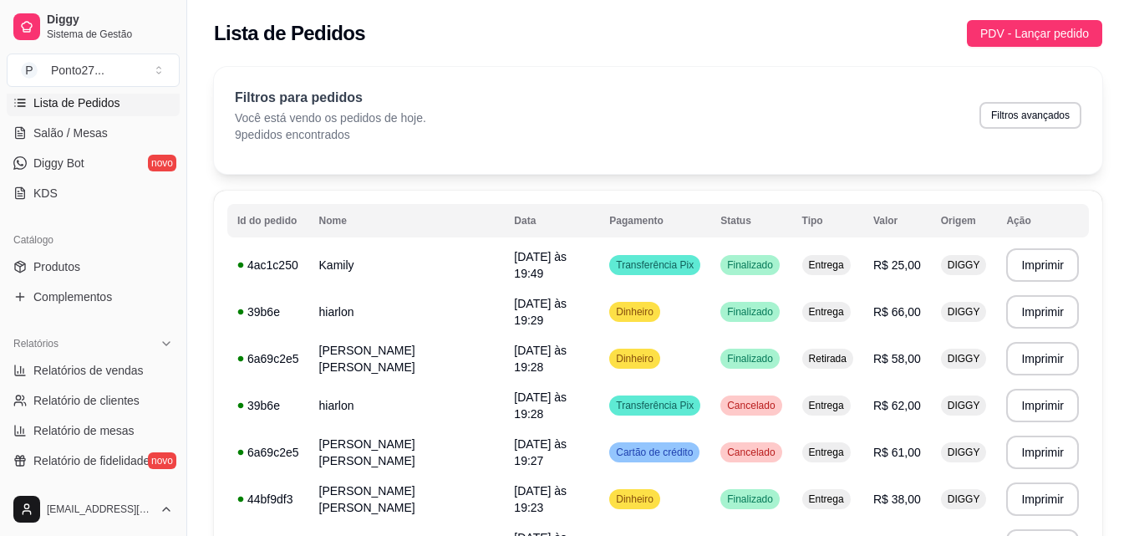
scroll to position [291, 0]
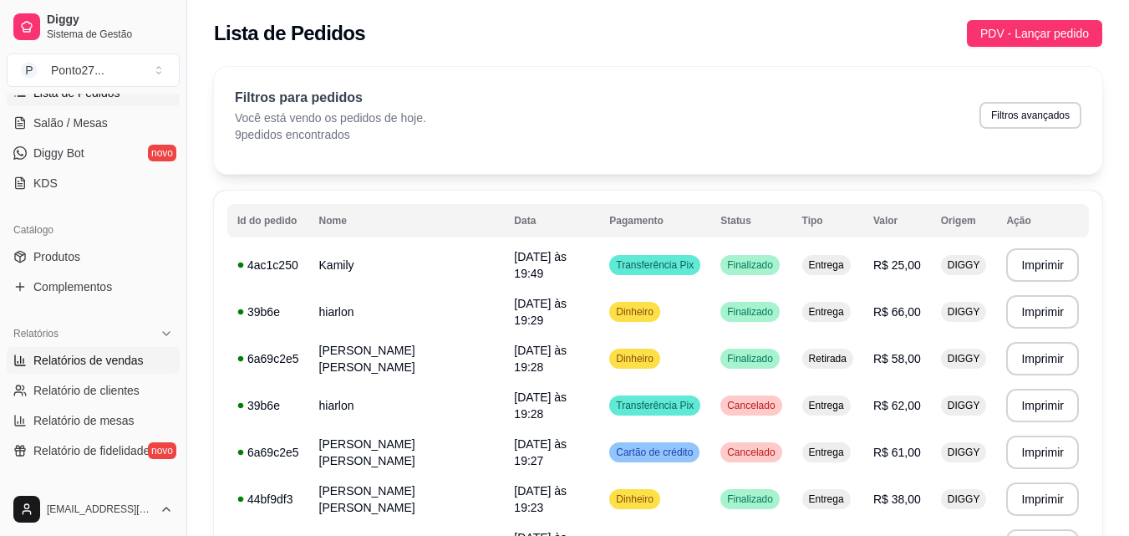
click at [114, 358] on span "Relatórios de vendas" at bounding box center [88, 360] width 110 height 17
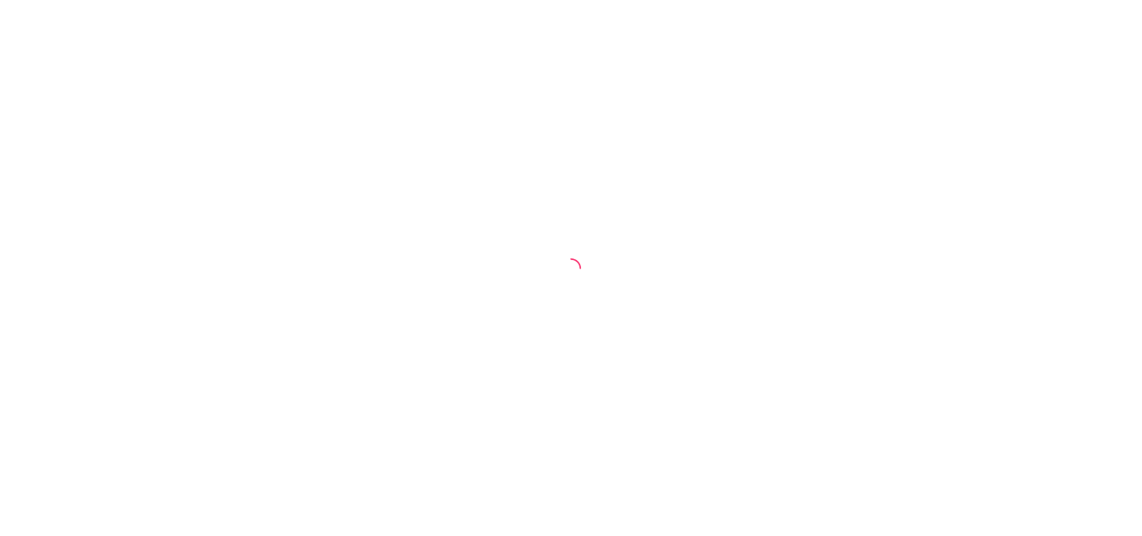
select select "ALL"
select select "0"
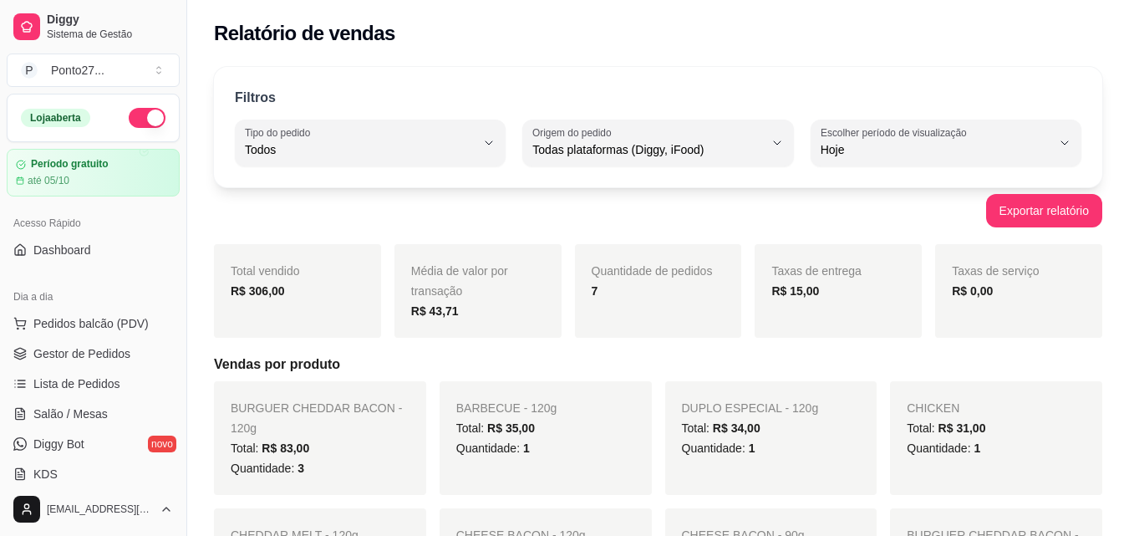
click at [914, 151] on span "Hoje" at bounding box center [936, 149] width 231 height 17
click at [862, 223] on span "Ontem" at bounding box center [937, 217] width 218 height 16
type input "1"
select select "1"
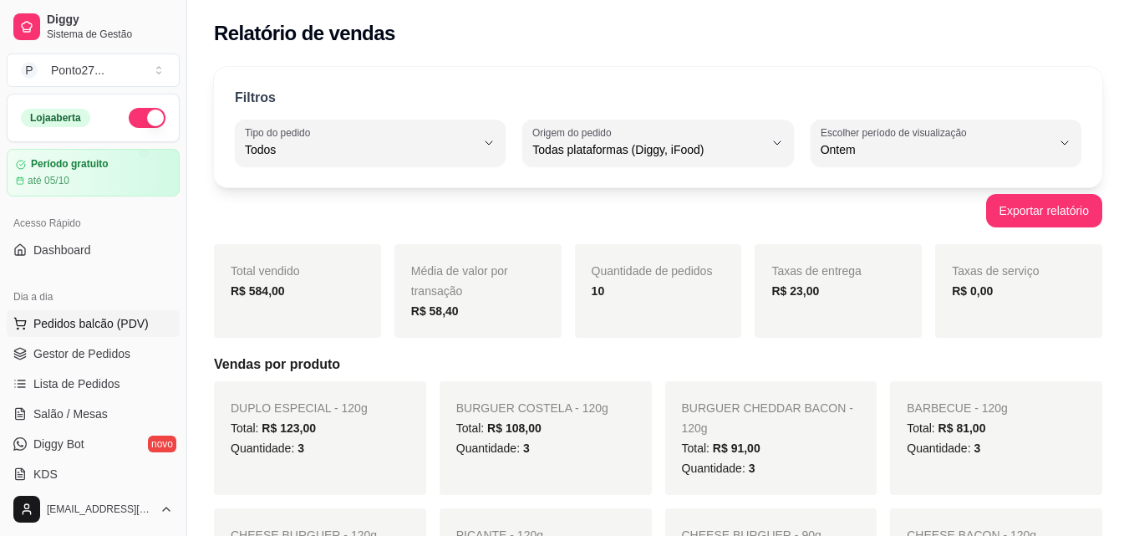
click at [78, 323] on span "Pedidos balcão (PDV)" at bounding box center [90, 323] width 115 height 17
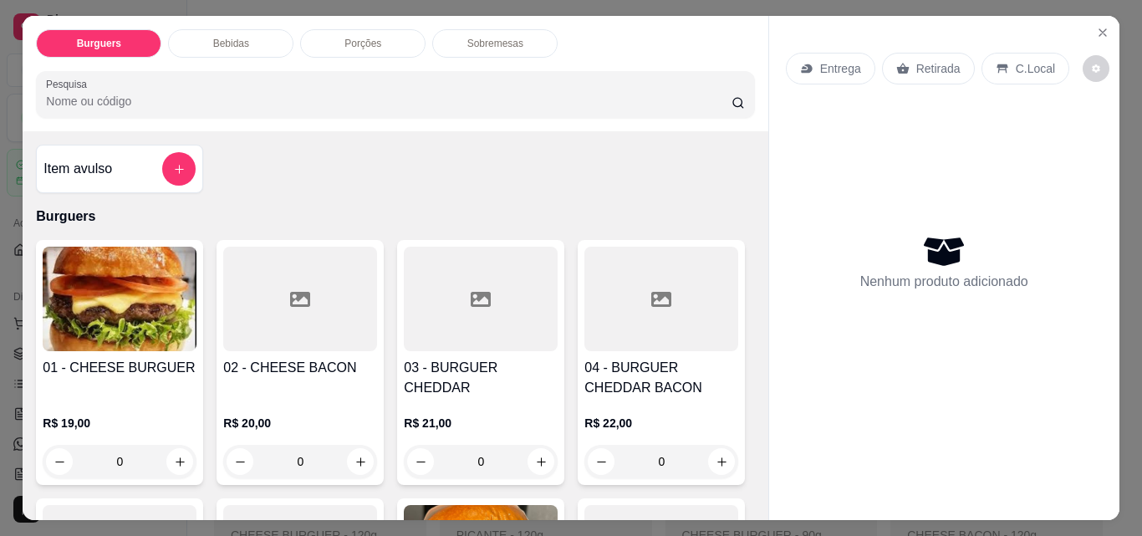
click at [807, 64] on div "Entrega" at bounding box center [830, 69] width 89 height 32
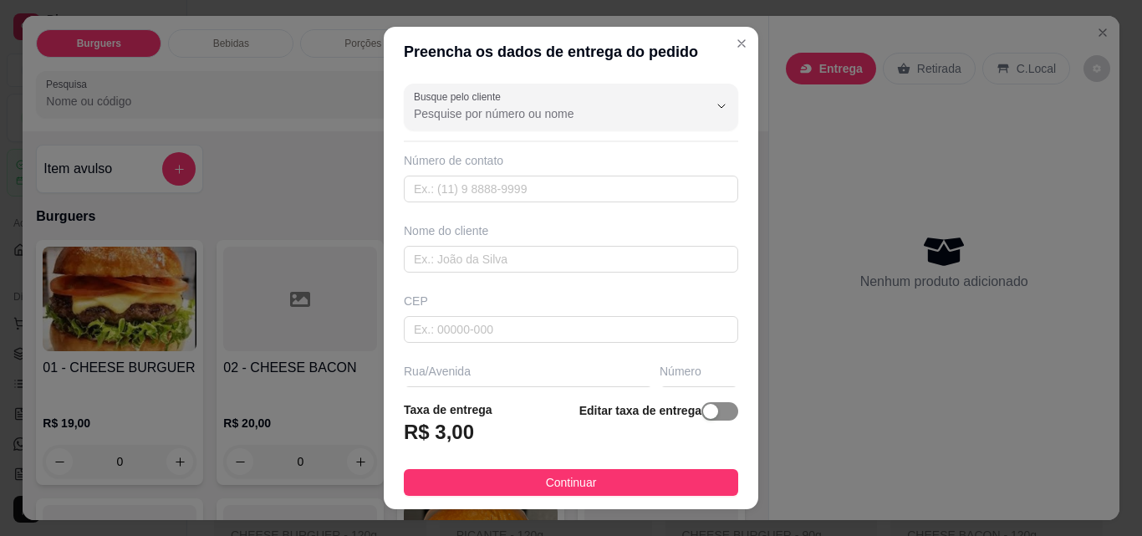
click at [703, 414] on div "button" at bounding box center [710, 411] width 15 height 15
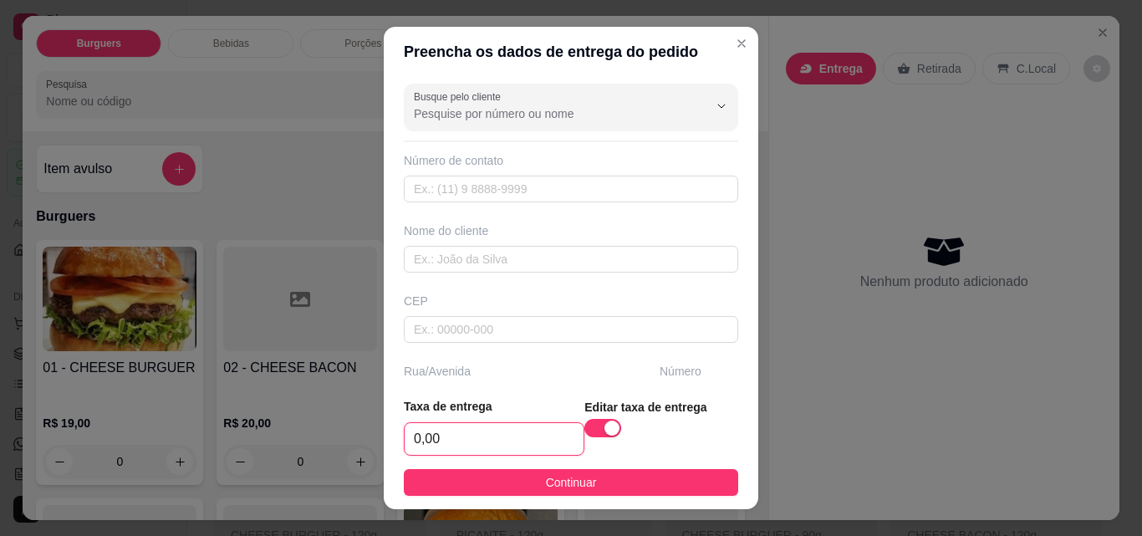
click at [480, 441] on input "0,00" at bounding box center [494, 439] width 179 height 32
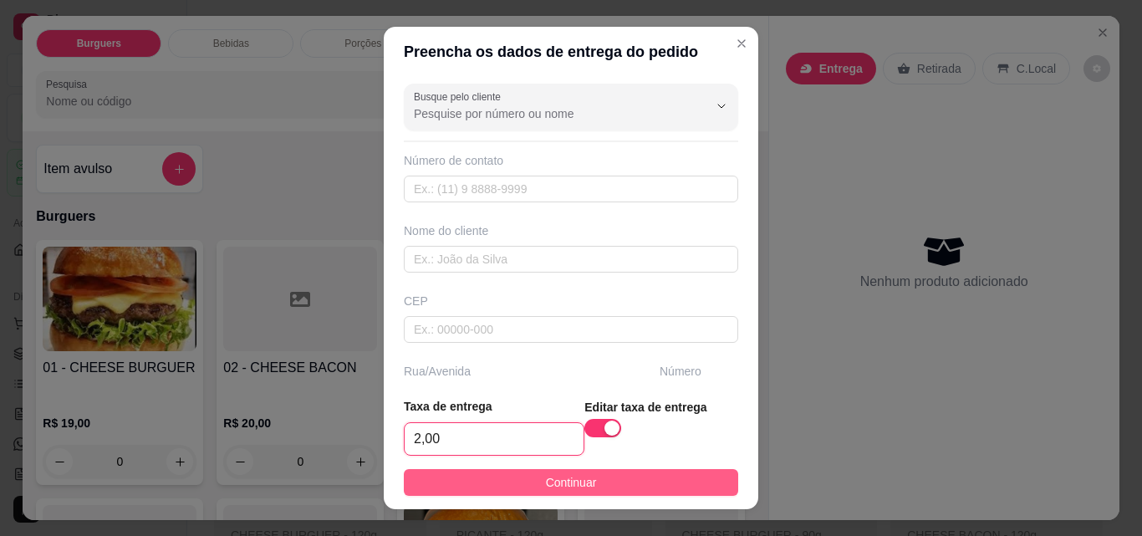
type input "2,00"
click at [476, 480] on button "Continuar" at bounding box center [571, 482] width 334 height 27
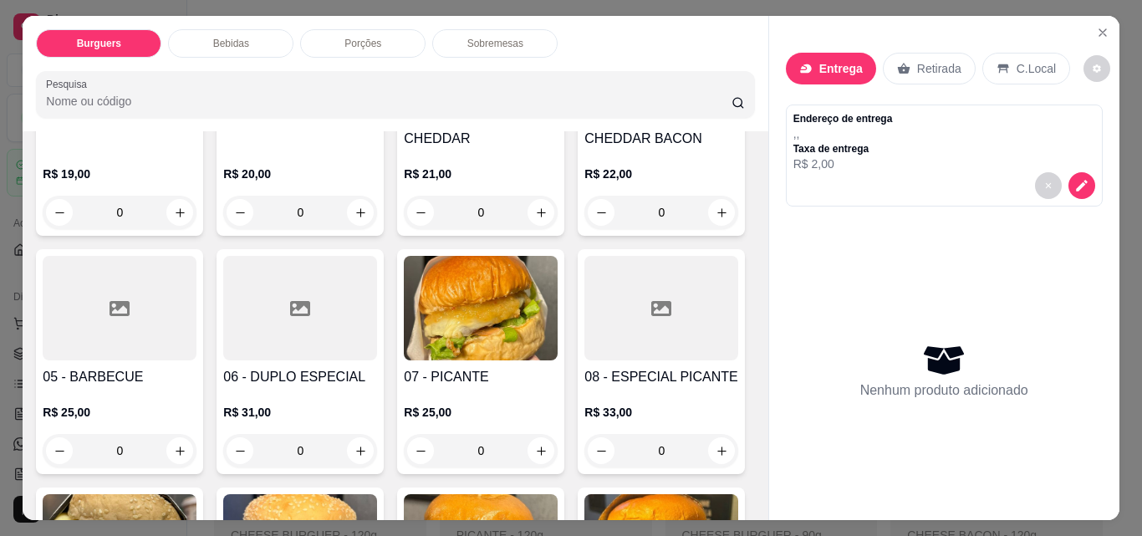
scroll to position [267, 0]
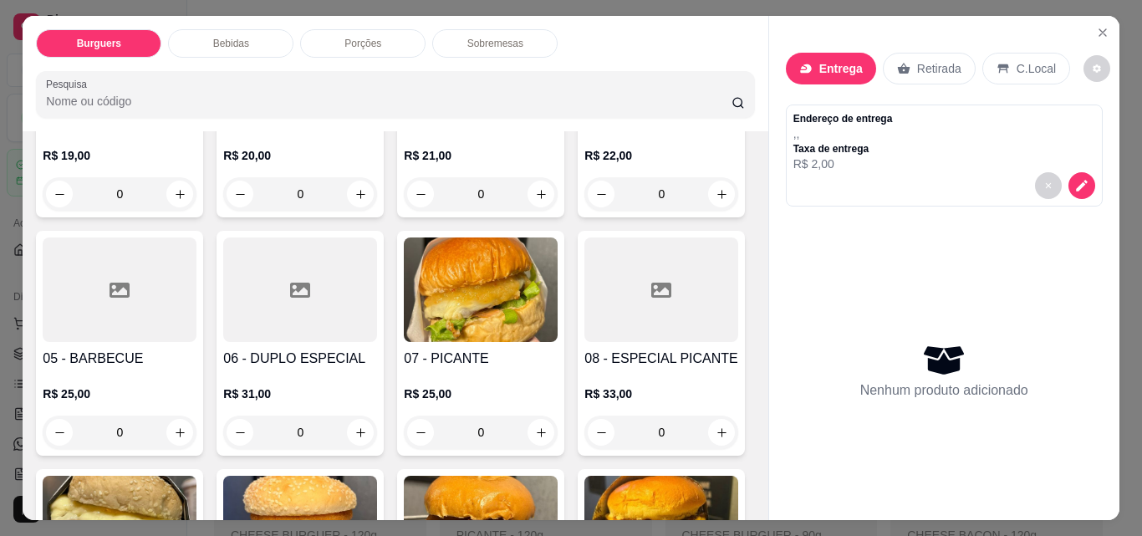
click at [377, 424] on div "0" at bounding box center [300, 431] width 154 height 33
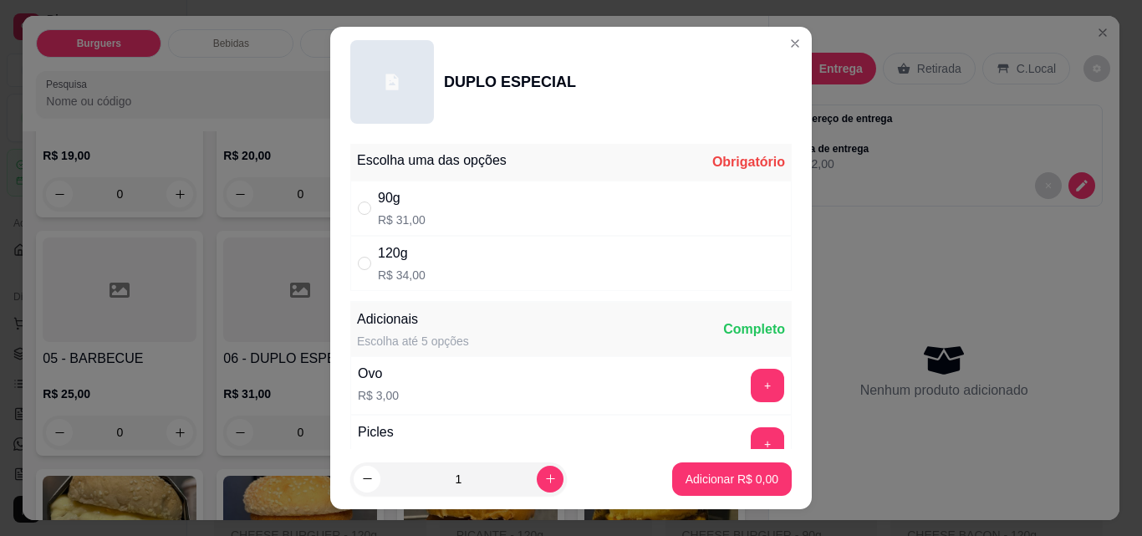
click at [591, 256] on div "120g R$ 34,00" at bounding box center [570, 263] width 441 height 55
radio input "true"
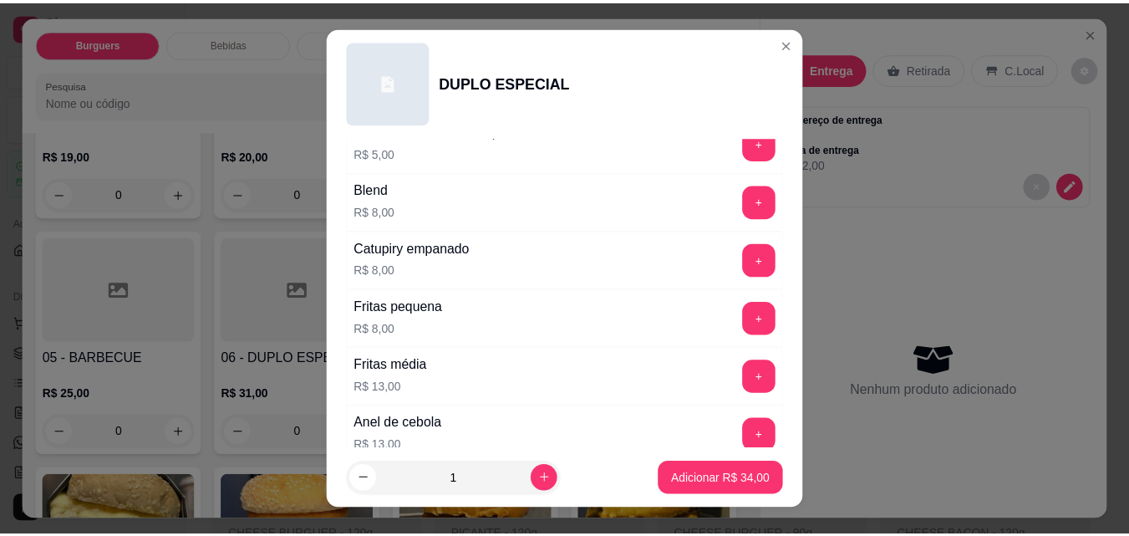
scroll to position [669, 0]
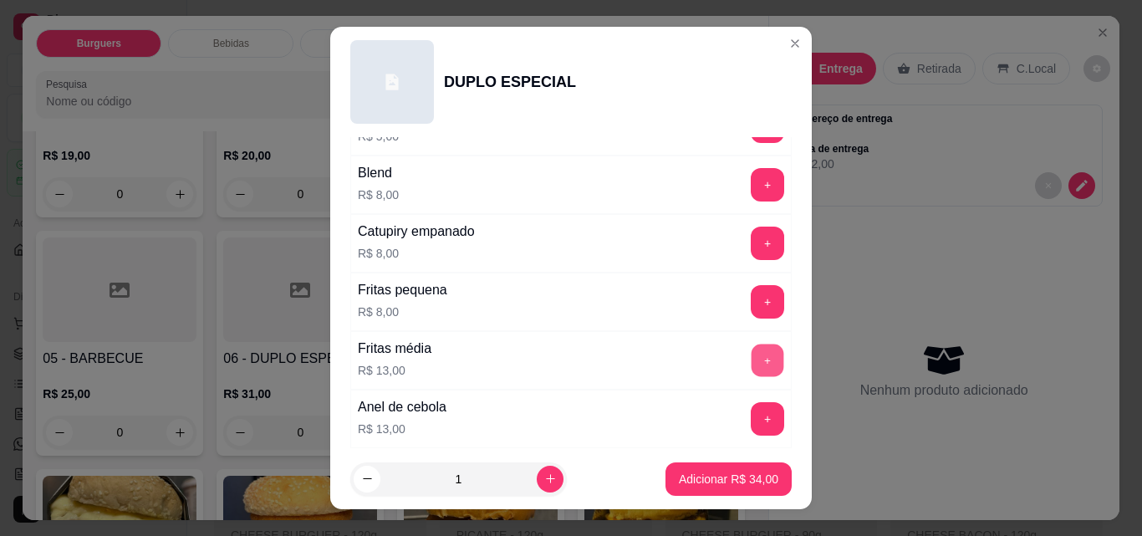
click at [751, 355] on button "+" at bounding box center [767, 360] width 33 height 33
click at [697, 481] on p "Adicionar R$ 47,00" at bounding box center [728, 479] width 99 height 17
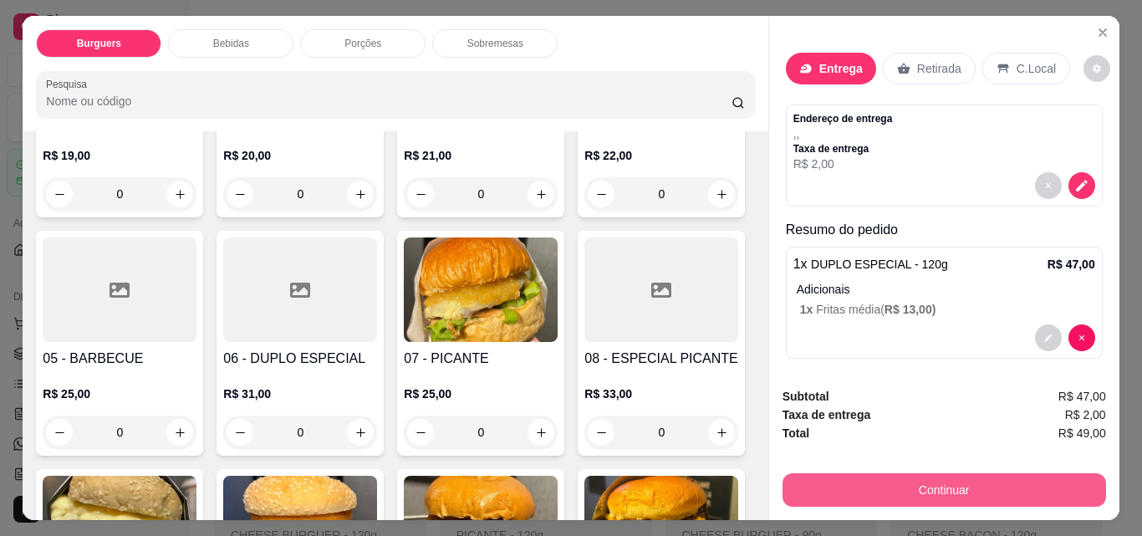
click at [884, 473] on button "Continuar" at bounding box center [943, 489] width 323 height 33
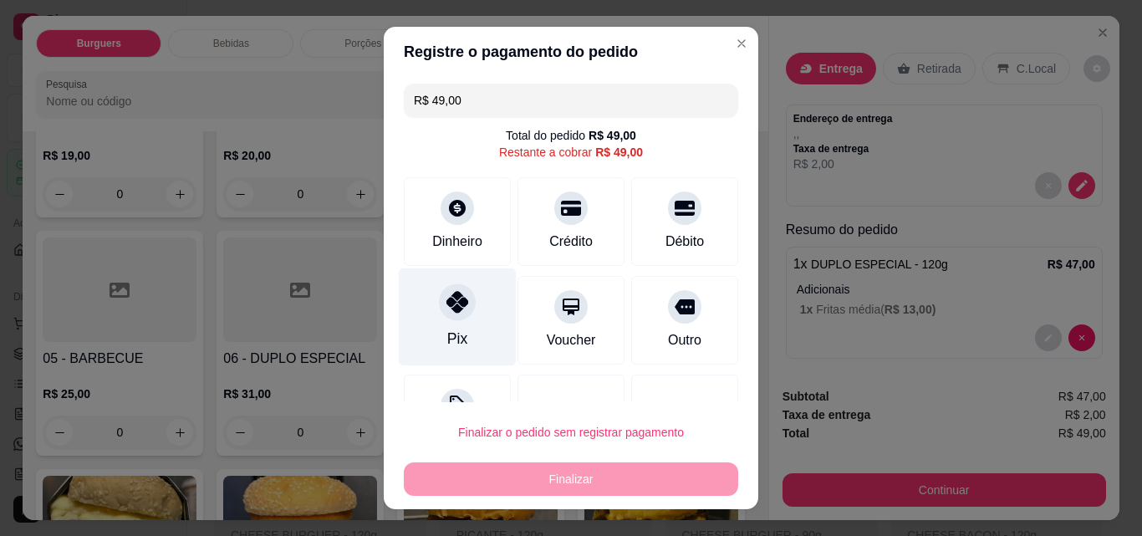
click at [400, 313] on div "Pix" at bounding box center [458, 317] width 118 height 98
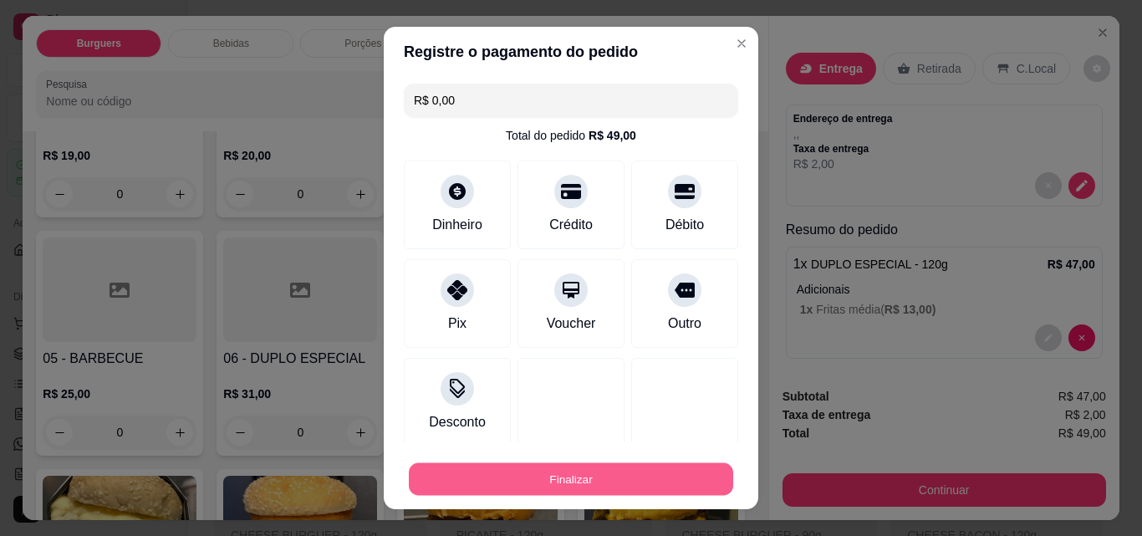
click at [517, 474] on button "Finalizar" at bounding box center [571, 479] width 324 height 33
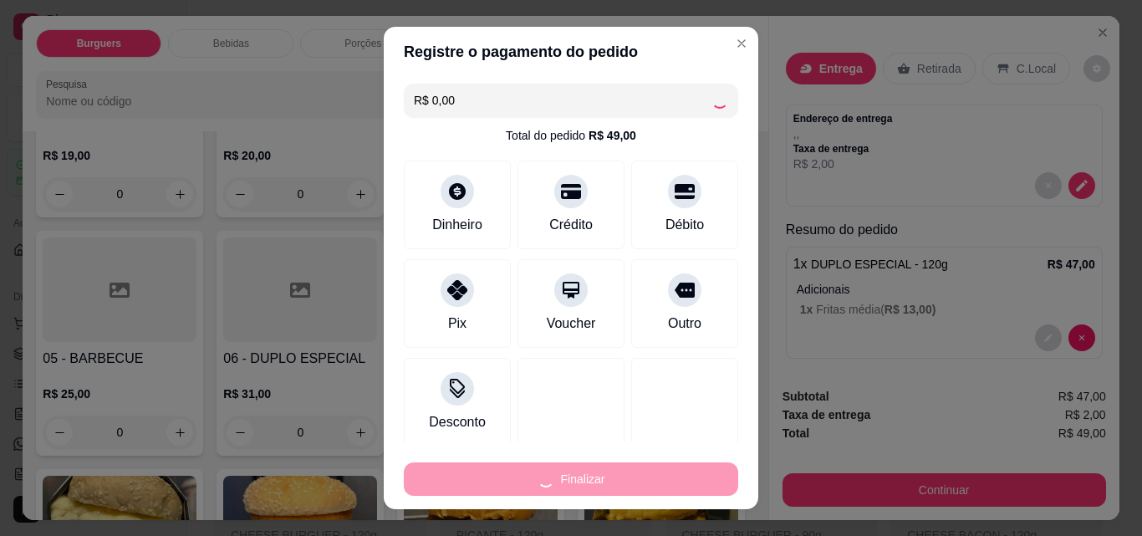
type input "-R$ 49,00"
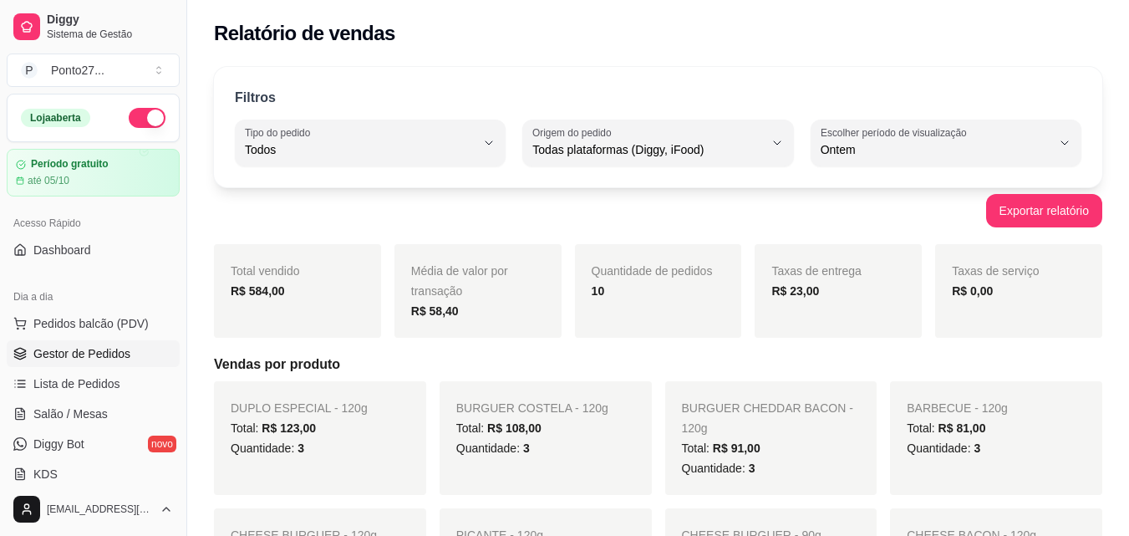
click at [70, 362] on link "Gestor de Pedidos" at bounding box center [93, 353] width 173 height 27
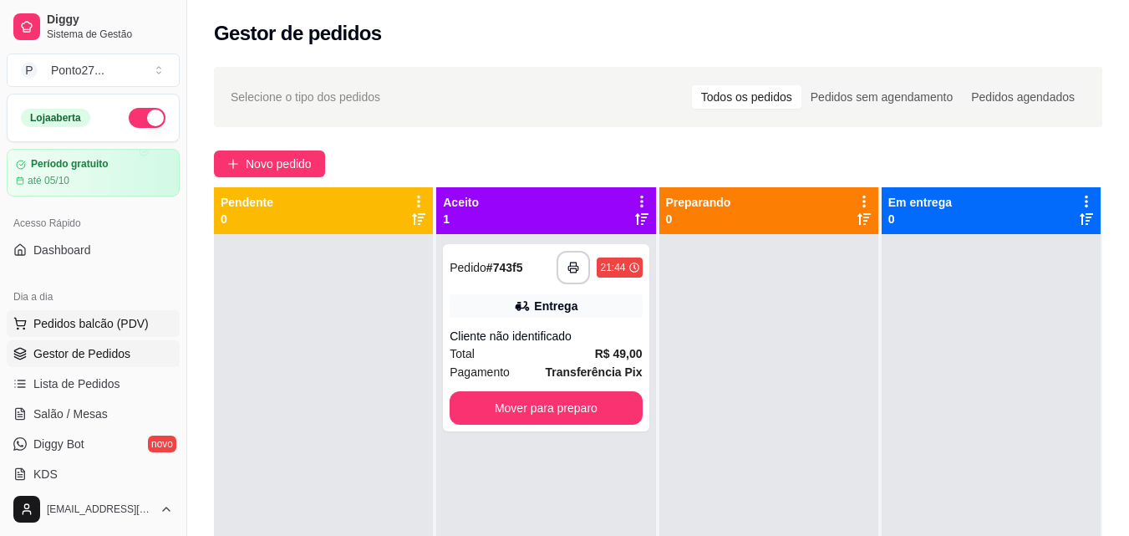
click at [88, 323] on span "Pedidos balcão (PDV)" at bounding box center [90, 323] width 115 height 17
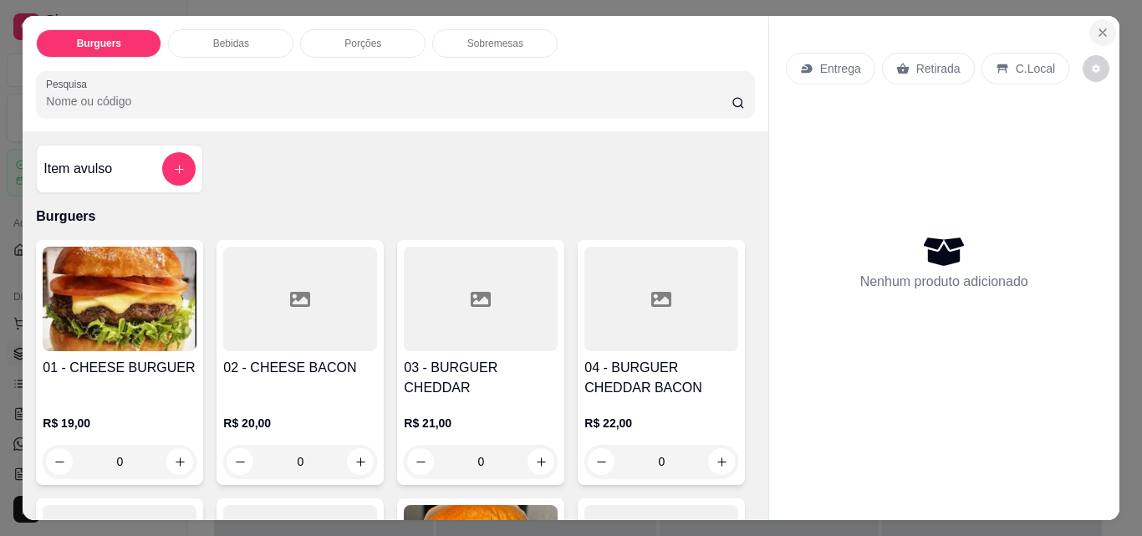
click at [1097, 26] on icon "Close" at bounding box center [1102, 32] width 13 height 13
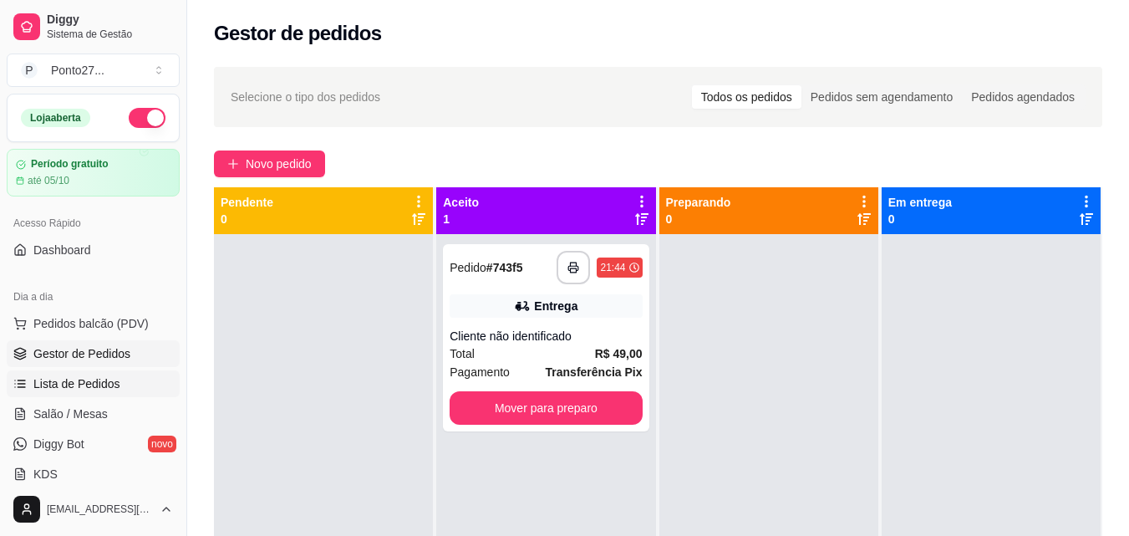
click at [62, 379] on span "Lista de Pedidos" at bounding box center [76, 383] width 87 height 17
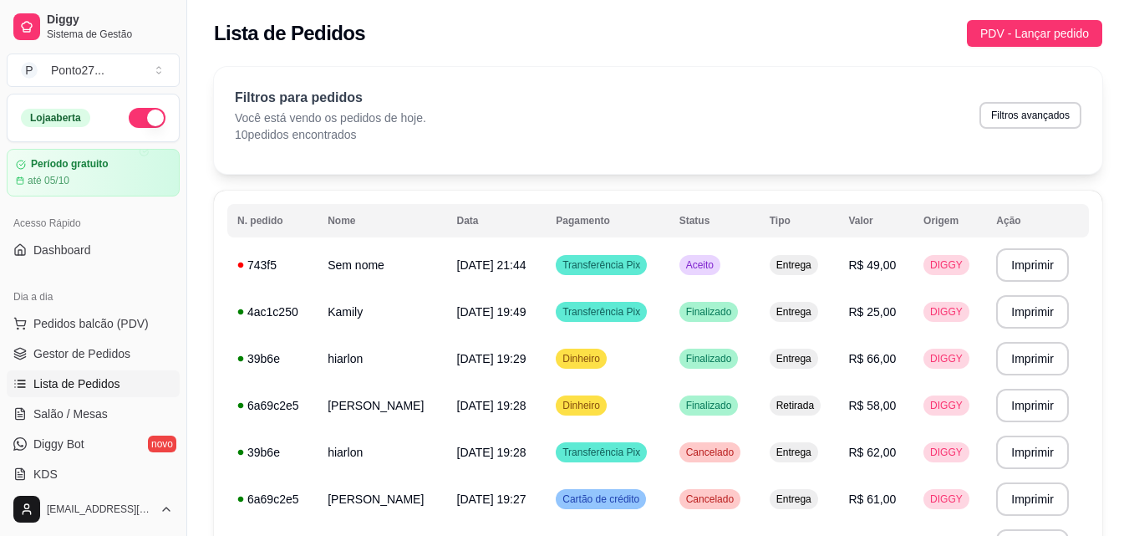
click at [129, 117] on button "button" at bounding box center [147, 118] width 37 height 20
